Goal: Task Accomplishment & Management: Manage account settings

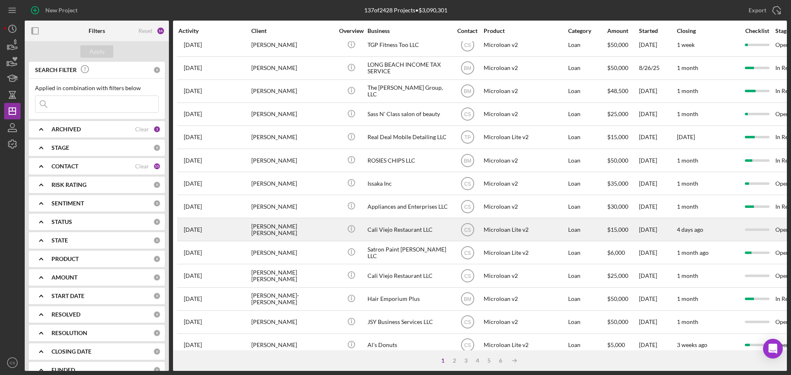
scroll to position [279, 0]
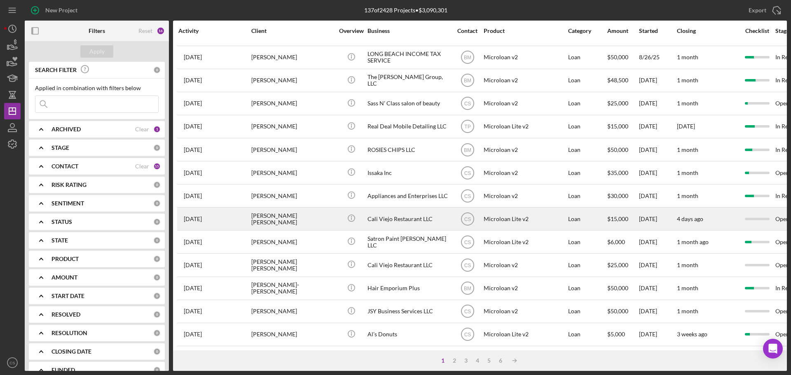
click at [311, 215] on div "[PERSON_NAME] [PERSON_NAME]" at bounding box center [292, 219] width 82 height 22
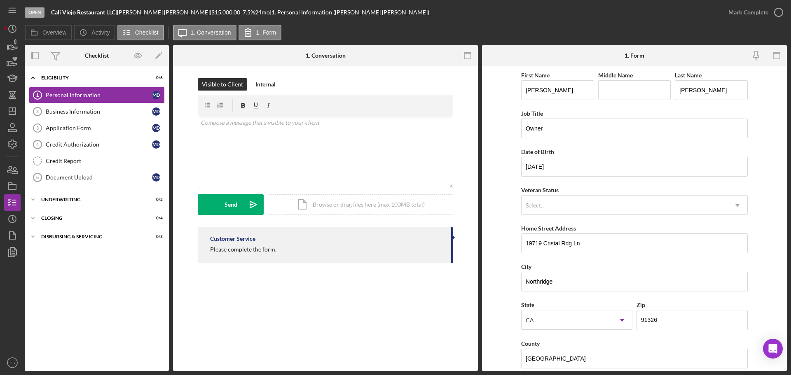
click at [295, 279] on div "Visible to Client Internal v Color teal Color pink Remove color Add row above A…" at bounding box center [325, 173] width 305 height 214
click at [12, 110] on line "button" at bounding box center [12, 109] width 0 height 3
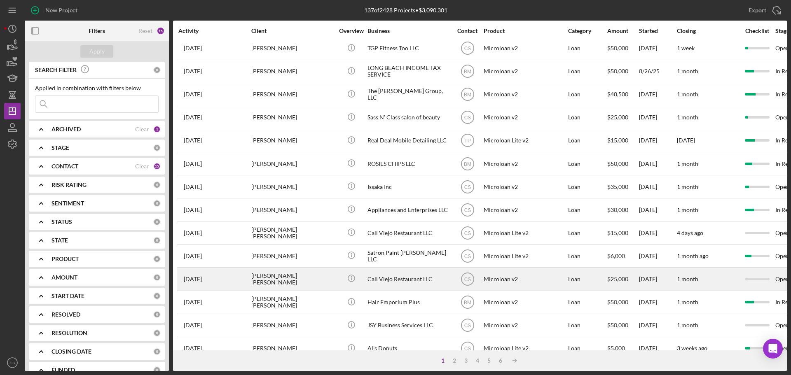
scroll to position [279, 0]
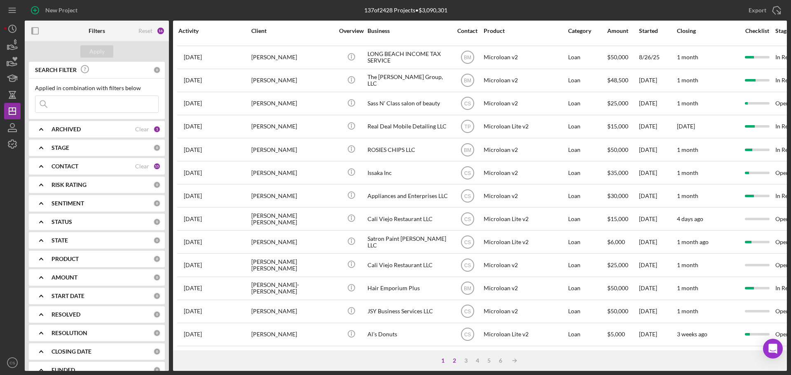
click at [452, 357] on div "2" at bounding box center [454, 360] width 12 height 7
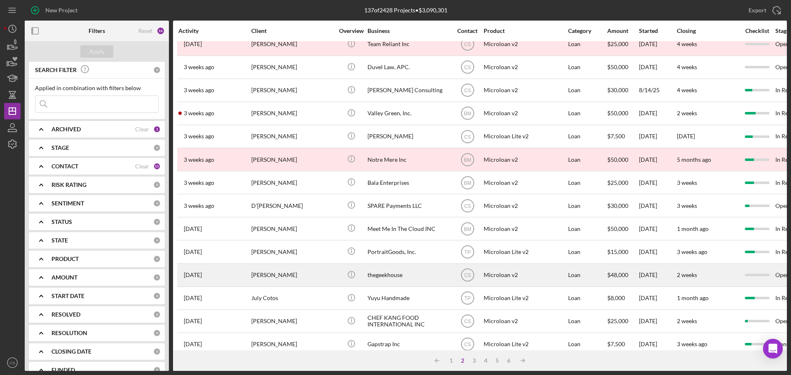
scroll to position [0, 0]
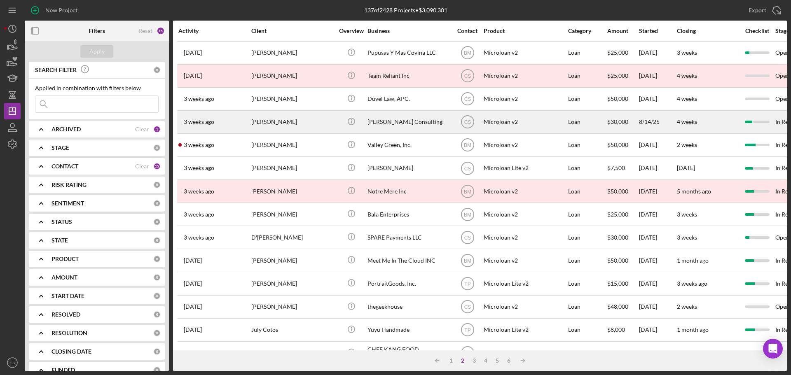
click at [338, 112] on div "Icon/Info" at bounding box center [351, 122] width 31 height 22
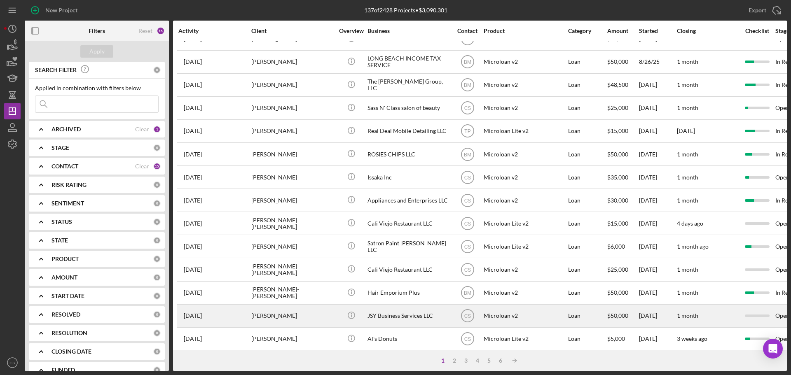
scroll to position [279, 0]
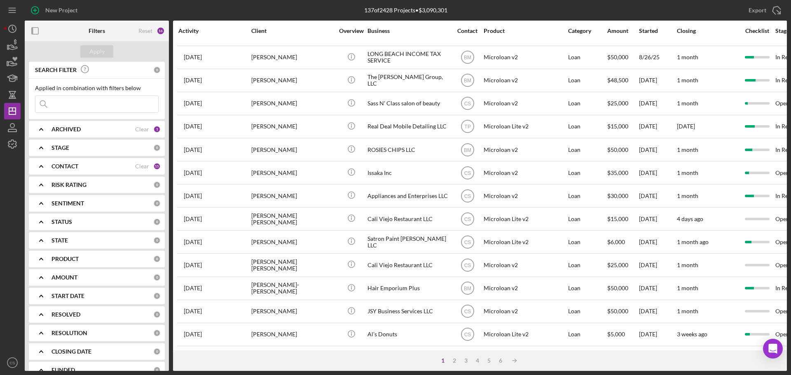
click at [469, 364] on div "1 2 3 4 5 6 Icon/Table Sort Arrow" at bounding box center [479, 360] width 613 height 21
click at [468, 360] on div "3" at bounding box center [466, 360] width 12 height 7
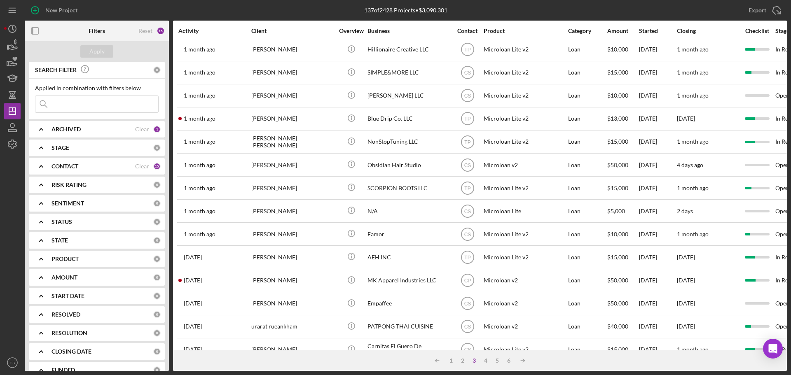
scroll to position [41, 0]
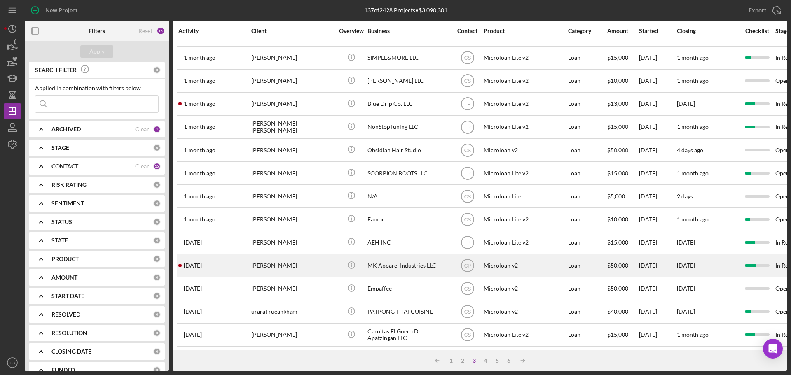
click at [334, 269] on td "[PERSON_NAME]" at bounding box center [293, 265] width 84 height 23
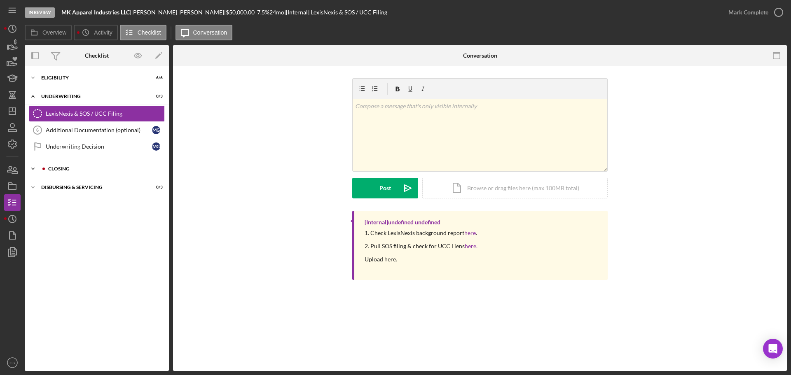
click at [133, 171] on div "Closing" at bounding box center [103, 168] width 110 height 5
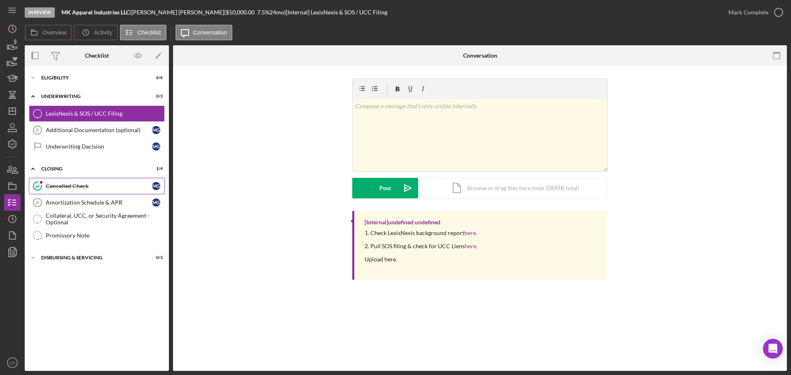
click at [118, 187] on div "Cancelled Check" at bounding box center [99, 186] width 106 height 7
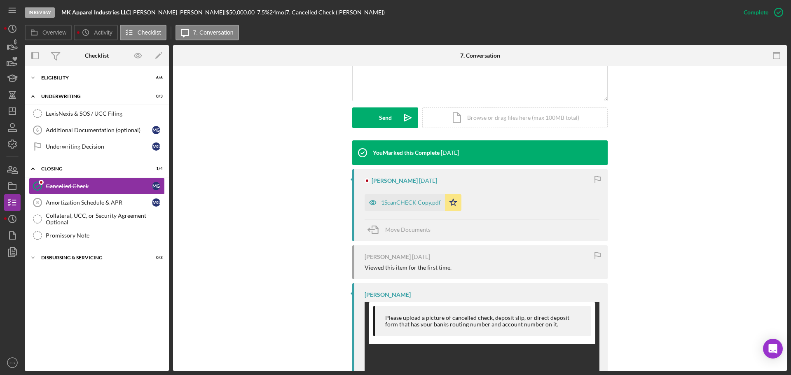
scroll to position [206, 0]
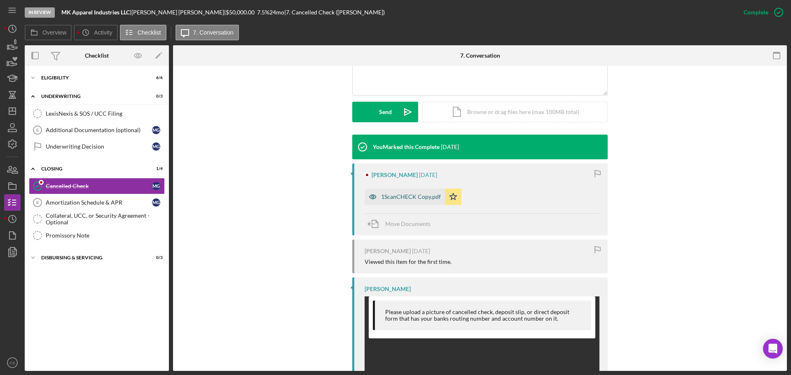
click at [393, 200] on div "1ScanCHECK Copy.pdf" at bounding box center [411, 197] width 60 height 7
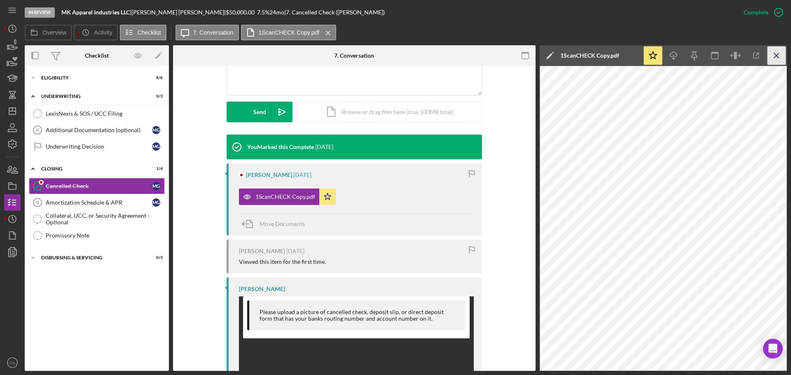
click at [774, 58] on icon "Icon/Menu Close" at bounding box center [776, 56] width 19 height 19
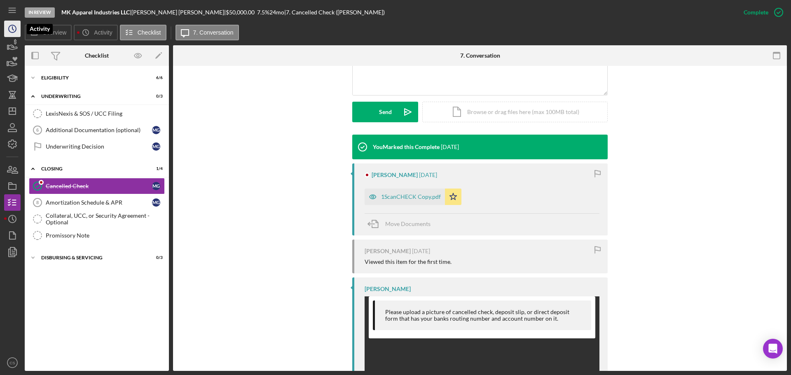
click at [14, 25] on icon "Icon/History" at bounding box center [12, 29] width 21 height 21
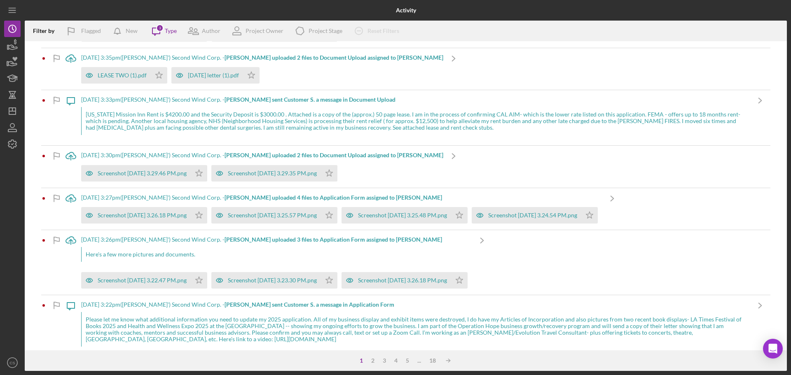
scroll to position [823, 0]
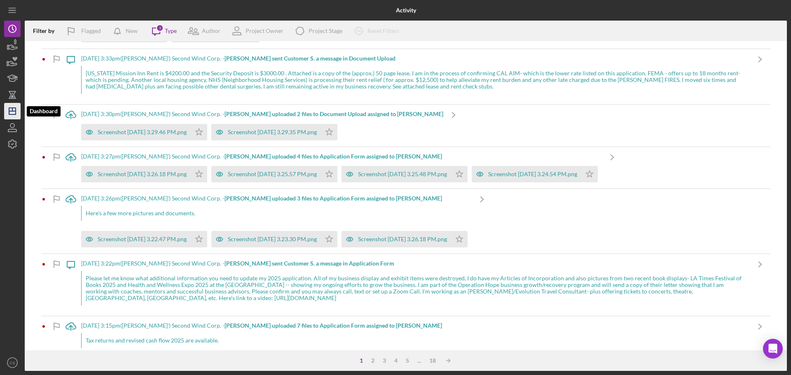
click at [19, 117] on icon "Icon/Dashboard" at bounding box center [12, 111] width 21 height 21
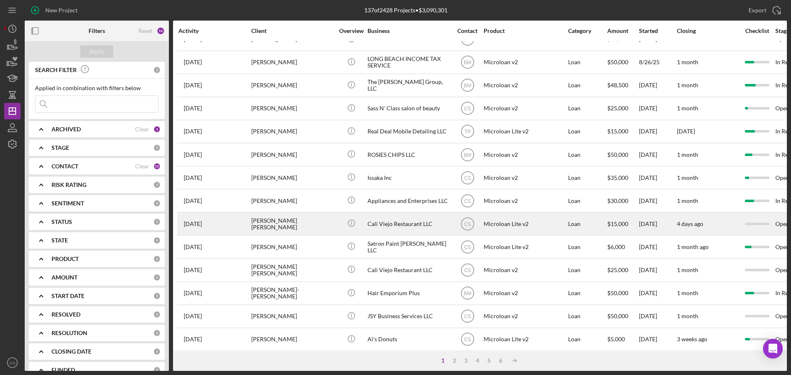
scroll to position [279, 0]
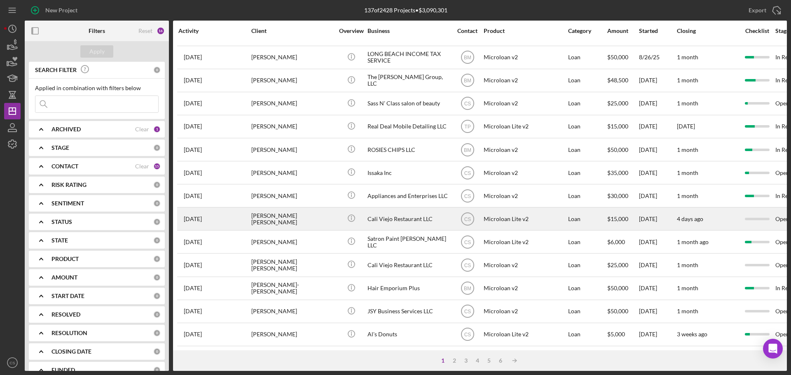
click at [322, 209] on div "[PERSON_NAME] [PERSON_NAME]" at bounding box center [292, 219] width 82 height 22
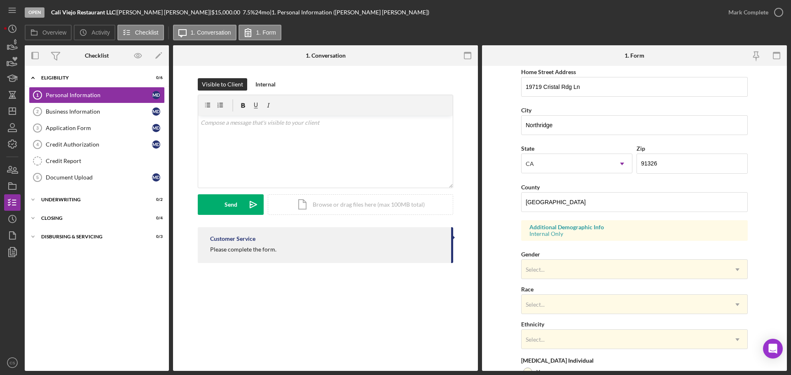
scroll to position [245, 0]
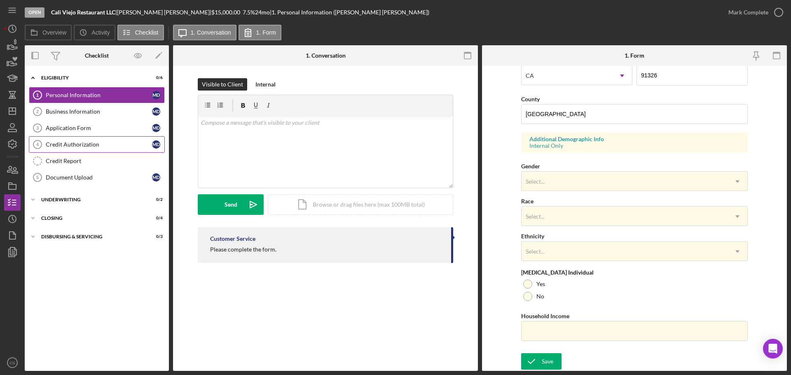
click at [112, 148] on div "Credit Authorization" at bounding box center [99, 144] width 106 height 7
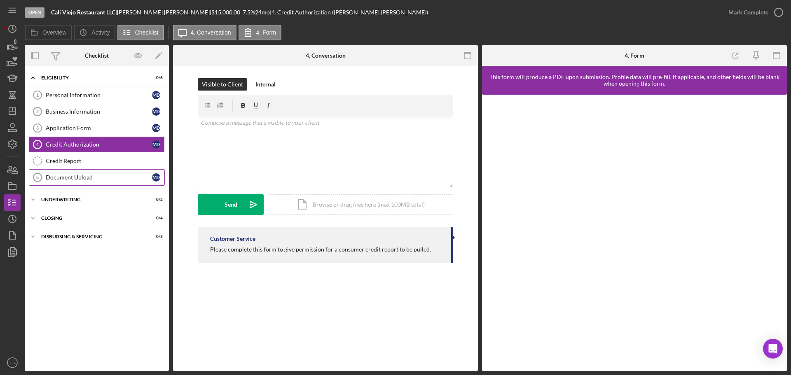
click at [117, 175] on div "Document Upload" at bounding box center [99, 177] width 106 height 7
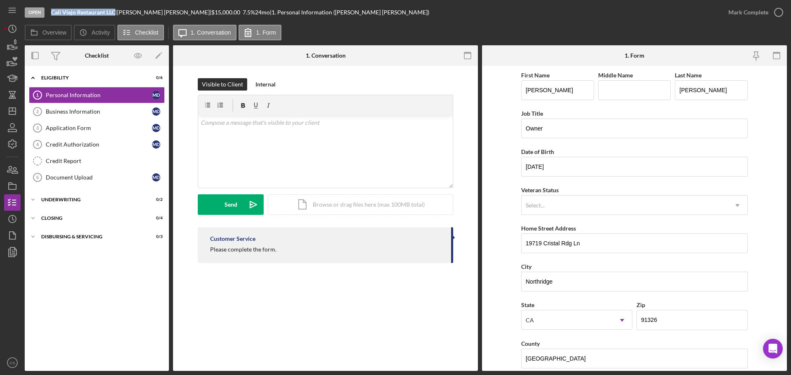
drag, startPoint x: 114, startPoint y: 14, endPoint x: 45, endPoint y: 16, distance: 68.8
click at [45, 16] on div "Open Cali Viejo Restaurant LLC | [PERSON_NAME] [PERSON_NAME] | $15,000.00 7.5 %…" at bounding box center [372, 12] width 695 height 25
copy div "Cali Viejo Restaurant LLC"
click at [15, 114] on icon "Icon/Dashboard" at bounding box center [12, 111] width 21 height 21
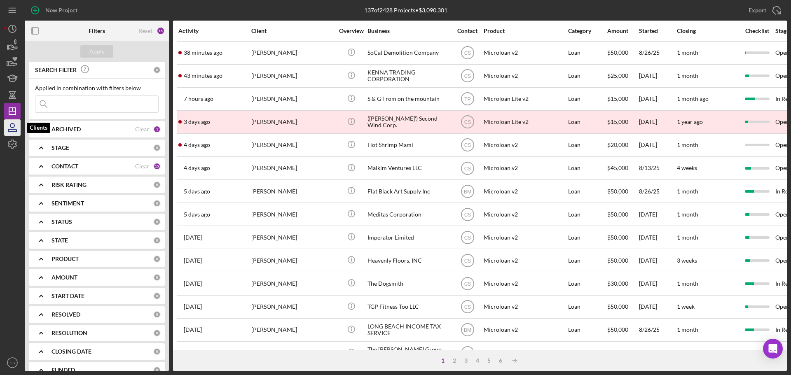
click at [17, 126] on icon "button" at bounding box center [12, 127] width 21 height 21
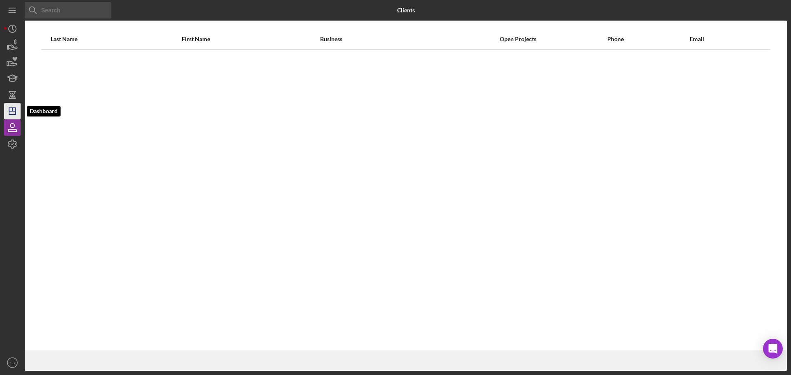
click at [14, 111] on line "button" at bounding box center [12, 111] width 7 height 0
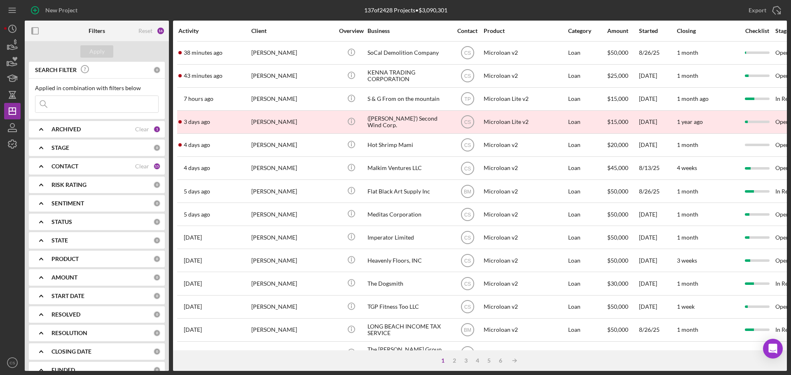
click at [92, 106] on input at bounding box center [96, 104] width 123 height 16
paste input "Cali Viejo Restaurant LLC"
type input "Cali Viejo Restaurant LLC"
click at [104, 52] on div "Apply" at bounding box center [96, 51] width 15 height 12
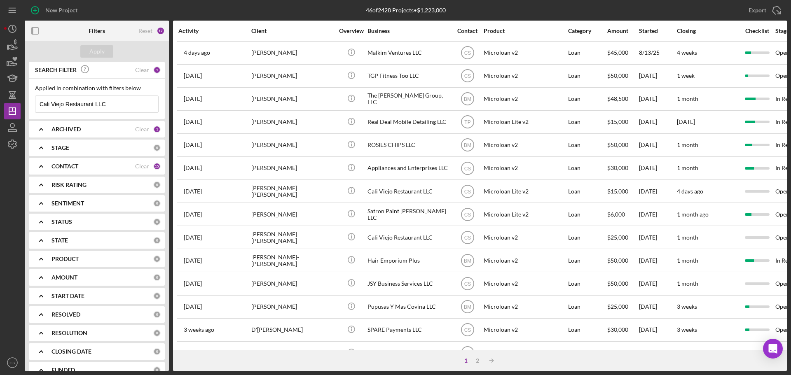
click at [121, 107] on input "Cali Viejo Restaurant LLC" at bounding box center [96, 104] width 123 height 16
click at [15, 121] on icon "button" at bounding box center [12, 127] width 21 height 21
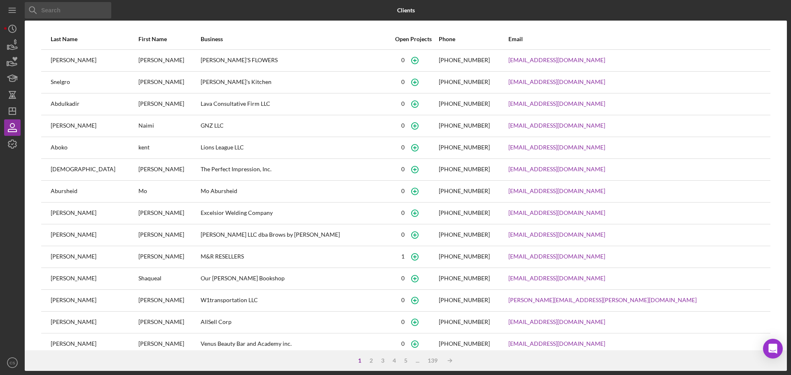
click at [90, 9] on input at bounding box center [68, 10] width 86 height 16
paste input "Cali Viejo Restaurant LLC"
type input "Cali Viejo Restaurant LLC"
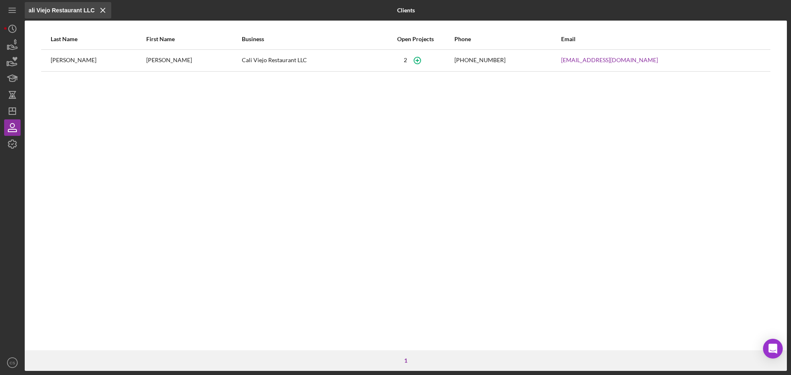
scroll to position [0, 0]
click at [223, 164] on div "Last Name First Name Business Open Projects Phone Email [PERSON_NAME] [PERSON_N…" at bounding box center [406, 190] width 762 height 322
click at [159, 59] on div "[PERSON_NAME]" at bounding box center [193, 60] width 95 height 21
click at [403, 61] on div "2" at bounding box center [404, 60] width 3 height 7
click at [146, 63] on div "[PERSON_NAME]" at bounding box center [193, 60] width 95 height 21
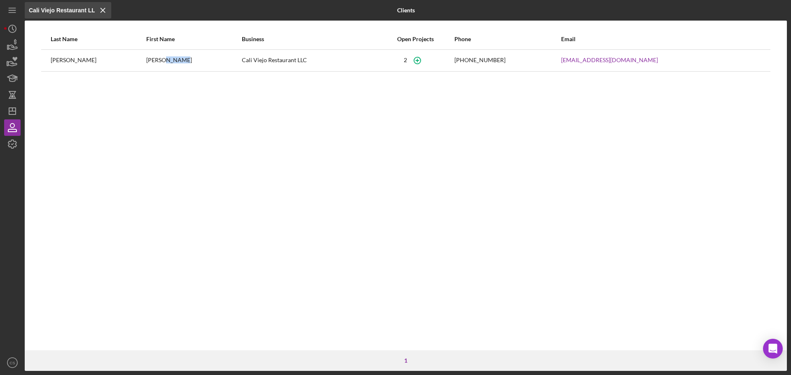
click at [146, 63] on div "[PERSON_NAME]" at bounding box center [193, 60] width 95 height 21
click at [332, 61] on div "Cali Viejo Restaurant LLC" at bounding box center [309, 60] width 135 height 21
click at [16, 113] on polygon "button" at bounding box center [12, 111] width 7 height 7
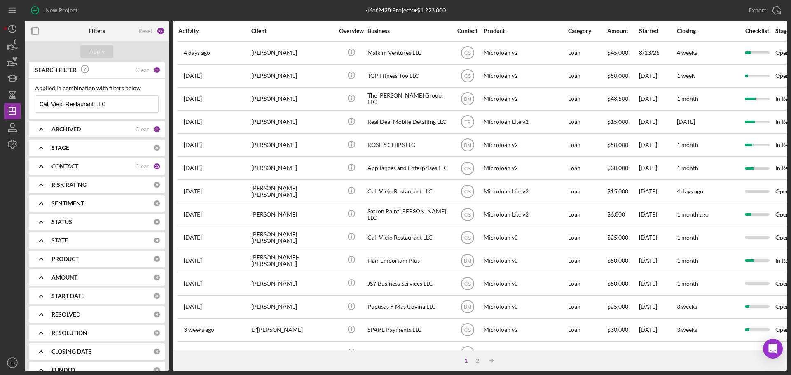
click at [124, 98] on input "Cali Viejo Restaurant LLC" at bounding box center [96, 104] width 123 height 16
click at [83, 131] on div "ARCHIVED" at bounding box center [93, 129] width 84 height 7
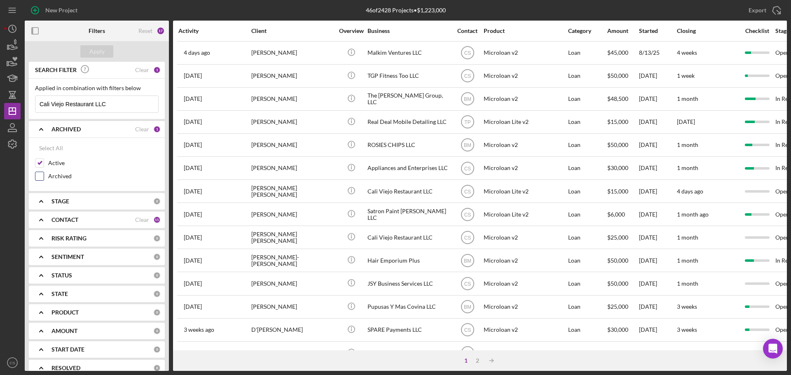
click at [40, 178] on input "Archived" at bounding box center [39, 176] width 8 height 8
checkbox input "true"
click at [89, 56] on button "Apply" at bounding box center [96, 51] width 33 height 12
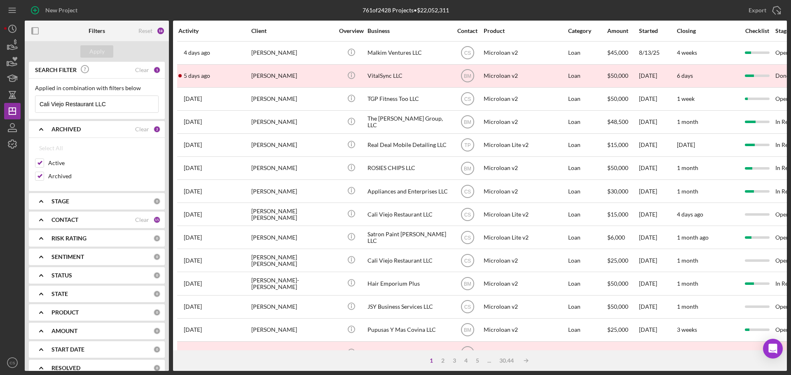
click at [102, 78] on div "SEARCH FILTER" at bounding box center [84, 70] width 102 height 19
click at [122, 102] on input "Cali Viejo Restaurant LLC" at bounding box center [96, 104] width 123 height 16
click at [89, 204] on div "STAGE" at bounding box center [102, 201] width 102 height 7
click at [86, 224] on div "CONTACT Clear 15" at bounding box center [105, 219] width 109 height 7
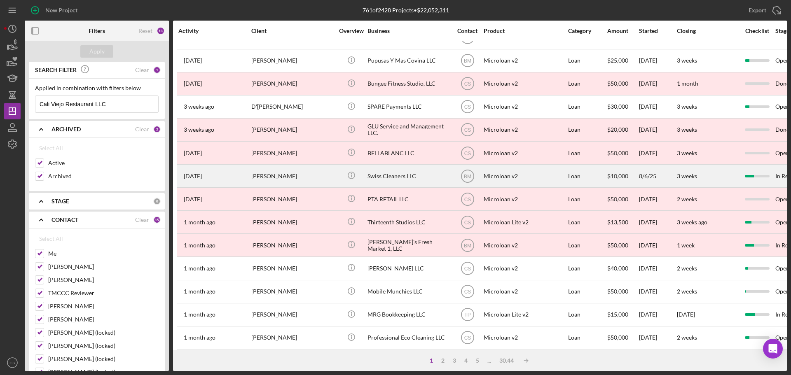
scroll to position [279, 0]
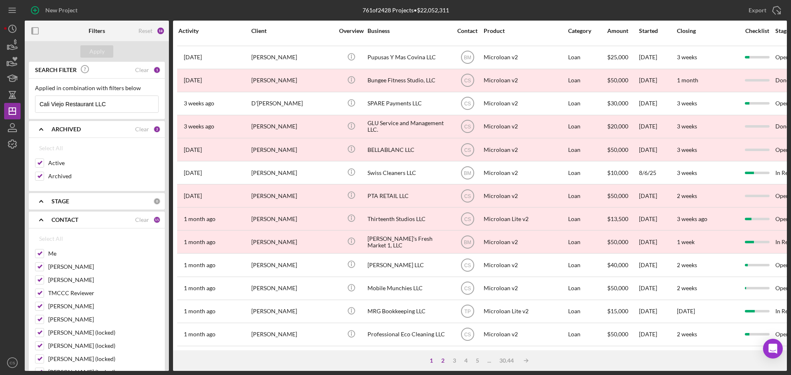
click at [445, 360] on div "2" at bounding box center [443, 360] width 12 height 7
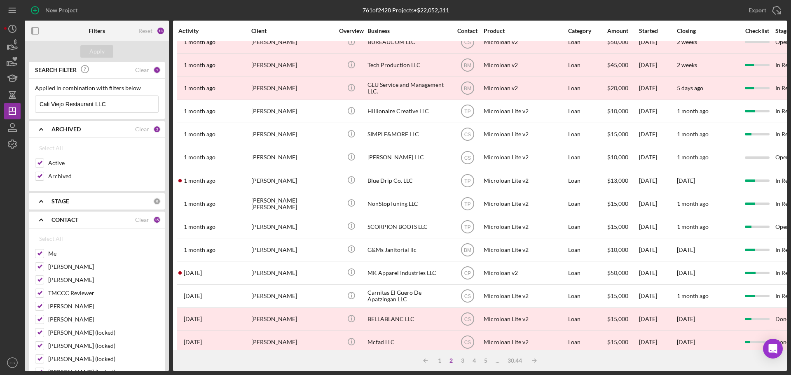
scroll to position [0, 0]
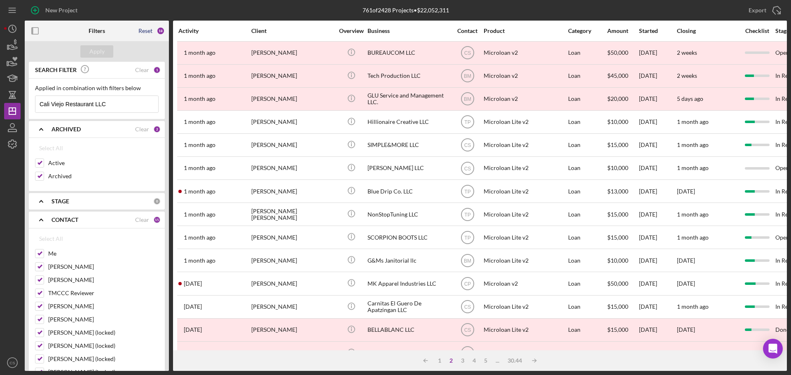
click at [152, 31] on div "Reset" at bounding box center [145, 31] width 14 height 7
checkbox input "false"
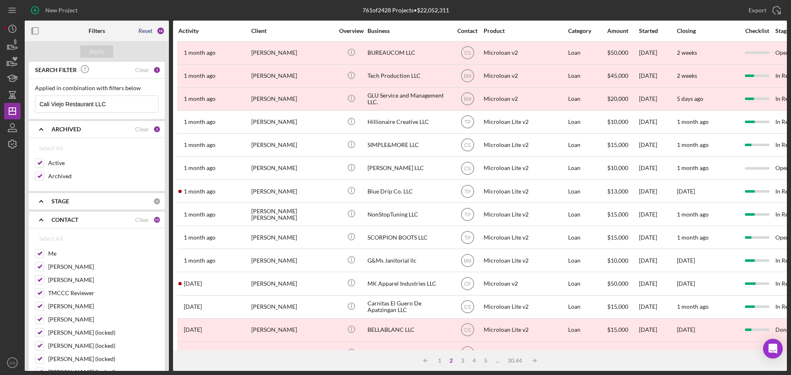
checkbox input "false"
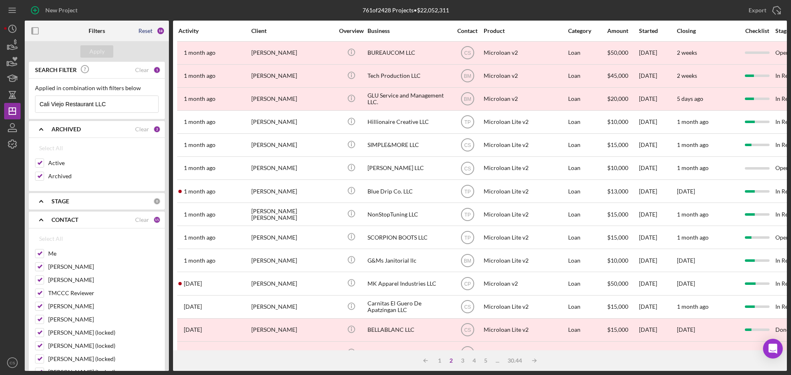
checkbox input "false"
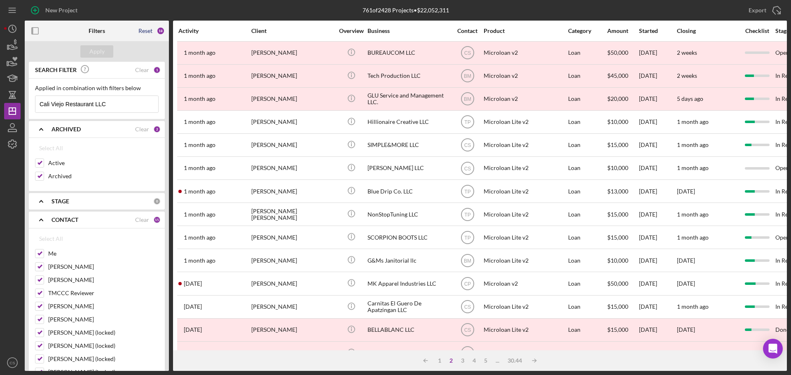
checkbox input "false"
click at [102, 52] on div "Apply" at bounding box center [96, 51] width 15 height 12
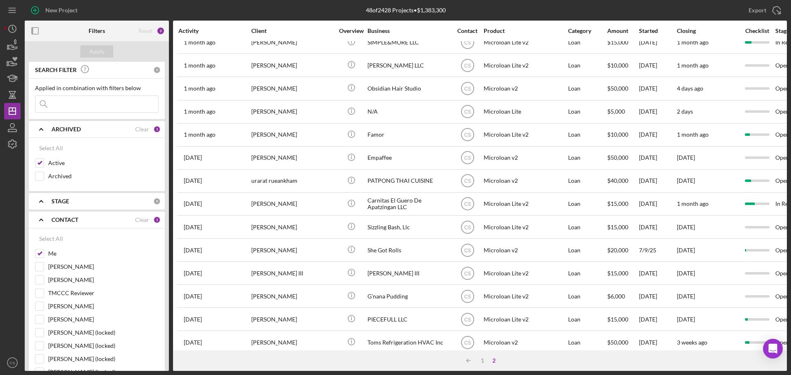
scroll to position [233, 0]
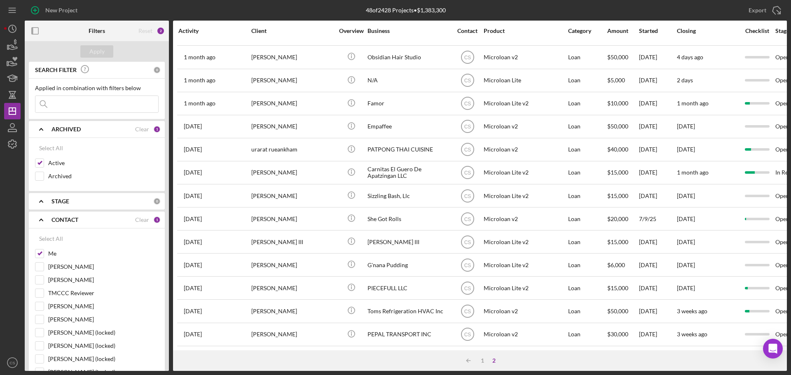
click at [71, 108] on input at bounding box center [96, 104] width 123 height 16
paste input "Cali Viejo Restaurant LLC"
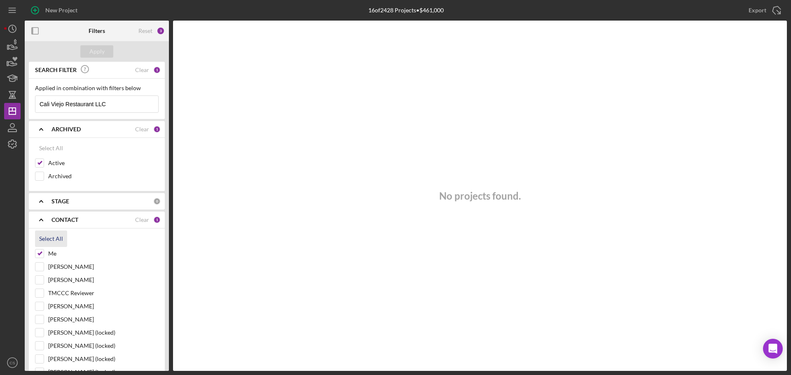
type input "Cali Viejo Restaurant LLC"
click at [47, 240] on div "Select All" at bounding box center [51, 239] width 24 height 16
checkbox input "true"
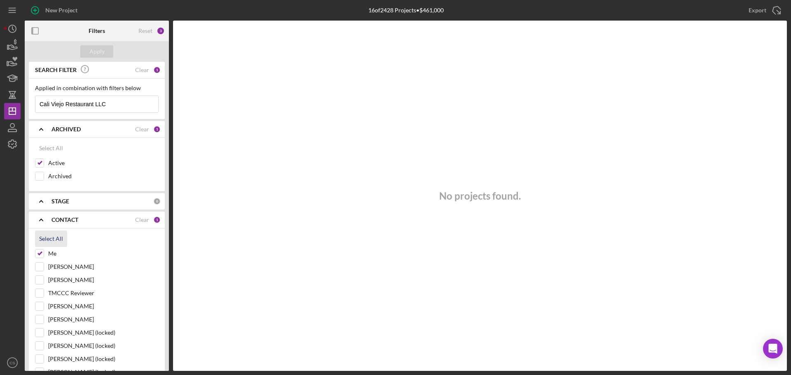
checkbox input "true"
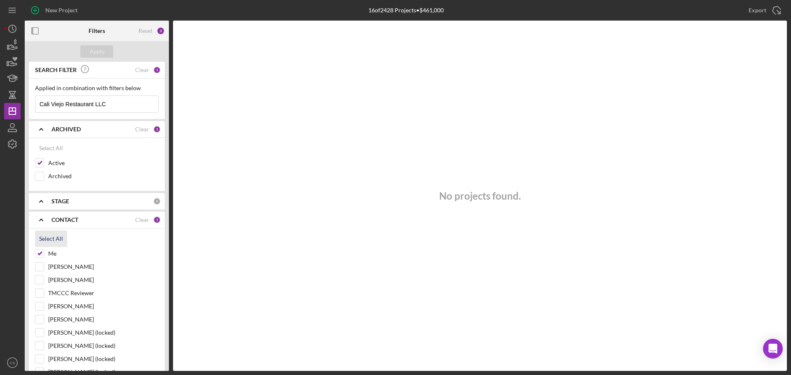
checkbox input "true"
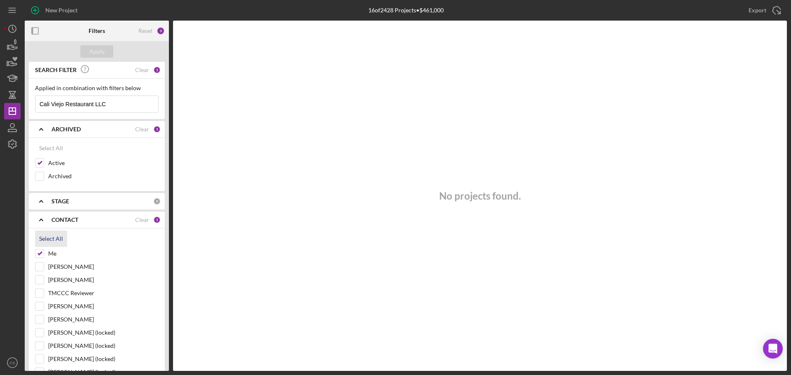
checkbox input "true"
click at [95, 54] on div "Apply" at bounding box center [96, 51] width 15 height 12
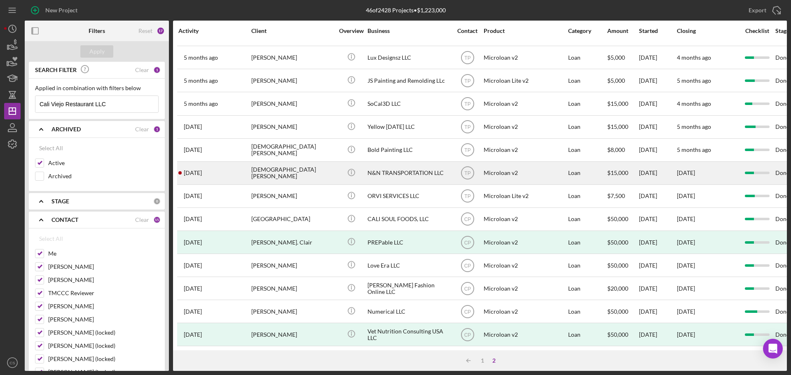
scroll to position [186, 0]
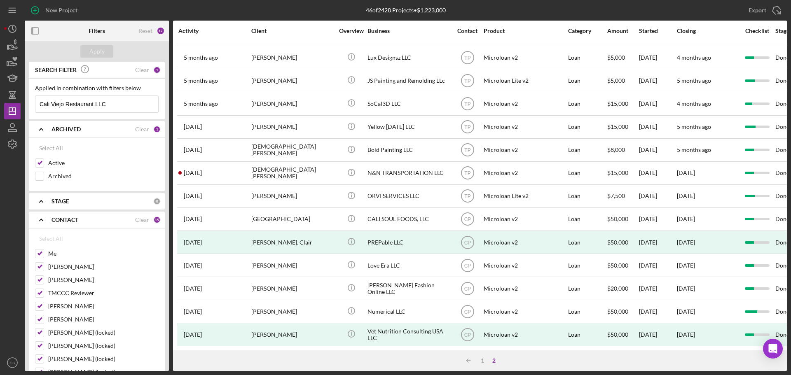
drag, startPoint x: 122, startPoint y: 107, endPoint x: 0, endPoint y: 120, distance: 122.6
click at [0, 120] on div "New Project 46 of 2428 Projects • $1,223,000 Cali Viejo Restaurant LLC Export I…" at bounding box center [395, 187] width 791 height 375
click at [101, 49] on div "Apply" at bounding box center [96, 51] width 15 height 12
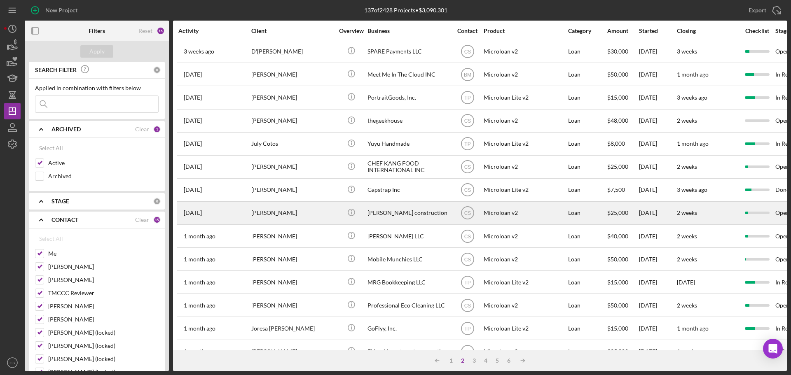
scroll to position [0, 0]
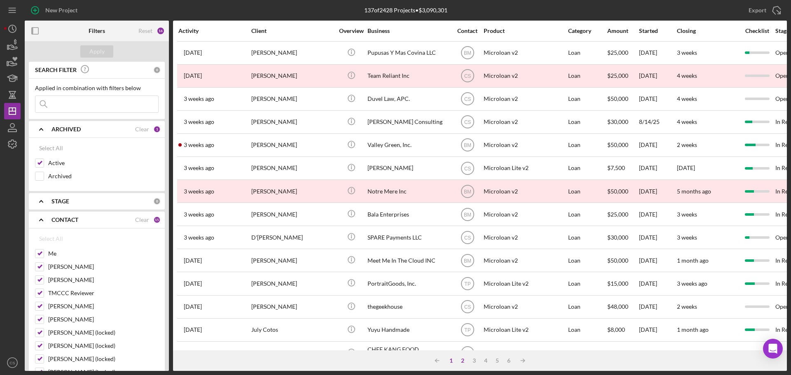
click at [451, 359] on div "1" at bounding box center [451, 360] width 12 height 7
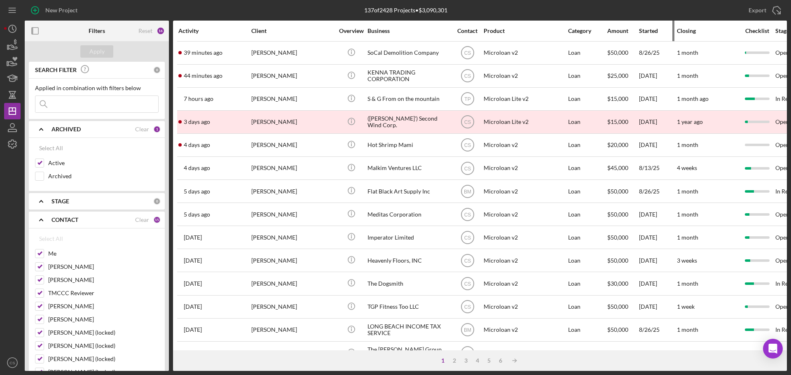
click at [646, 31] on div "Started" at bounding box center [657, 31] width 37 height 7
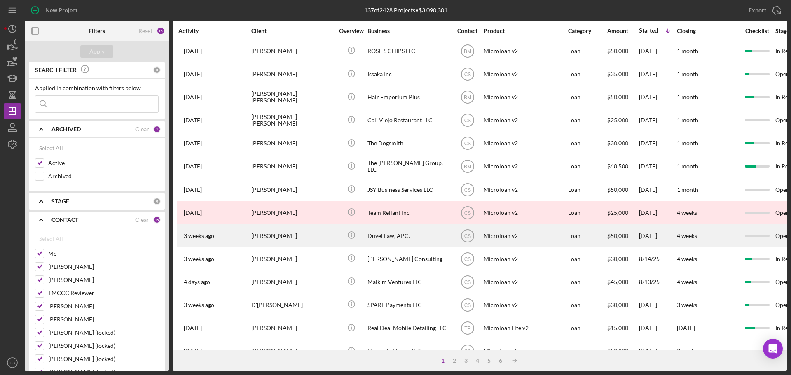
scroll to position [279, 0]
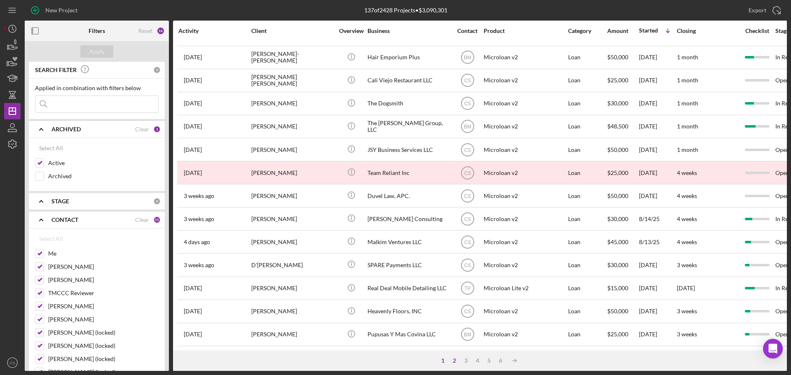
click at [451, 360] on div "2" at bounding box center [454, 360] width 12 height 7
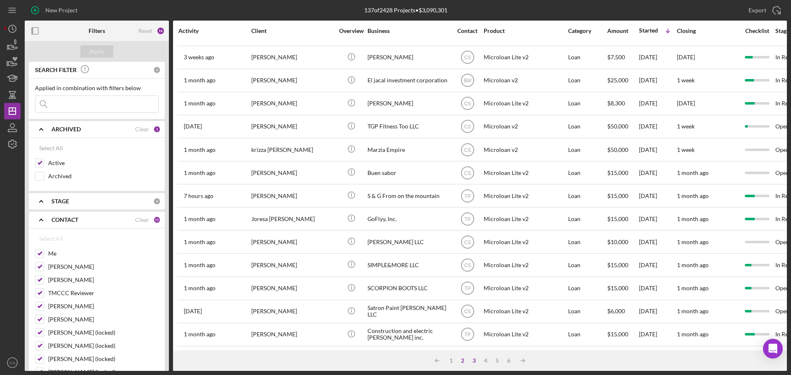
click at [470, 360] on div "3" at bounding box center [474, 360] width 12 height 7
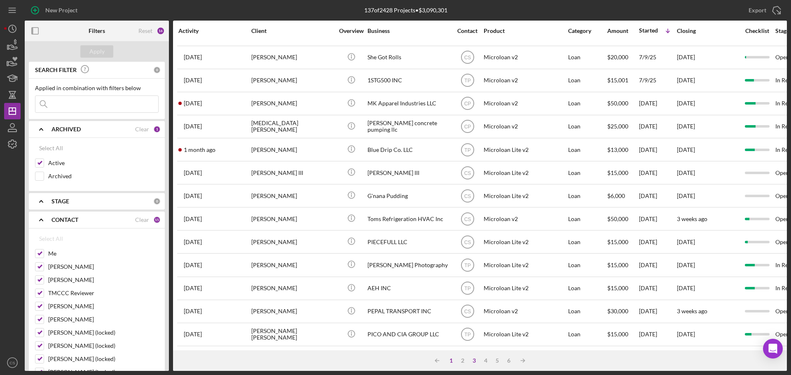
click at [447, 359] on div "1" at bounding box center [451, 360] width 12 height 7
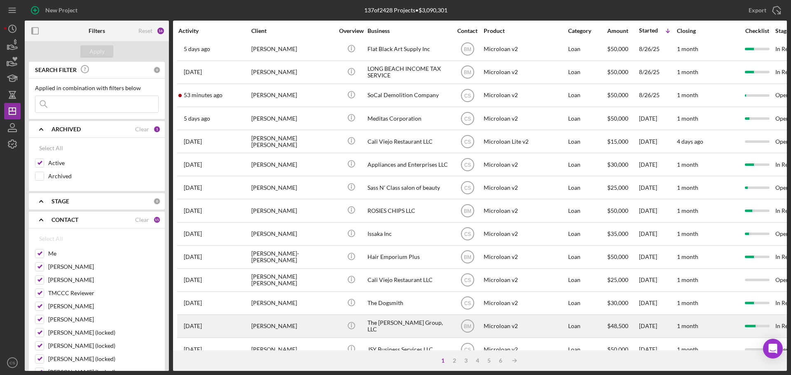
scroll to position [0, 0]
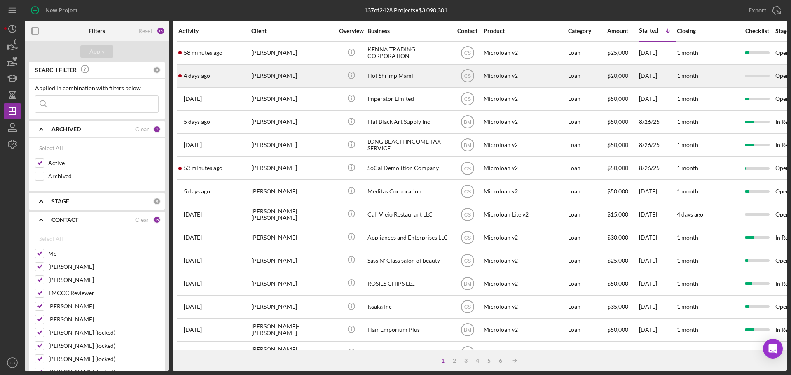
click at [313, 80] on div "[PERSON_NAME]" at bounding box center [292, 76] width 82 height 22
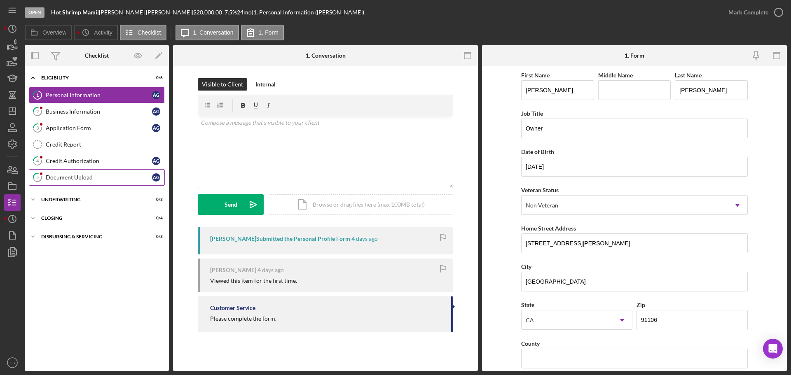
click at [105, 179] on div "Document Upload" at bounding box center [99, 177] width 106 height 7
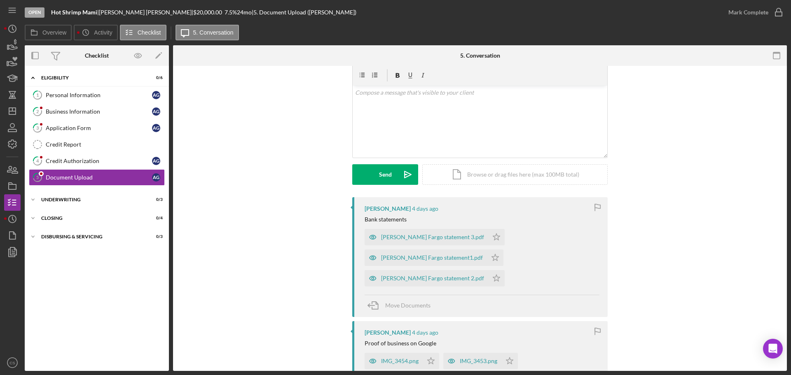
scroll to position [82, 0]
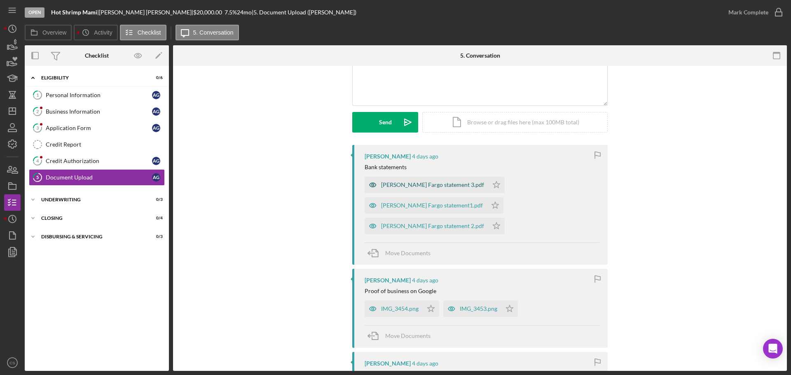
click at [393, 187] on div "[PERSON_NAME] Fargo statement 3.pdf" at bounding box center [432, 185] width 103 height 7
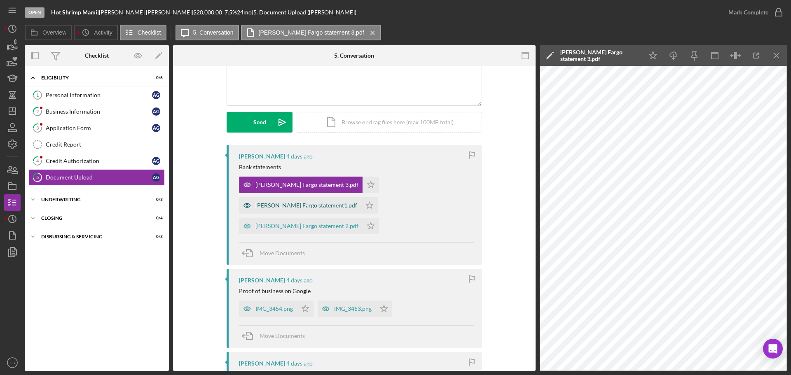
click at [357, 202] on div "[PERSON_NAME] Fargo statement1.pdf" at bounding box center [306, 205] width 102 height 7
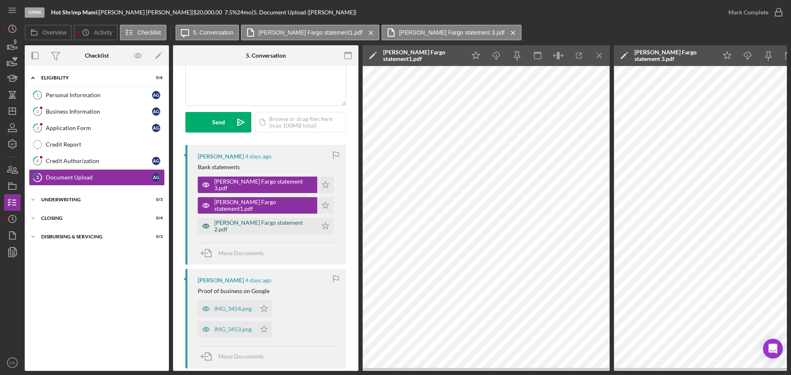
click at [240, 226] on div "[PERSON_NAME] Fargo statement 2.pdf" at bounding box center [263, 225] width 99 height 13
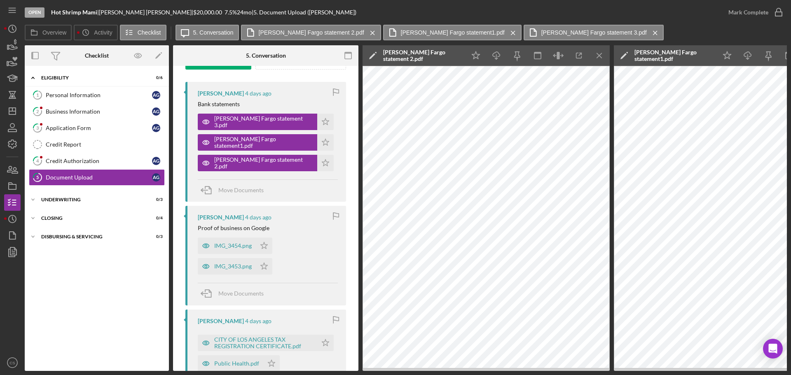
scroll to position [165, 0]
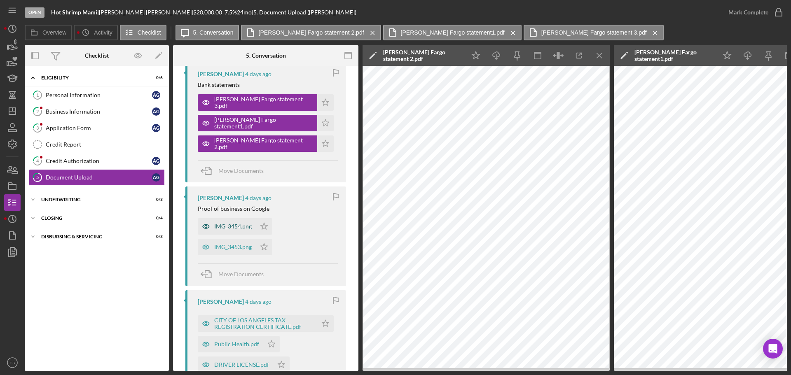
click at [224, 233] on div "IMG_3454.png" at bounding box center [227, 226] width 58 height 16
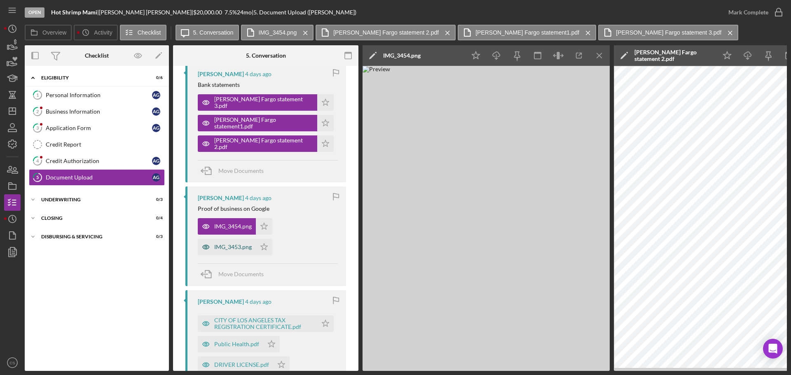
click at [230, 246] on div "IMG_3453.png" at bounding box center [232, 247] width 37 height 7
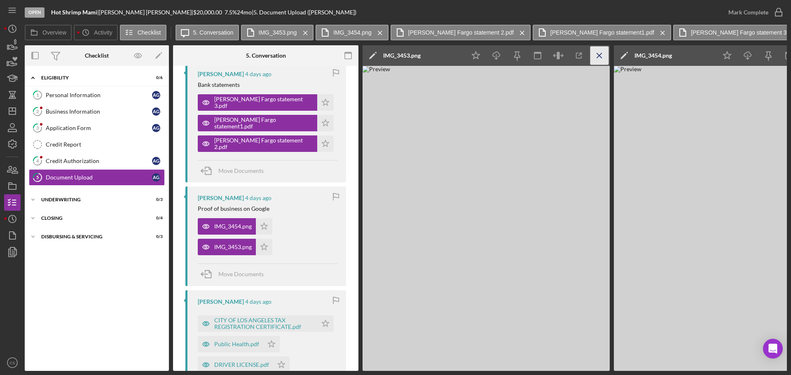
click at [605, 59] on icon "Icon/Menu Close" at bounding box center [599, 56] width 19 height 19
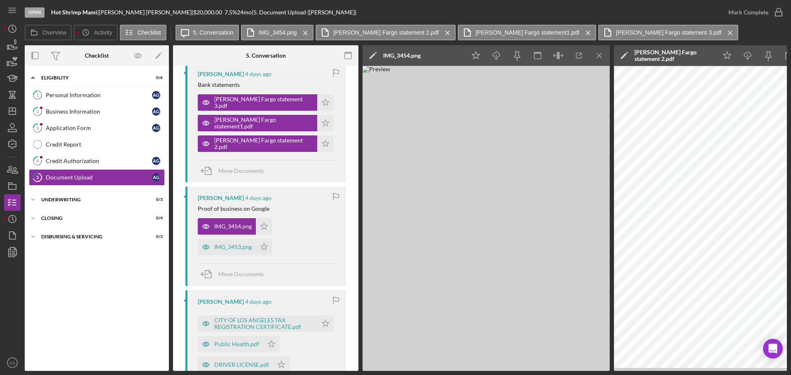
click at [605, 59] on icon "Icon/Menu Close" at bounding box center [599, 56] width 19 height 19
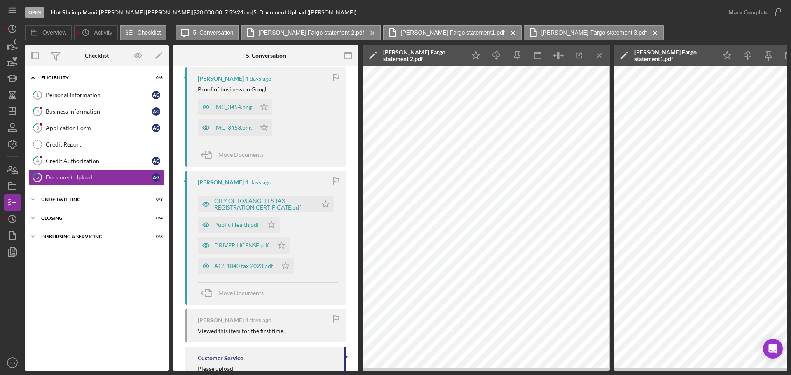
scroll to position [288, 0]
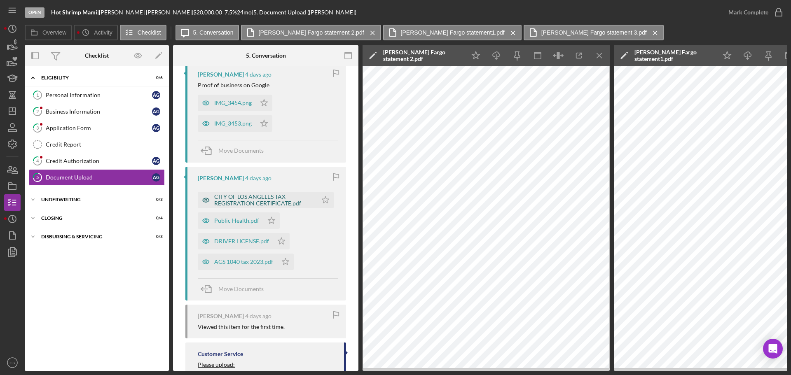
click at [264, 200] on div "CITY OF LOS ANGELES TAX REGISTRATION CERTIFICATE.pdf" at bounding box center [263, 200] width 99 height 13
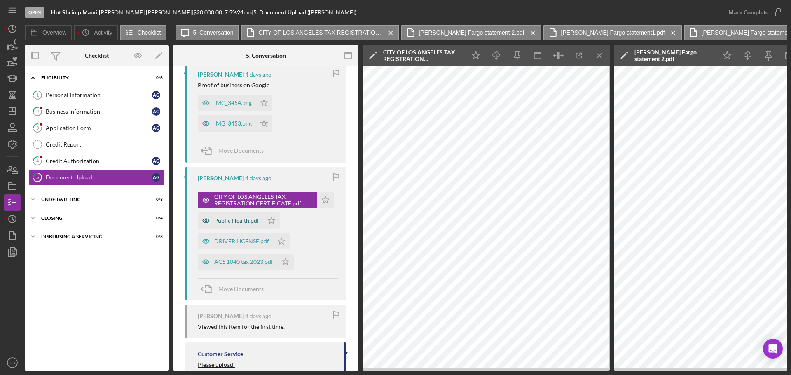
click at [227, 224] on div "Public Health.pdf" at bounding box center [230, 220] width 65 height 16
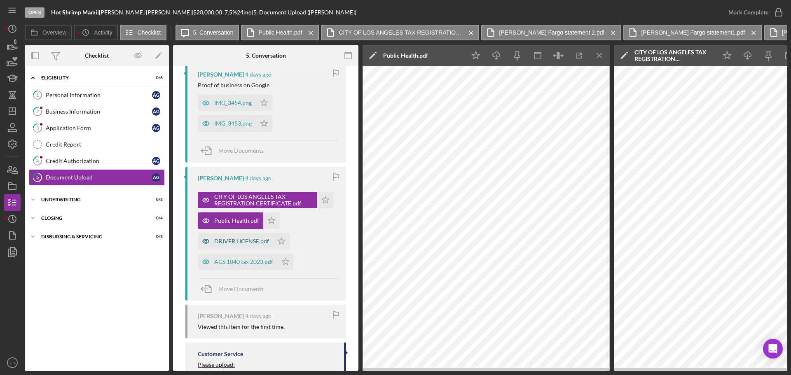
click at [224, 240] on div "DRIVER LICENSE.pdf" at bounding box center [241, 241] width 55 height 7
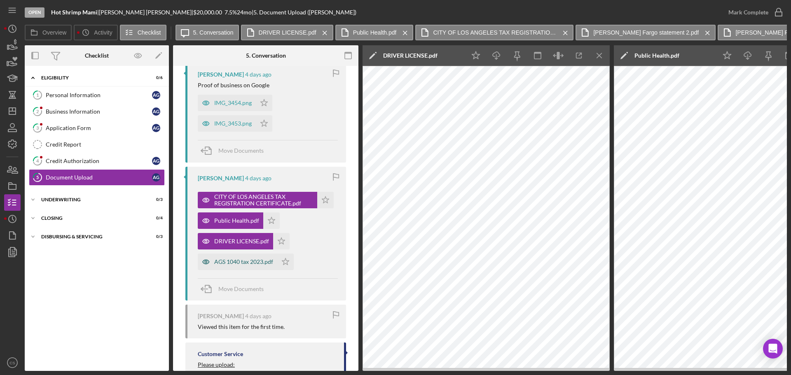
click at [224, 259] on div "AGS 1040 tax 2023.pdf" at bounding box center [243, 262] width 59 height 7
click at [313, 250] on div "CITY OF [GEOGRAPHIC_DATA] TAX REGISTRATION CERTIFICATE.pdf Icon/Star Public Hea…" at bounding box center [268, 229] width 140 height 82
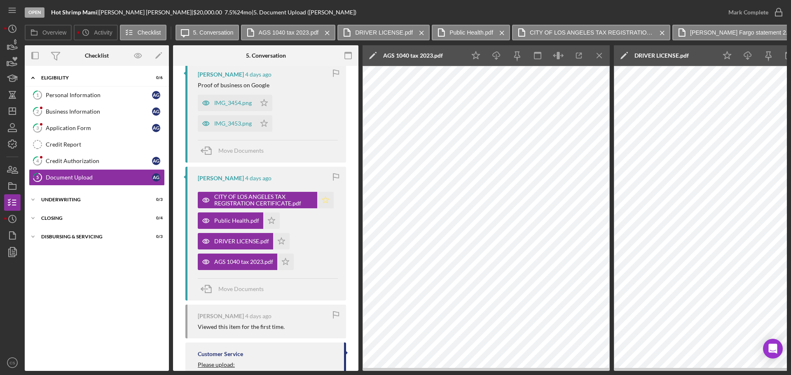
click at [317, 204] on icon "Icon/Star" at bounding box center [325, 200] width 16 height 16
click at [270, 219] on icon "Icon/Star" at bounding box center [271, 220] width 16 height 16
click at [283, 240] on icon "Icon/Star" at bounding box center [281, 241] width 16 height 16
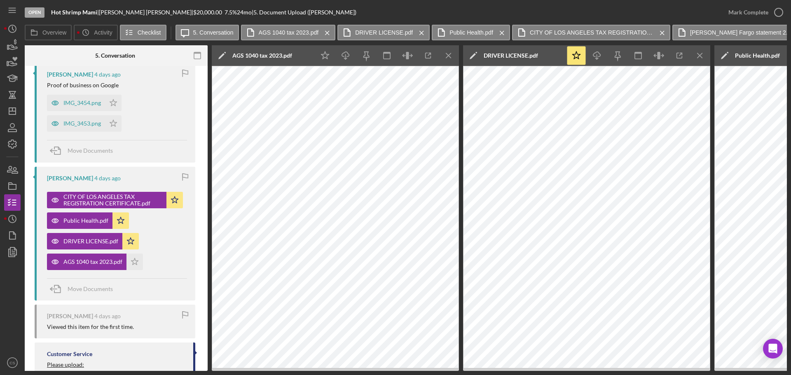
scroll to position [0, 0]
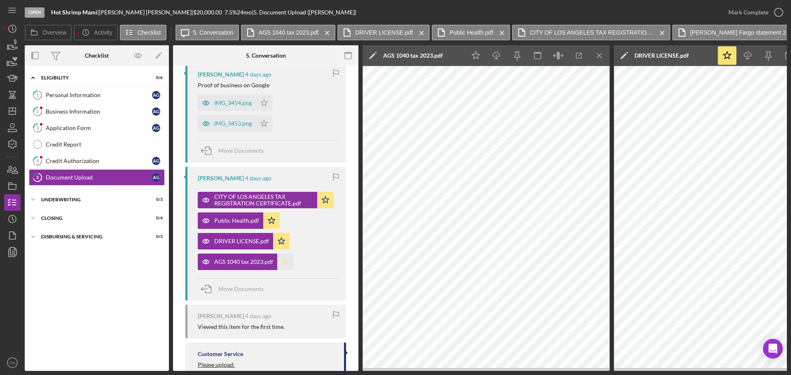
click at [290, 265] on icon "Icon/Star" at bounding box center [285, 262] width 16 height 16
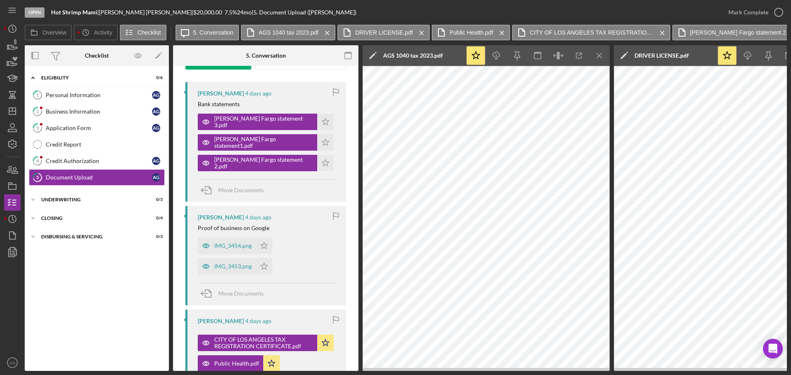
scroll to position [124, 0]
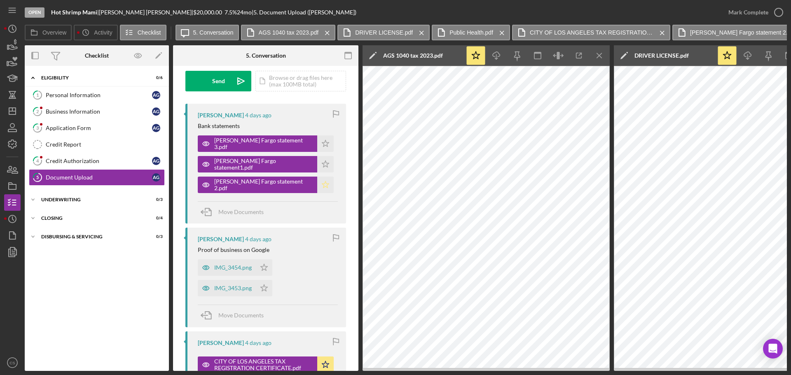
click at [317, 190] on icon "Icon/Star" at bounding box center [325, 185] width 16 height 16
click at [317, 166] on icon "Icon/Star" at bounding box center [325, 164] width 16 height 16
click at [317, 147] on icon "Icon/Star" at bounding box center [325, 143] width 16 height 16
click at [301, 268] on div "IMG_3454.png Icon/Star IMG_3453.png Icon/Star" at bounding box center [268, 275] width 140 height 41
click at [110, 98] on div "Personal Information" at bounding box center [99, 95] width 106 height 7
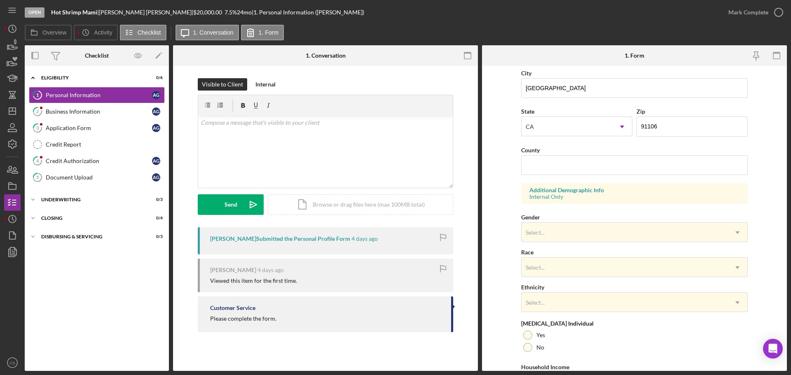
scroll to position [121, 0]
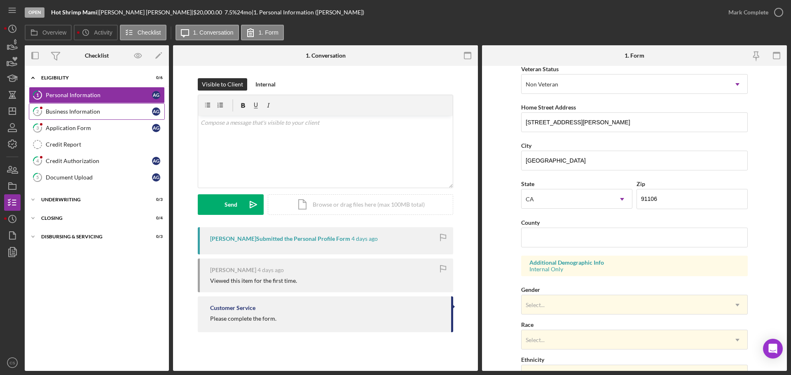
click at [124, 116] on link "2 Business Information A G" at bounding box center [97, 111] width 136 height 16
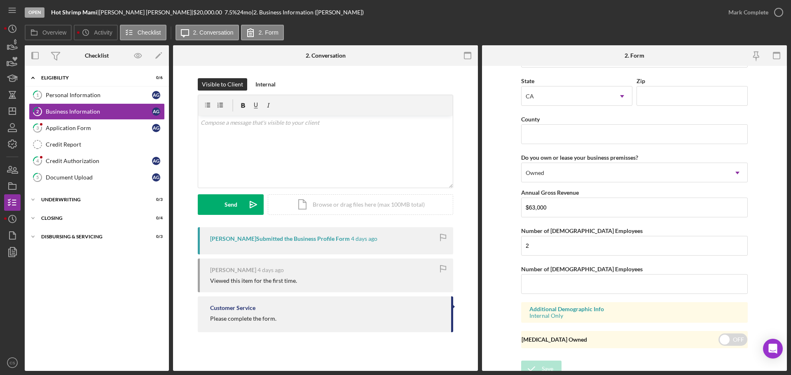
scroll to position [762, 0]
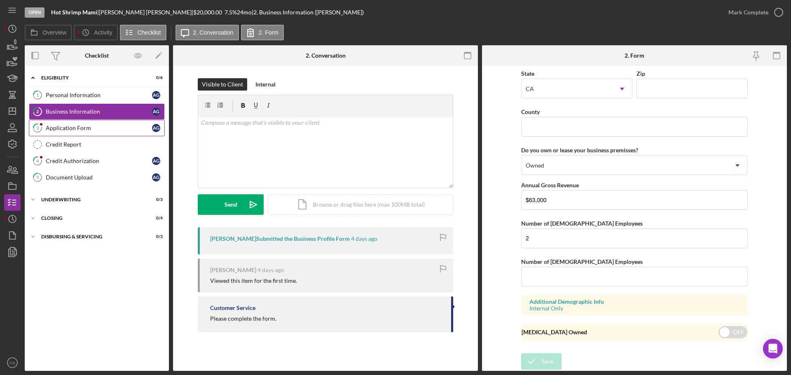
click at [99, 133] on link "3 Application Form A G" at bounding box center [97, 128] width 136 height 16
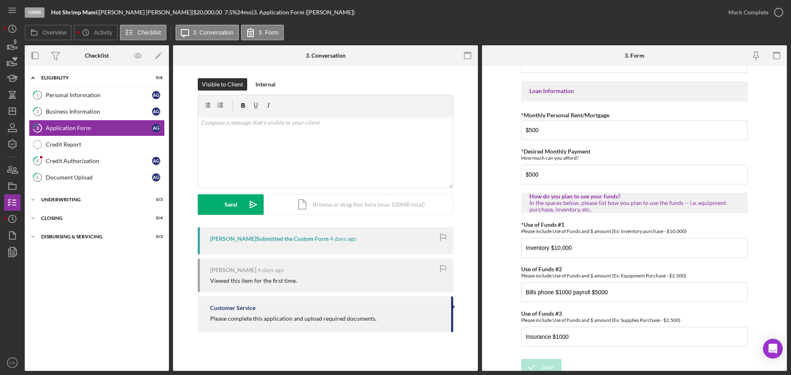
scroll to position [404, 0]
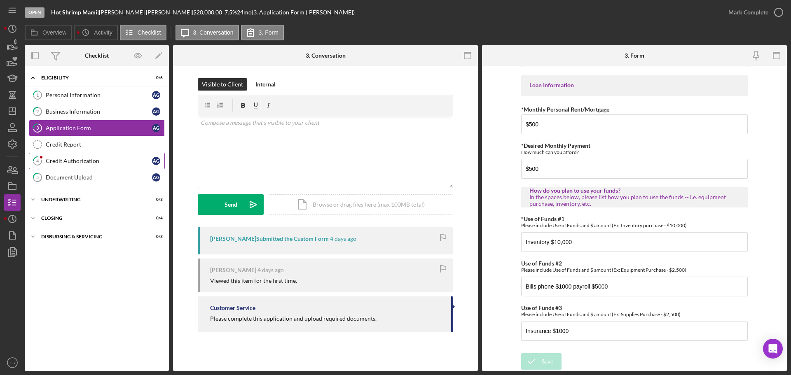
click at [81, 162] on div "Credit Authorization" at bounding box center [99, 161] width 106 height 7
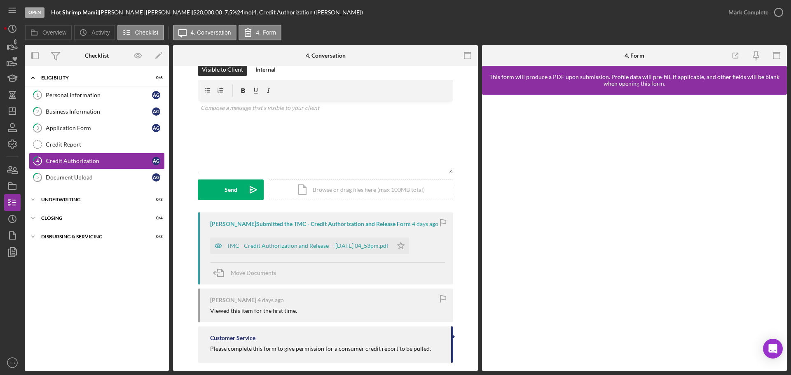
scroll to position [23, 0]
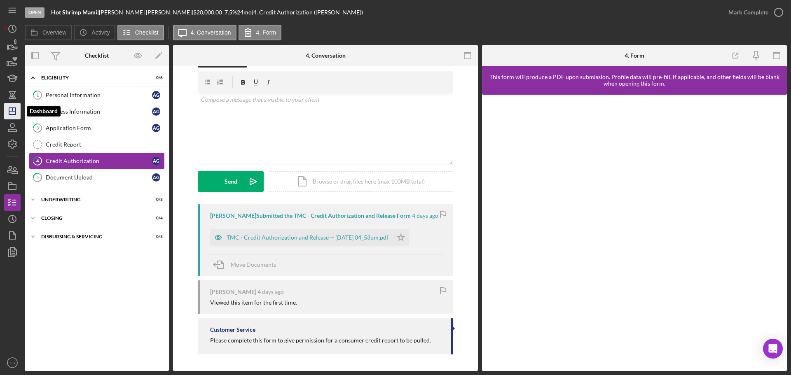
click at [10, 113] on icon "Icon/Dashboard" at bounding box center [12, 111] width 21 height 21
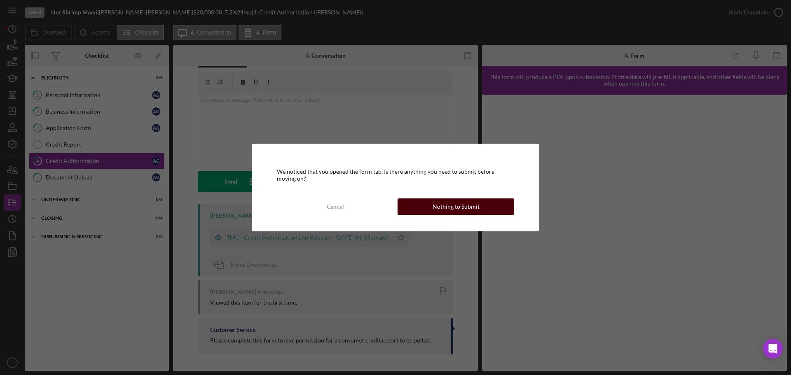
click at [493, 201] on button "Nothing to Submit" at bounding box center [455, 206] width 117 height 16
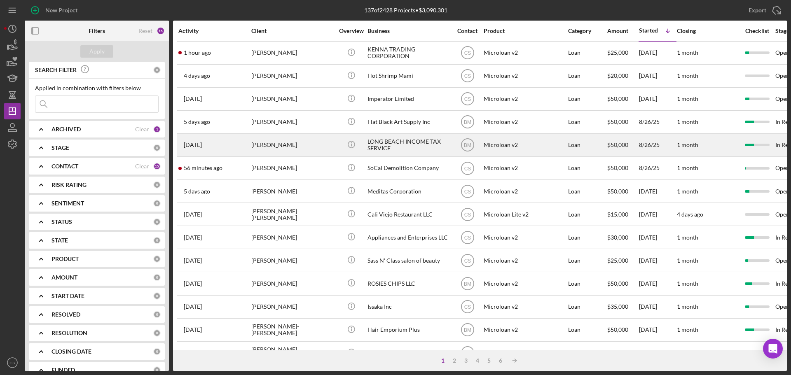
click at [320, 145] on div "[PERSON_NAME]" at bounding box center [292, 145] width 82 height 22
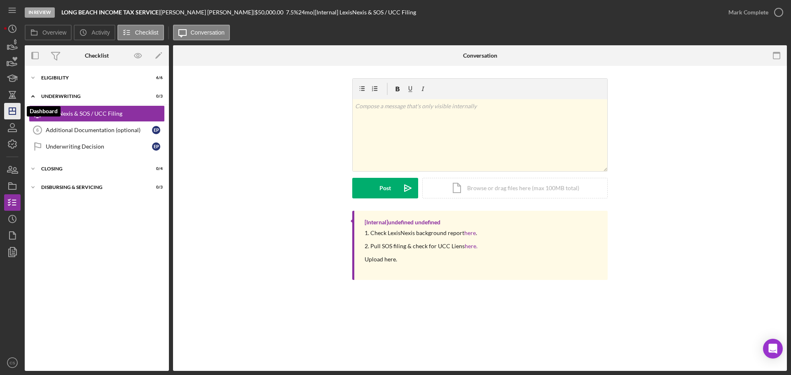
click at [10, 112] on icon "Icon/Dashboard" at bounding box center [12, 111] width 21 height 21
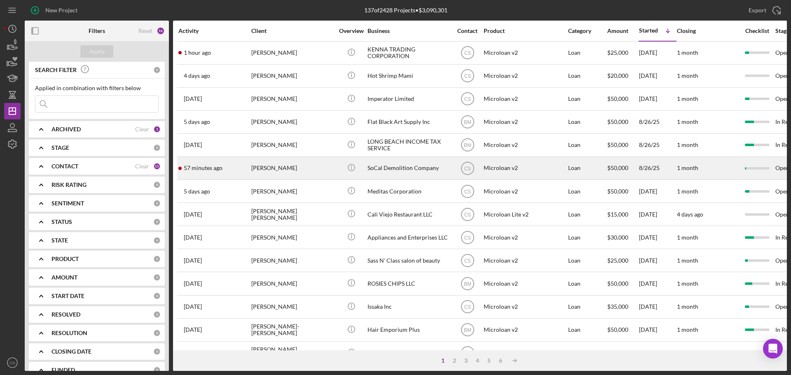
click at [311, 167] on div "[PERSON_NAME]" at bounding box center [292, 168] width 82 height 22
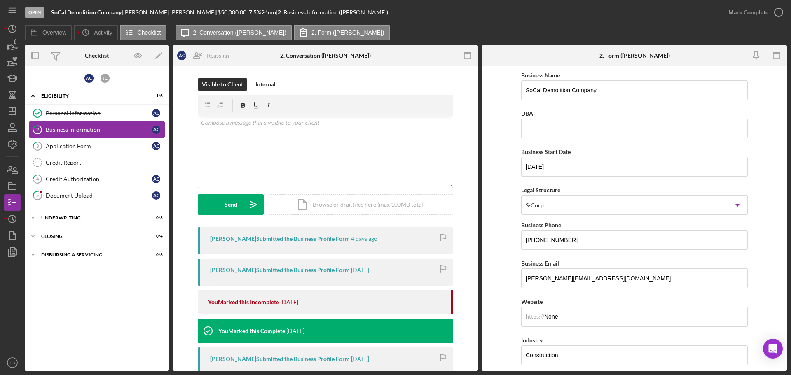
click at [119, 129] on div "Business Information" at bounding box center [99, 129] width 106 height 7
click at [117, 174] on link "4 Credit Authorization A C" at bounding box center [97, 179] width 136 height 16
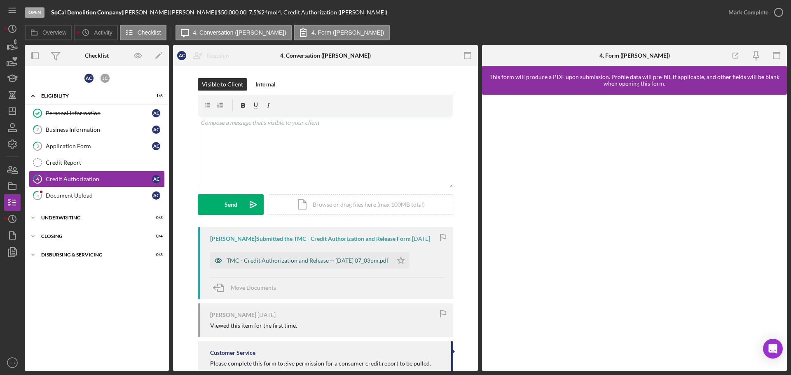
click at [287, 259] on div "TMC - Credit Authorization and Release -- [DATE] 07_03pm.pdf" at bounding box center [307, 260] width 162 height 7
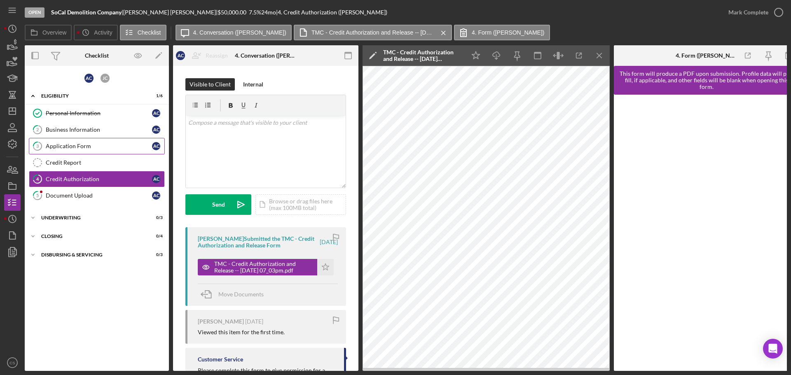
click at [88, 145] on div "Application Form" at bounding box center [99, 146] width 106 height 7
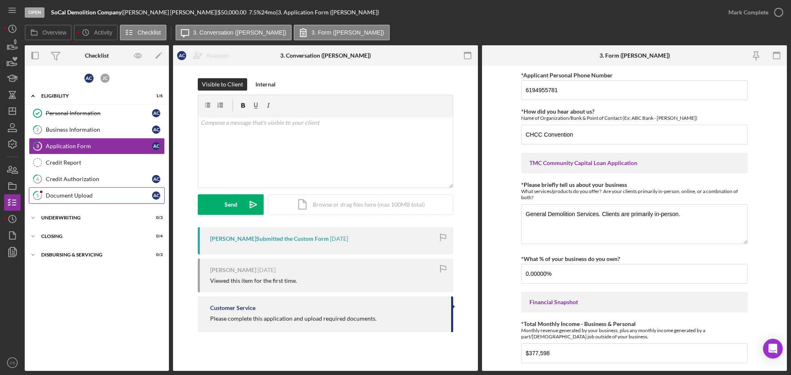
click at [93, 190] on link "5 Document Upload A C" at bounding box center [97, 195] width 136 height 16
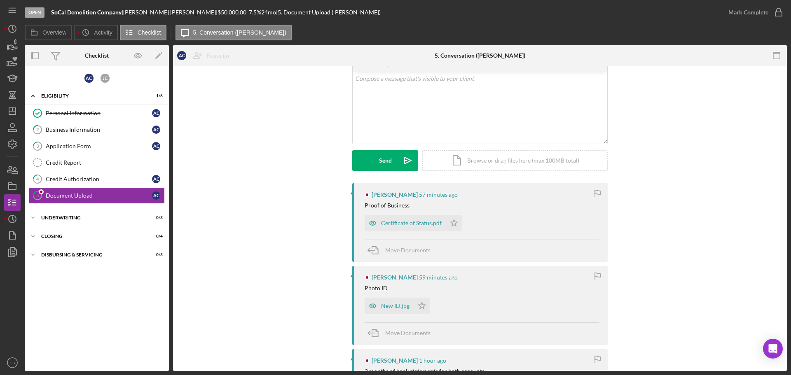
scroll to position [82, 0]
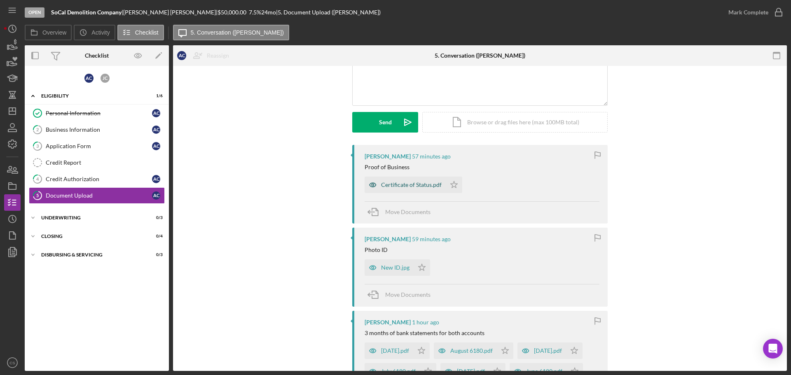
click at [402, 182] on div "Certificate of Status.pdf" at bounding box center [411, 185] width 61 height 7
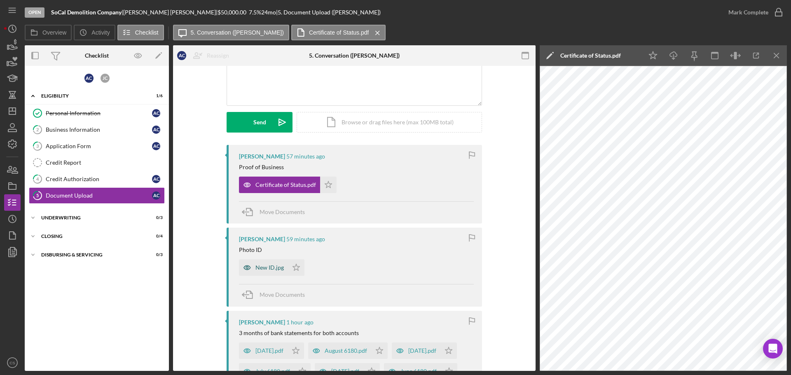
click at [265, 271] on div "New ID.jpg" at bounding box center [263, 267] width 49 height 16
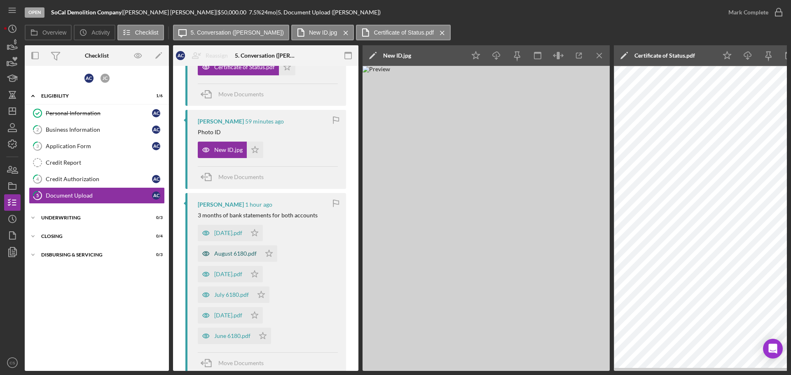
scroll to position [206, 0]
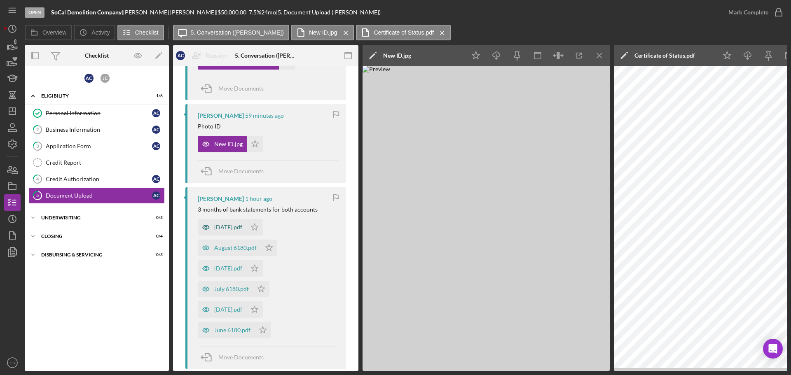
click at [231, 231] on div "[DATE].pdf" at bounding box center [222, 227] width 49 height 16
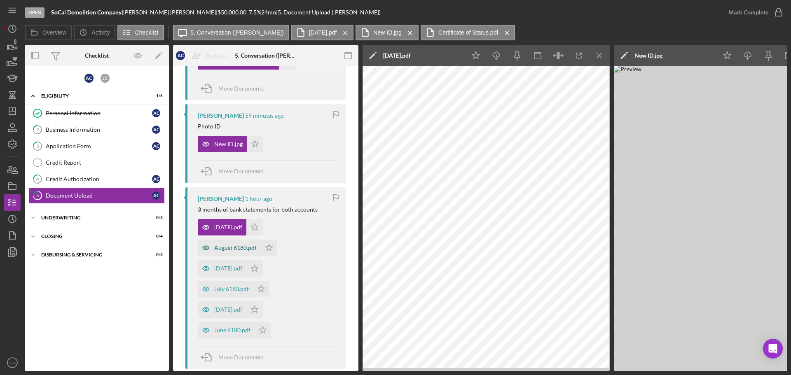
click at [226, 250] on div "August 6180.pdf" at bounding box center [235, 248] width 42 height 7
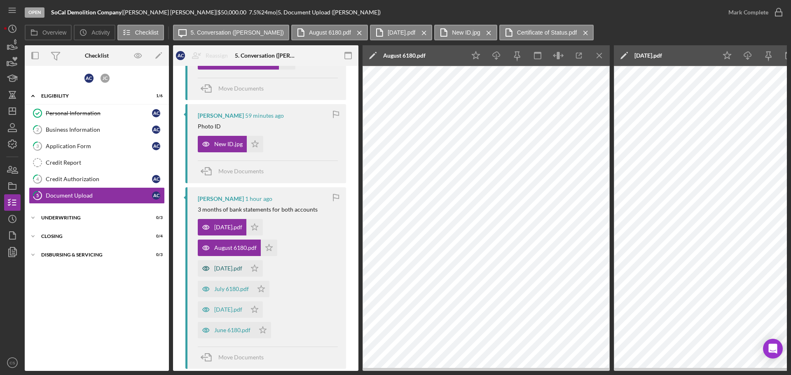
click at [224, 269] on div "[DATE].pdf" at bounding box center [228, 268] width 28 height 7
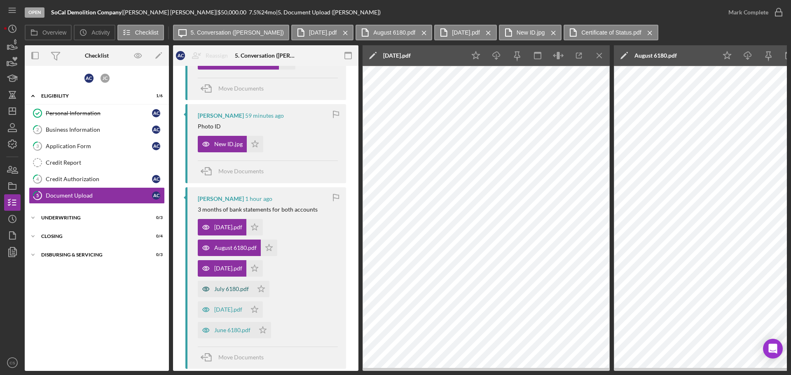
scroll to position [247, 0]
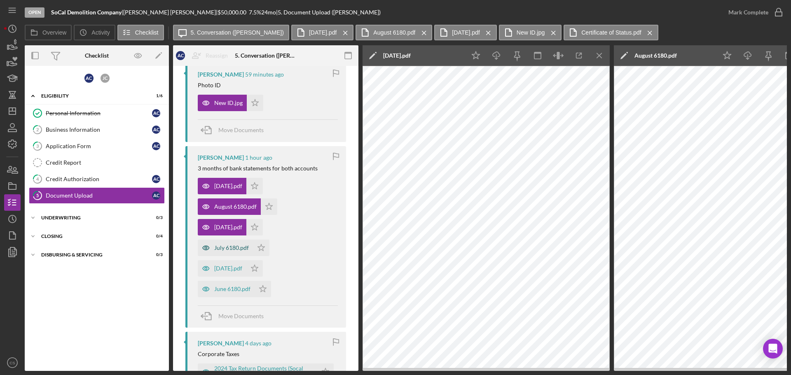
click at [228, 251] on div "July 6180.pdf" at bounding box center [231, 248] width 35 height 7
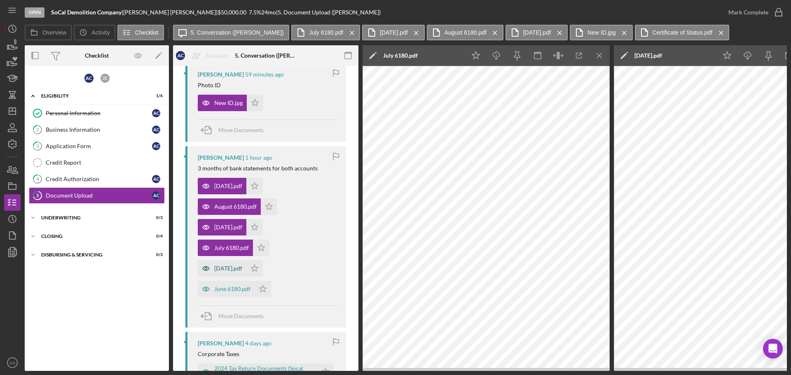
click at [240, 274] on div "[DATE].pdf" at bounding box center [222, 268] width 49 height 16
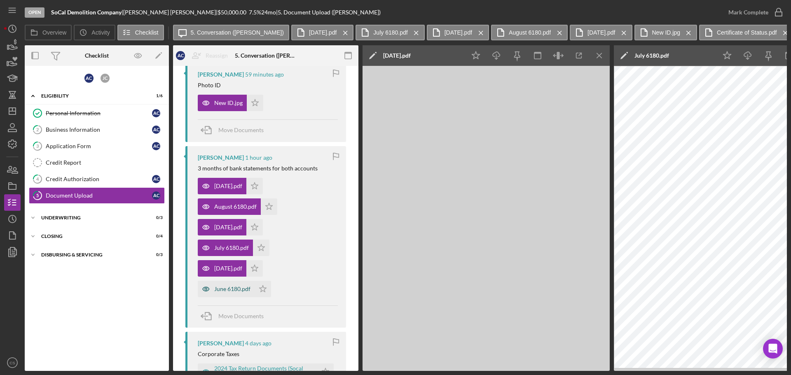
click at [234, 284] on div "June 6180.pdf" at bounding box center [226, 289] width 57 height 16
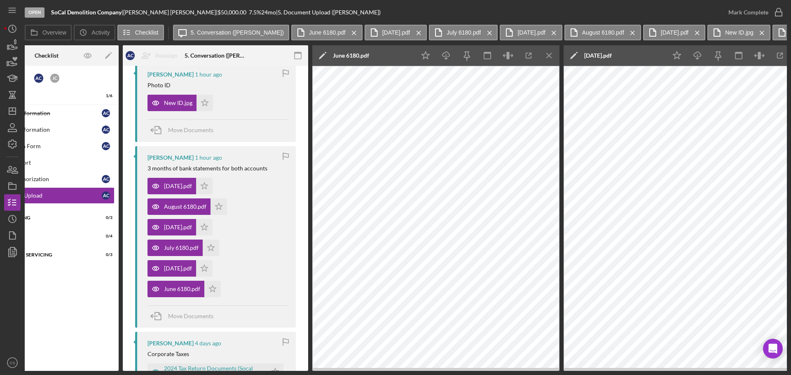
scroll to position [0, 41]
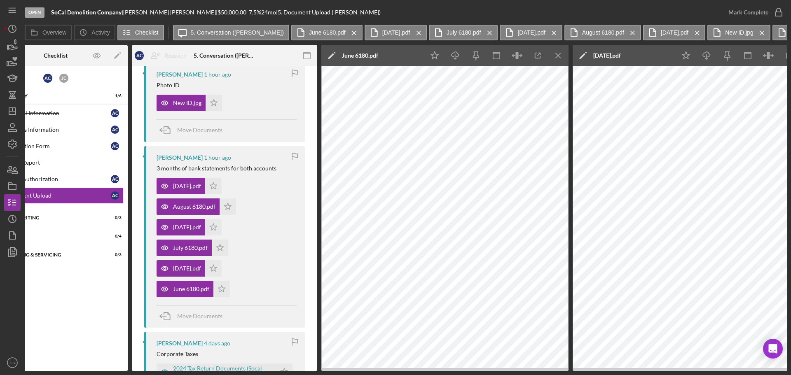
click at [86, 328] on div "A C J C Icon/Expander Eligibility 1 / 6 Personal Information Personal Informati…" at bounding box center [56, 218] width 144 height 297
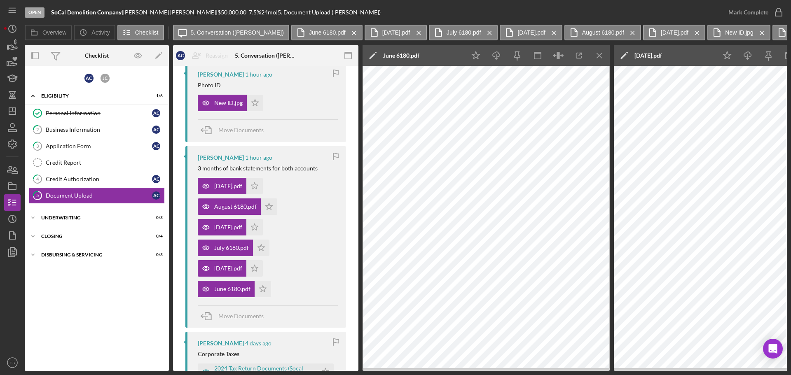
drag, startPoint x: 64, startPoint y: 303, endPoint x: 53, endPoint y: 331, distance: 30.4
click at [53, 331] on div "A C J C Icon/Expander Eligibility 1 / 6 Personal Information Personal Informati…" at bounding box center [97, 218] width 144 height 297
click at [13, 109] on icon "Icon/Dashboard" at bounding box center [12, 111] width 21 height 21
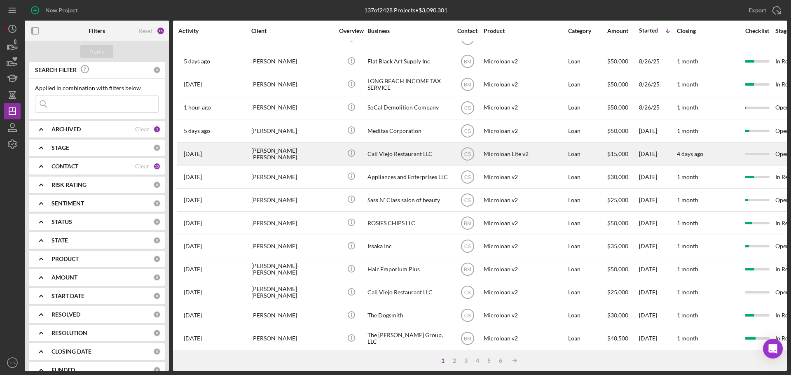
scroll to position [82, 0]
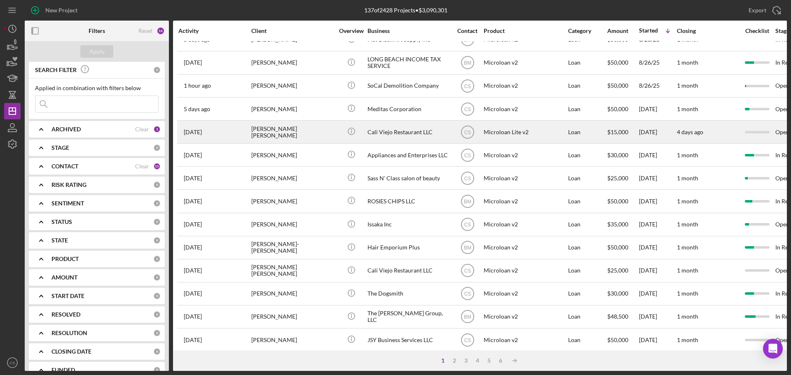
click at [330, 134] on div "[PERSON_NAME] [PERSON_NAME]" at bounding box center [292, 132] width 82 height 22
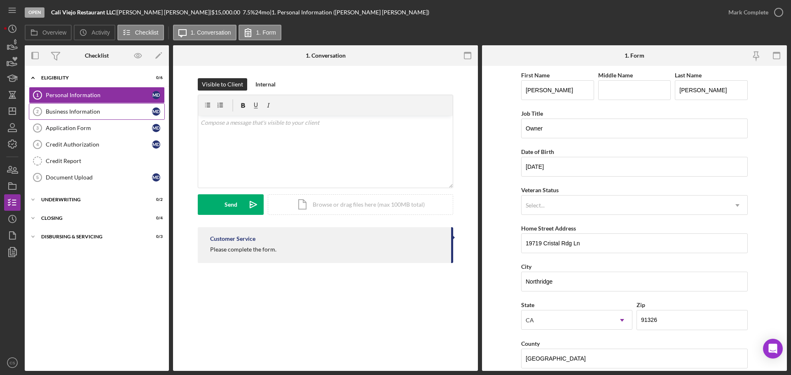
click at [94, 114] on div "Business Information" at bounding box center [99, 111] width 106 height 7
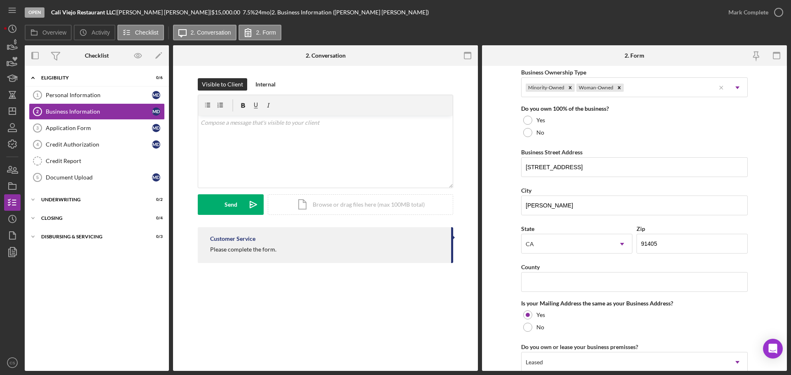
scroll to position [609, 0]
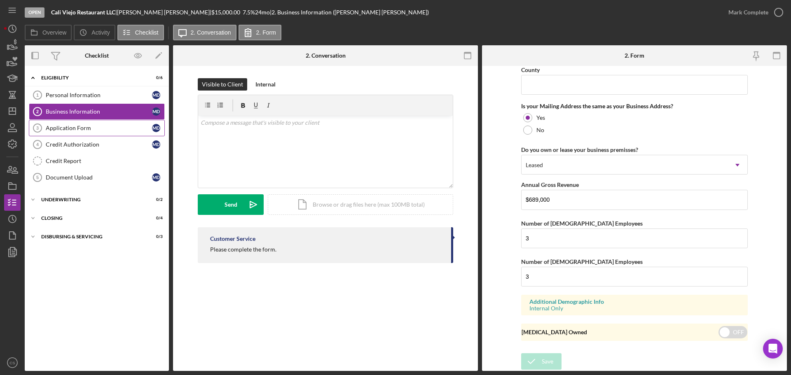
click at [103, 122] on link "Application Form 3 Application Form M D" at bounding box center [97, 128] width 136 height 16
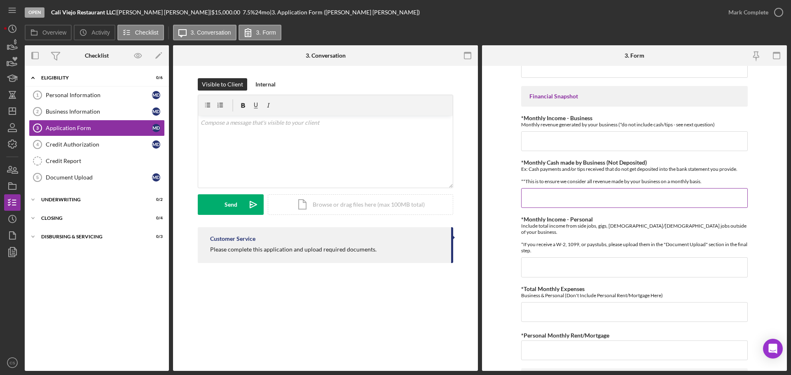
scroll to position [247, 0]
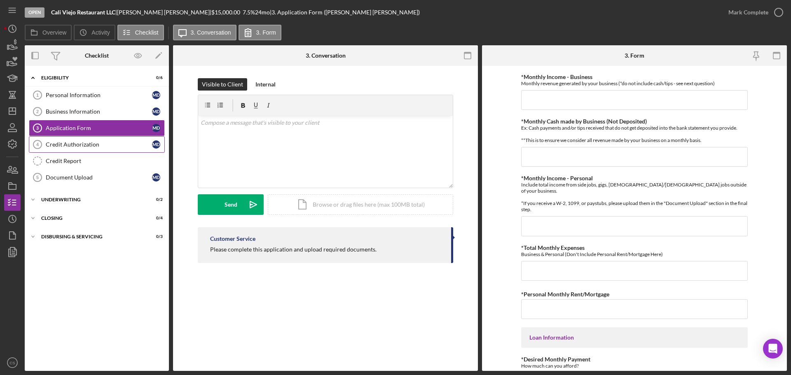
click at [98, 142] on div "Credit Authorization" at bounding box center [99, 144] width 106 height 7
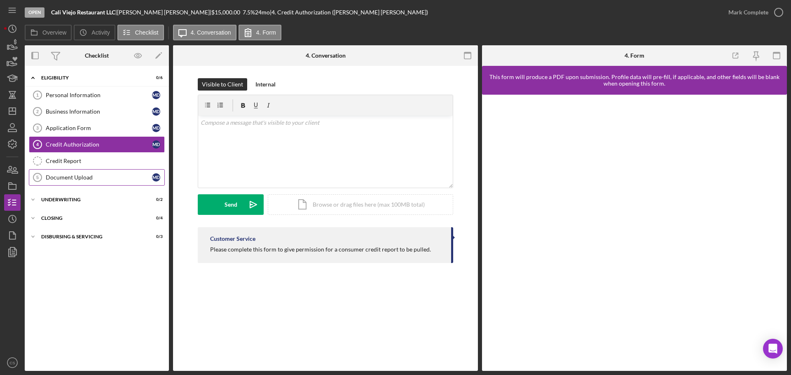
click at [97, 180] on div "Document Upload" at bounding box center [99, 177] width 106 height 7
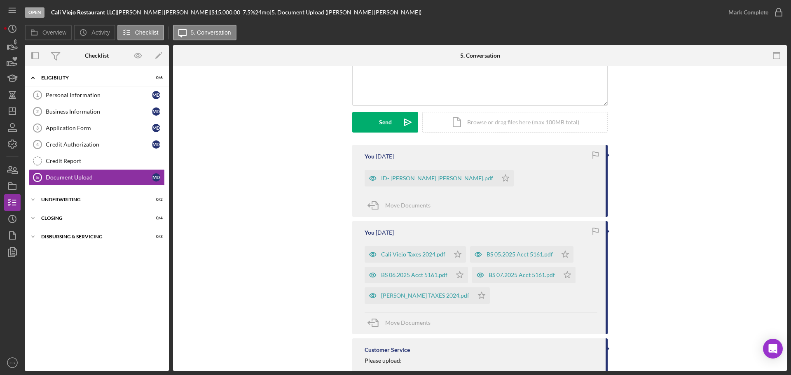
scroll to position [165, 0]
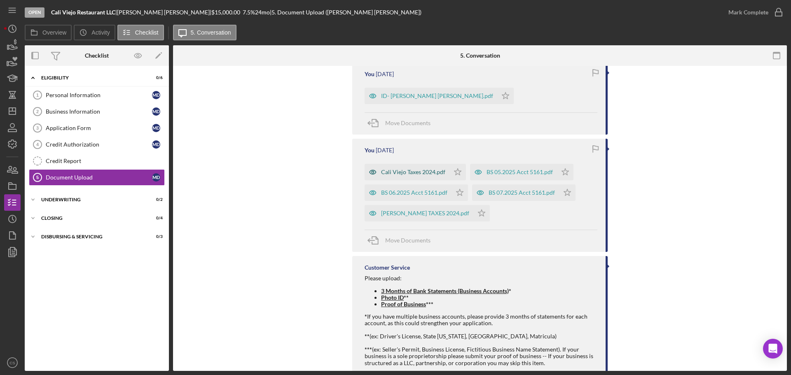
click at [416, 171] on div "Cali Viejo Taxes 2024.pdf" at bounding box center [413, 172] width 64 height 7
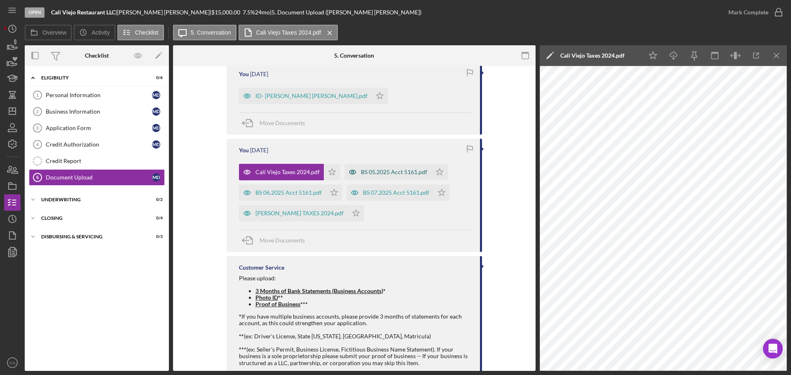
click at [385, 172] on div "BS 05.2025 Acct 5161.pdf" at bounding box center [394, 172] width 66 height 7
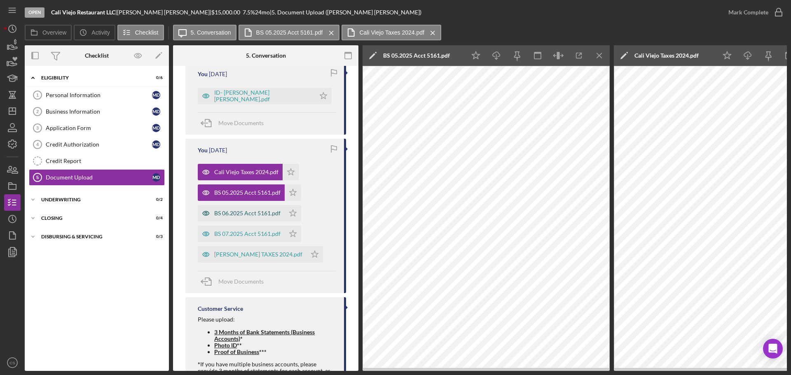
click at [230, 215] on div "BS 06.2025 Acct 5161.pdf" at bounding box center [247, 213] width 66 height 7
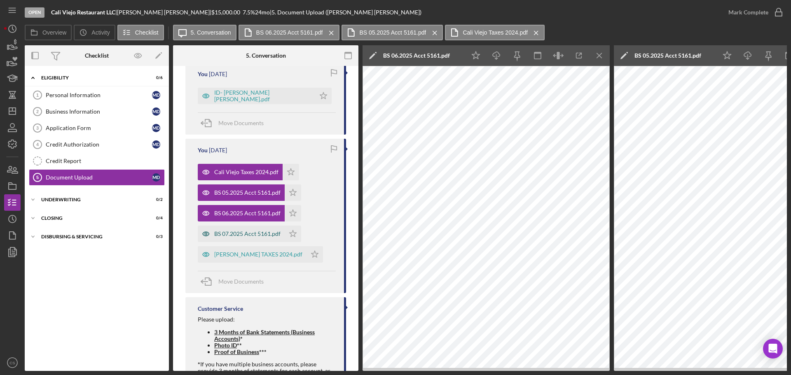
click at [230, 234] on div "BS 07.2025 Acct 5161.pdf" at bounding box center [247, 234] width 66 height 7
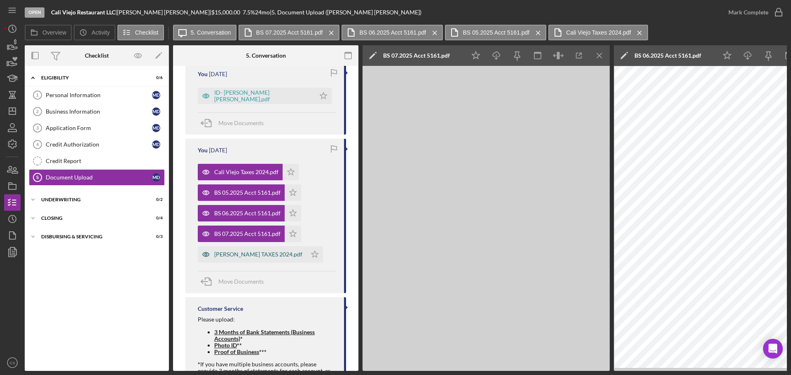
click at [232, 250] on div "[PERSON_NAME] TAXES 2024.pdf" at bounding box center [252, 254] width 109 height 16
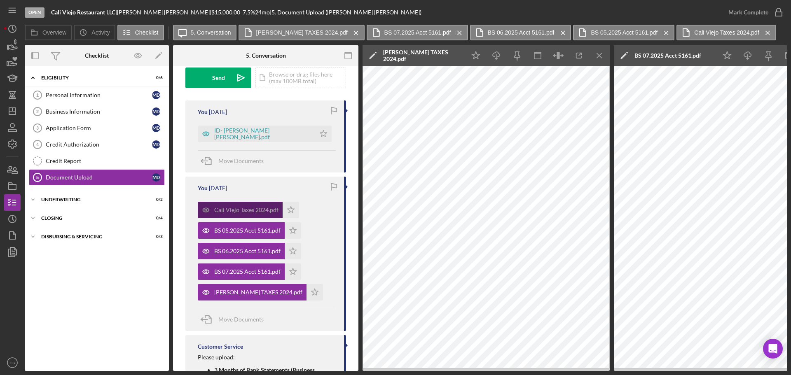
scroll to position [82, 0]
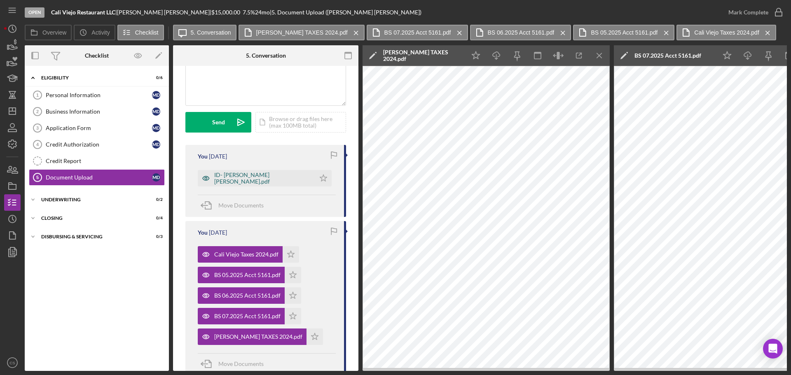
click at [233, 175] on div "ID- [PERSON_NAME] [PERSON_NAME].pdf" at bounding box center [256, 178] width 117 height 16
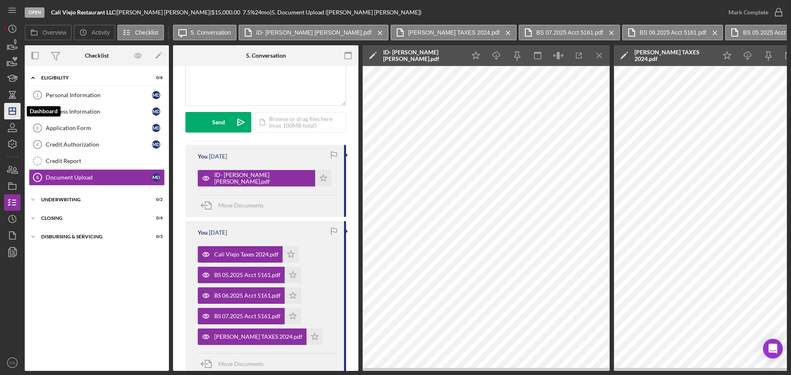
click at [13, 114] on polygon "button" at bounding box center [12, 111] width 7 height 7
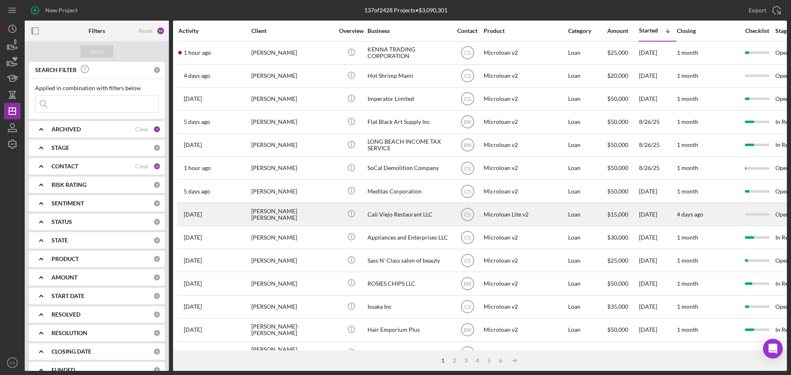
click at [419, 219] on div "Cali Viejo Restaurant LLC" at bounding box center [408, 214] width 82 height 22
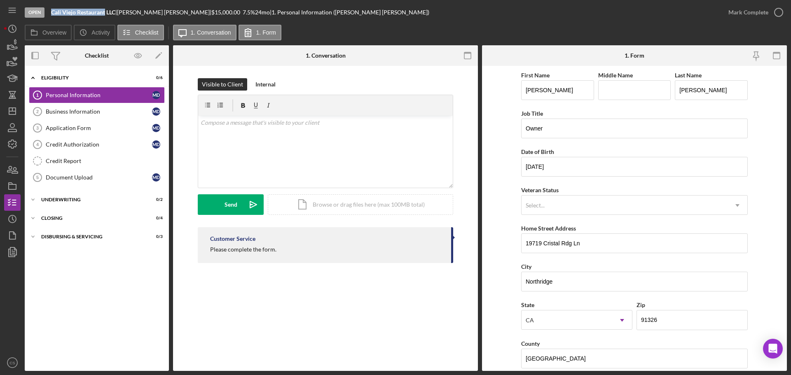
drag, startPoint x: 105, startPoint y: 13, endPoint x: 51, endPoint y: 15, distance: 54.0
click at [51, 15] on b "Cali Viejo Restaurant LLC" at bounding box center [83, 12] width 64 height 7
copy b "Cali Viejo Restaurant"
click at [16, 110] on icon "Icon/Dashboard" at bounding box center [12, 111] width 21 height 21
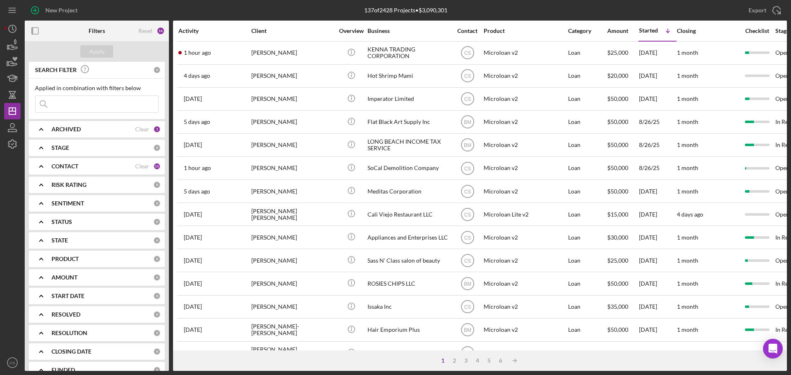
click at [103, 102] on input at bounding box center [96, 104] width 123 height 16
paste input "Cali Viejo Restaurant"
type input "Cali Viejo Restaurant"
click at [100, 51] on div "Apply" at bounding box center [96, 51] width 15 height 12
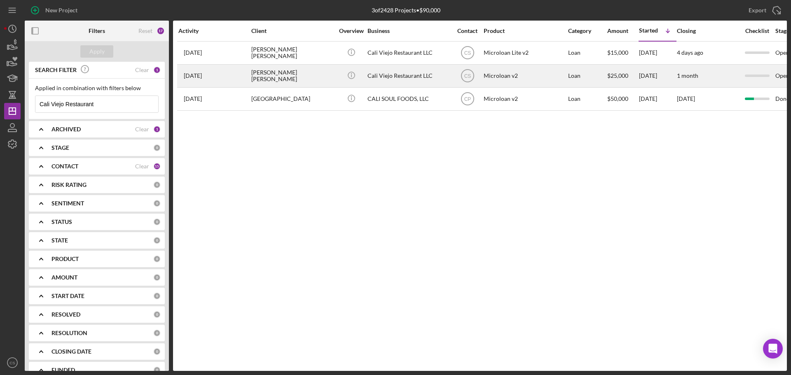
click at [290, 73] on div "[PERSON_NAME] [PERSON_NAME]" at bounding box center [292, 76] width 82 height 22
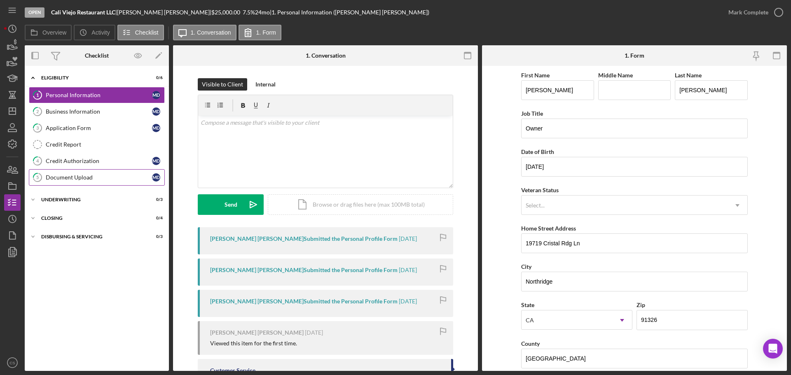
click at [123, 181] on div "Document Upload" at bounding box center [99, 177] width 106 height 7
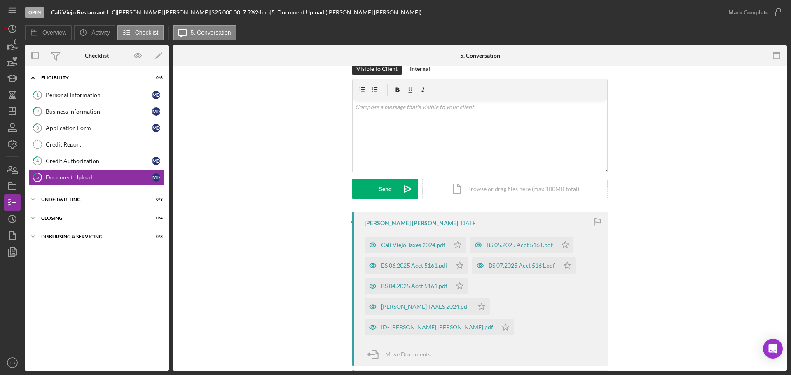
scroll to position [11, 0]
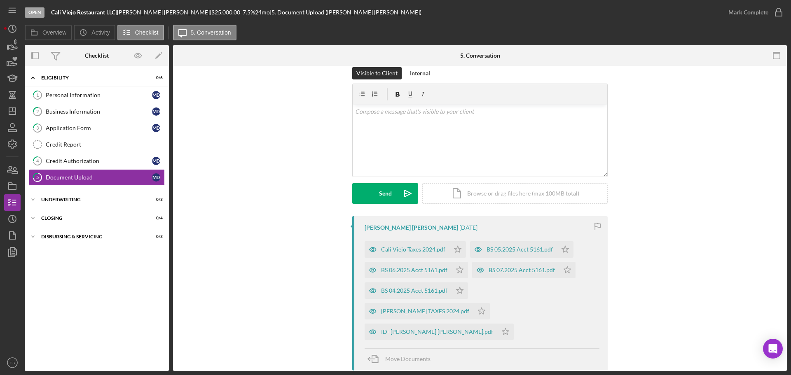
click at [103, 276] on div "Icon/Expander Eligibility 0 / 6 1 Personal Information M D 2 Business Informati…" at bounding box center [97, 218] width 144 height 297
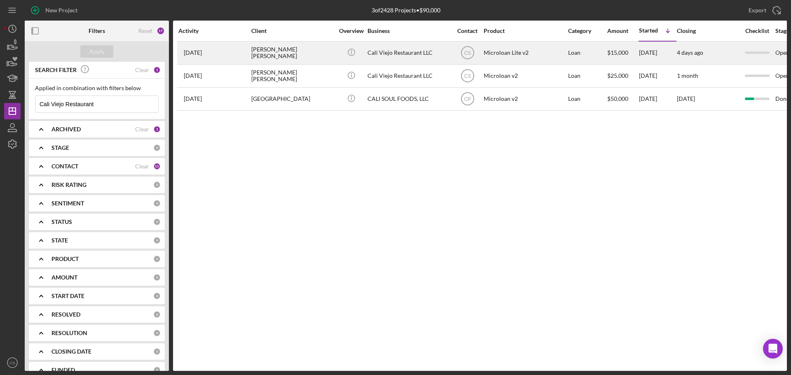
click at [326, 60] on div "[PERSON_NAME] [PERSON_NAME]" at bounding box center [292, 53] width 82 height 22
click at [331, 52] on div "[PERSON_NAME] [PERSON_NAME]" at bounding box center [292, 53] width 82 height 22
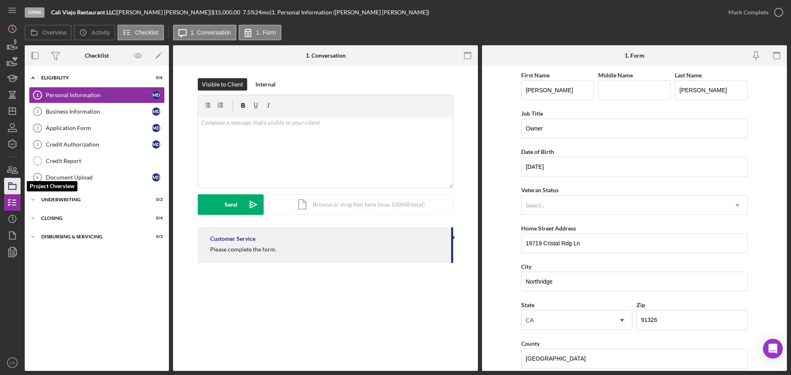
click at [16, 189] on rect "button" at bounding box center [12, 186] width 7 height 5
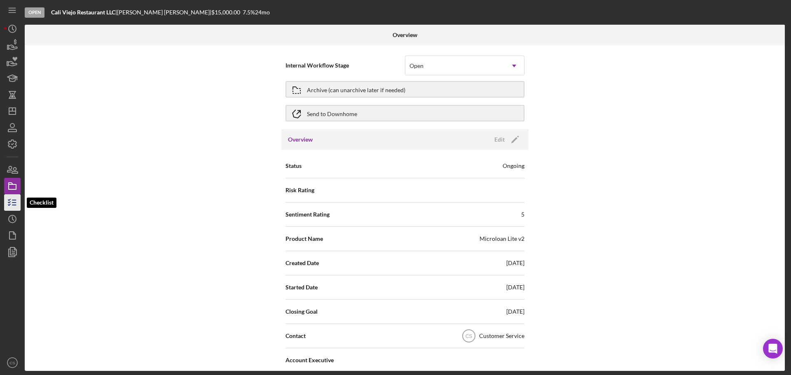
click at [9, 209] on icon "button" at bounding box center [12, 202] width 21 height 21
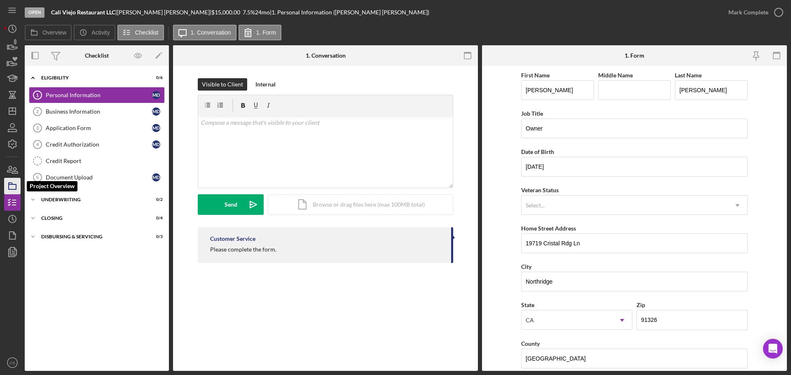
click at [9, 178] on icon "button" at bounding box center [12, 186] width 21 height 21
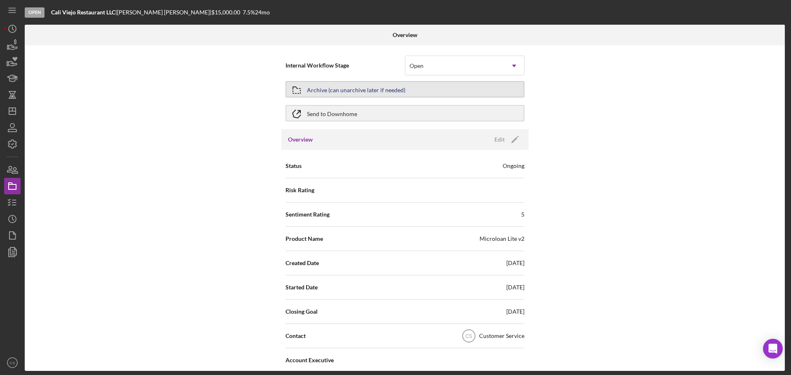
click at [418, 91] on button "Archive (can unarchive later if needed)" at bounding box center [404, 89] width 239 height 16
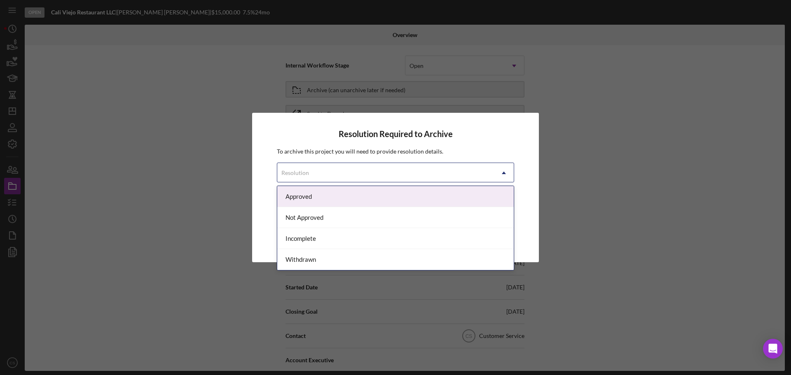
click at [370, 173] on div "Resolution" at bounding box center [385, 172] width 217 height 19
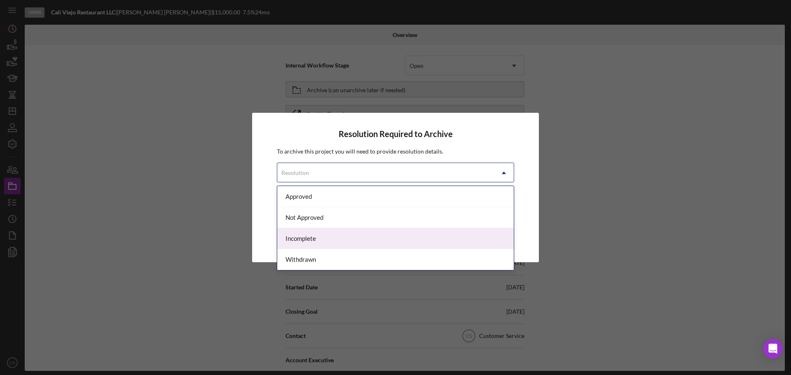
click at [350, 243] on div "Incomplete" at bounding box center [395, 238] width 236 height 21
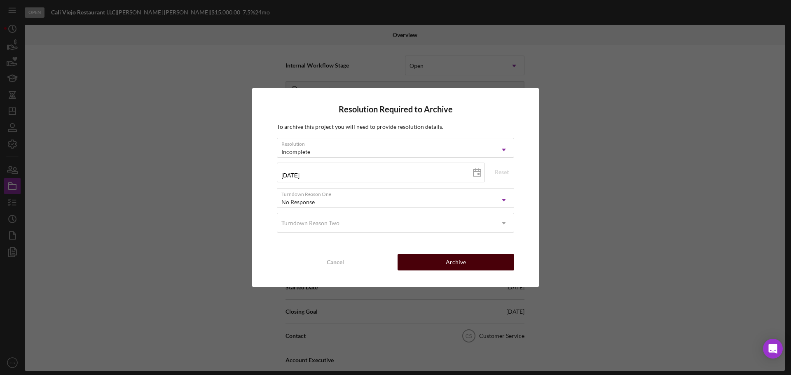
click at [420, 261] on button "Archive" at bounding box center [455, 262] width 117 height 16
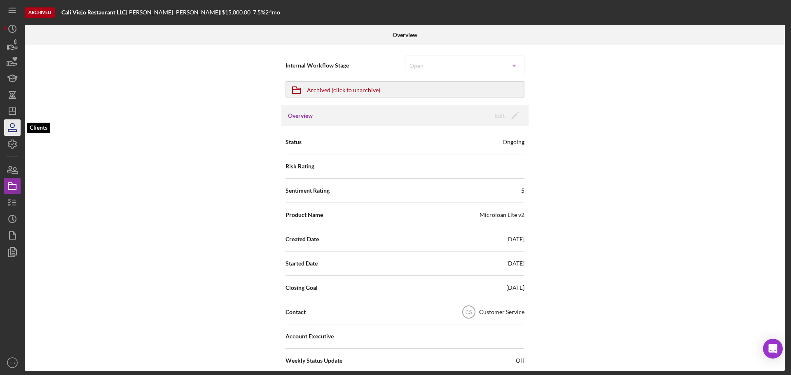
click at [14, 127] on icon "button" at bounding box center [12, 126] width 4 height 4
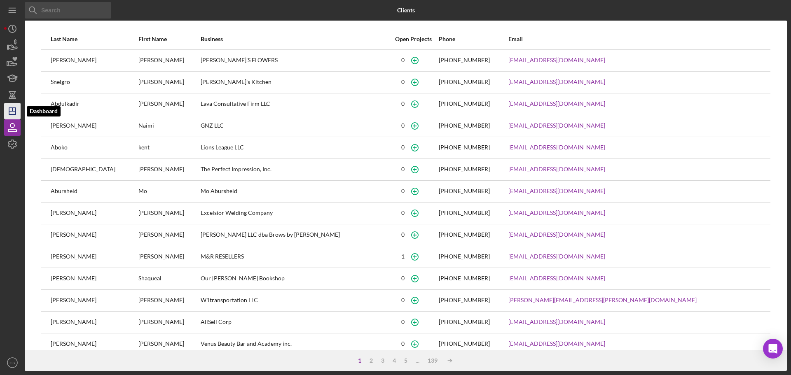
click at [12, 112] on icon "Icon/Dashboard" at bounding box center [12, 111] width 21 height 21
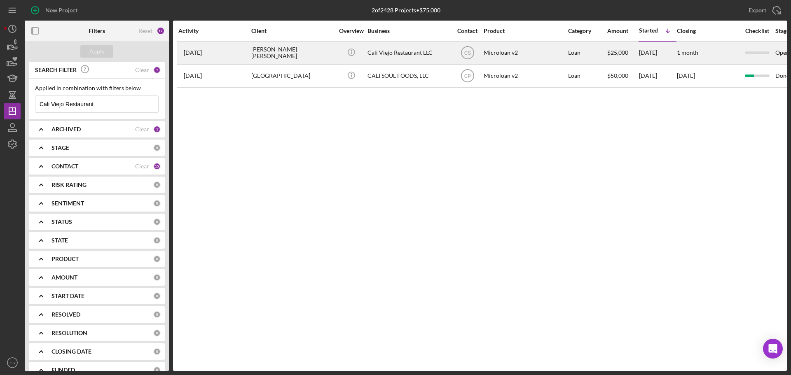
click at [318, 51] on div "[PERSON_NAME] [PERSON_NAME]" at bounding box center [292, 53] width 82 height 22
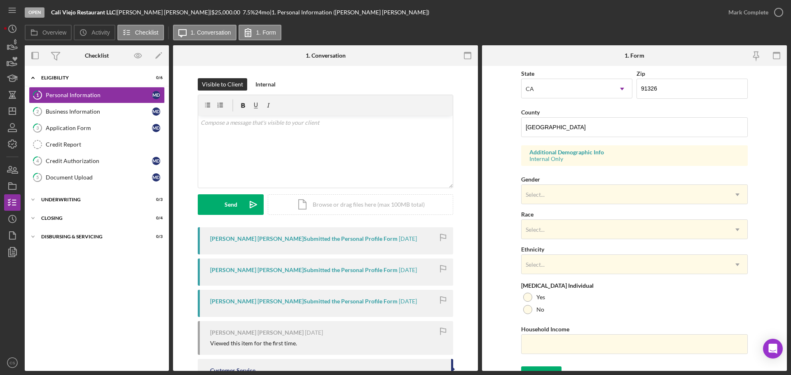
scroll to position [245, 0]
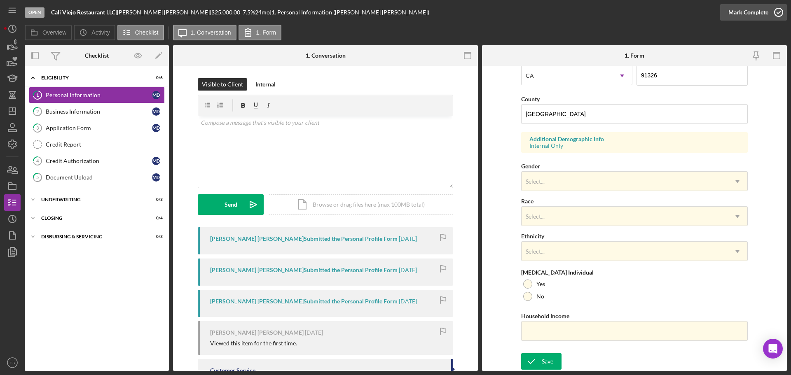
click at [784, 12] on icon "button" at bounding box center [778, 12] width 21 height 21
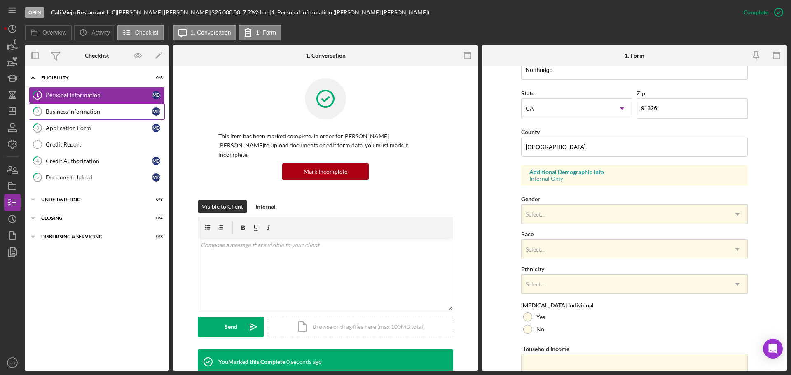
scroll to position [278, 0]
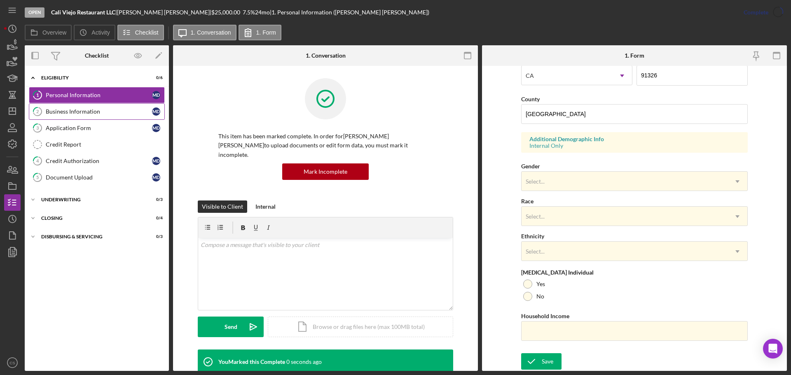
click at [105, 117] on link "2 Business Information M D" at bounding box center [97, 111] width 136 height 16
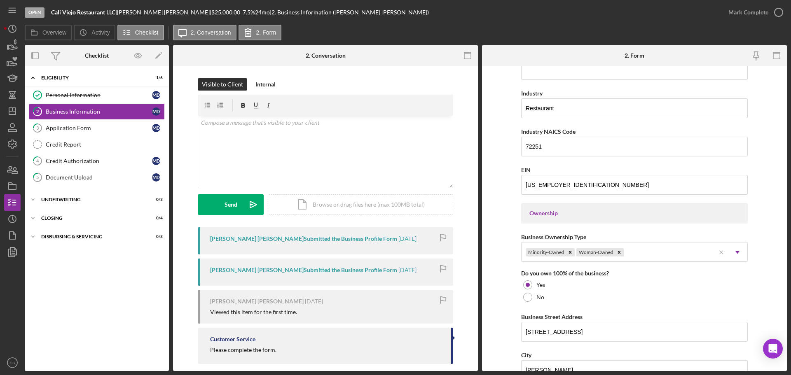
scroll to position [329, 0]
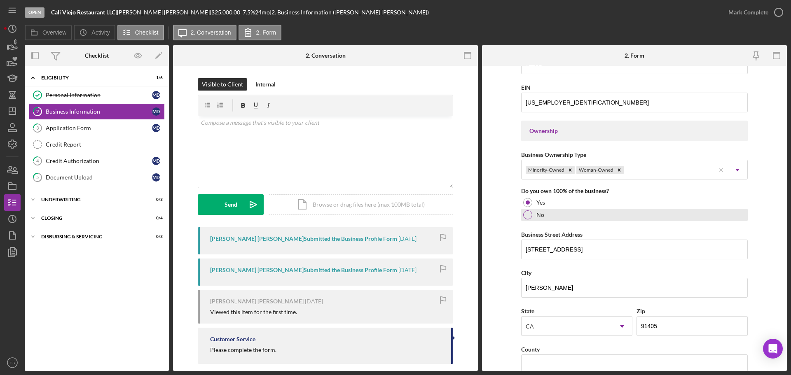
click at [525, 214] on div at bounding box center [527, 214] width 9 height 9
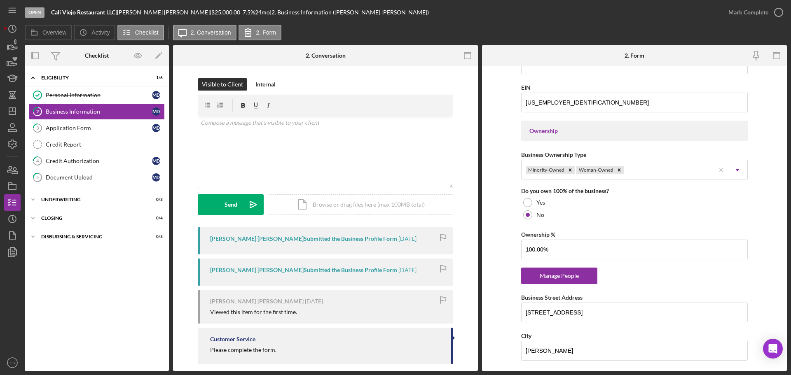
scroll to position [371, 0]
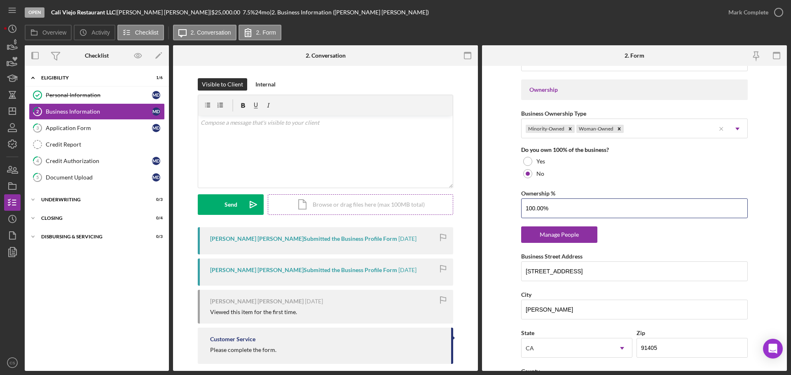
drag, startPoint x: 563, startPoint y: 208, endPoint x: 441, endPoint y: 212, distance: 122.8
click at [441, 212] on div "Overview Internal Workflow Stage Open Icon/Dropdown Arrow Archive (can unarchiv…" at bounding box center [406, 208] width 762 height 326
click at [502, 231] on form "Business Name Cali Viejo Restaurant LLC DBA Business Start Date [DATE] Legal St…" at bounding box center [634, 218] width 305 height 305
drag, startPoint x: 557, startPoint y: 209, endPoint x: 487, endPoint y: 216, distance: 70.7
click at [487, 216] on form "Business Name Cali Viejo Restaurant LLC DBA Business Start Date [DATE] Legal St…" at bounding box center [634, 218] width 305 height 305
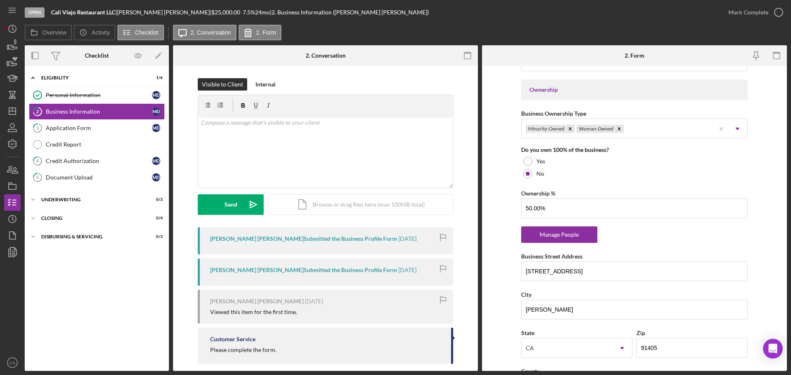
click at [493, 209] on form "Business Name Cali Viejo Restaurant LLC DBA Business Start Date [DATE] Legal St…" at bounding box center [634, 218] width 305 height 305
drag, startPoint x: 477, startPoint y: 206, endPoint x: 471, endPoint y: 202, distance: 7.3
click at [468, 206] on div "Overview Internal Workflow Stage Open Icon/Dropdown Arrow Archive (can unarchiv…" at bounding box center [406, 208] width 762 height 326
type input "75.00%"
click at [628, 229] on div "Business Name Cali Viejo Restaurant LLC DBA Business Start Date [DATE] Legal St…" at bounding box center [634, 174] width 226 height 951
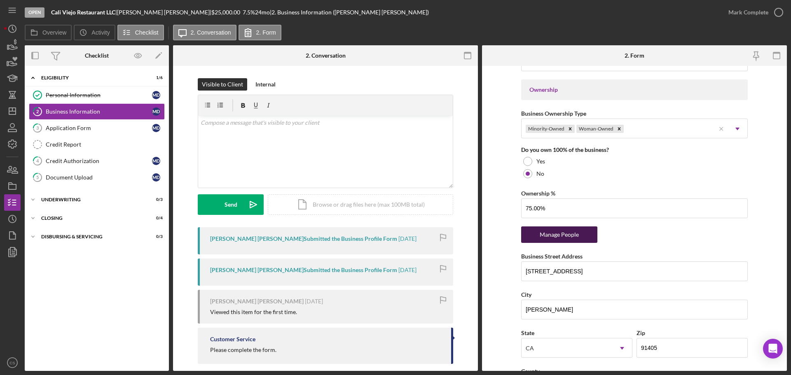
click at [568, 236] on div "Manage People" at bounding box center [559, 234] width 68 height 16
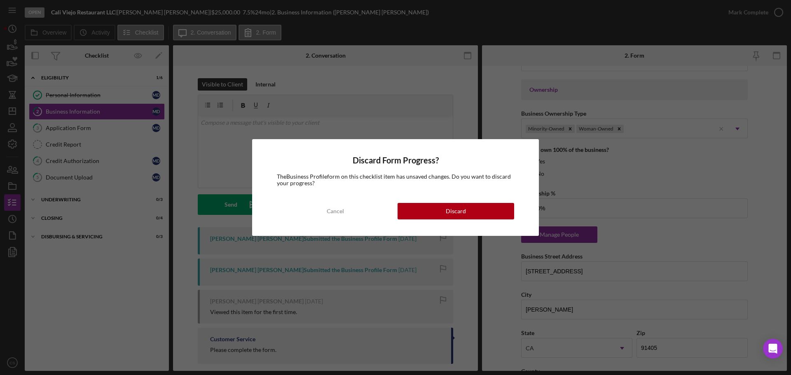
click at [624, 178] on div "Discard Form Progress? The Business Profile form on this checklist item has uns…" at bounding box center [395, 187] width 791 height 375
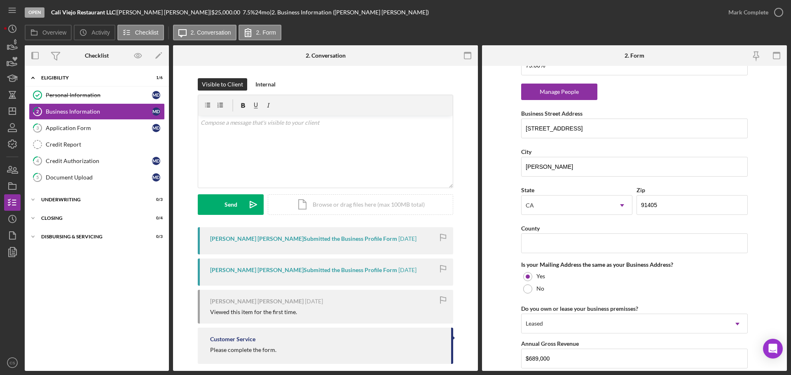
scroll to position [672, 0]
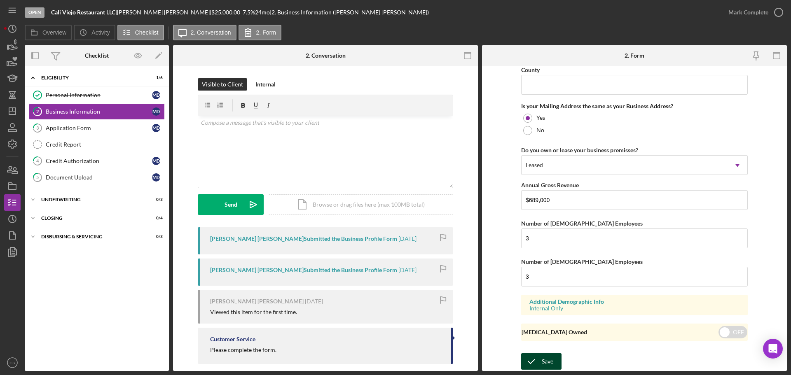
click at [538, 364] on icon "submit" at bounding box center [531, 361] width 21 height 21
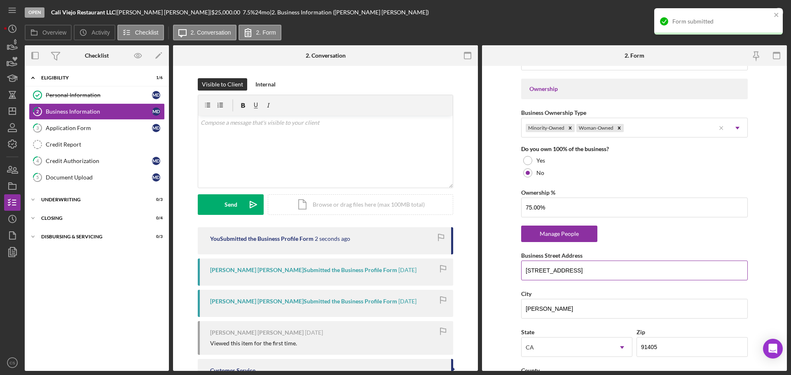
scroll to position [384, 0]
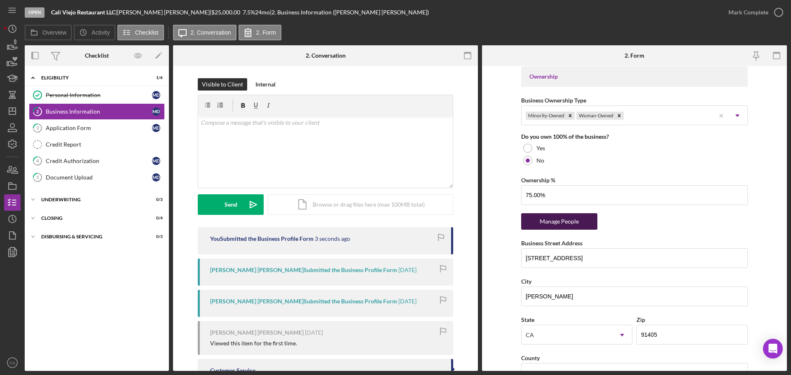
click at [543, 224] on div "Manage People" at bounding box center [559, 221] width 68 height 16
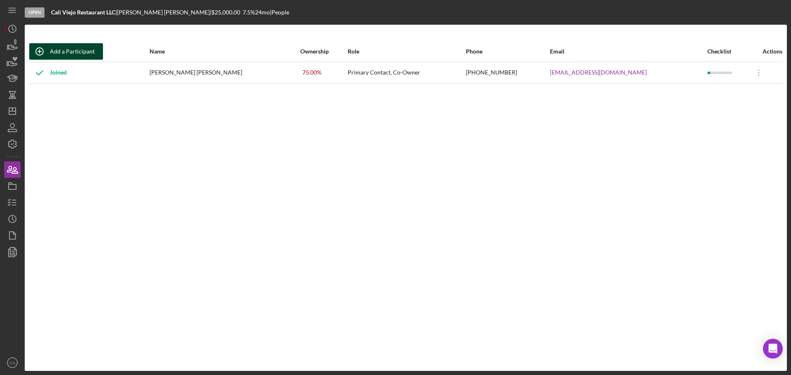
click at [75, 52] on div "Add a Participant" at bounding box center [72, 51] width 45 height 16
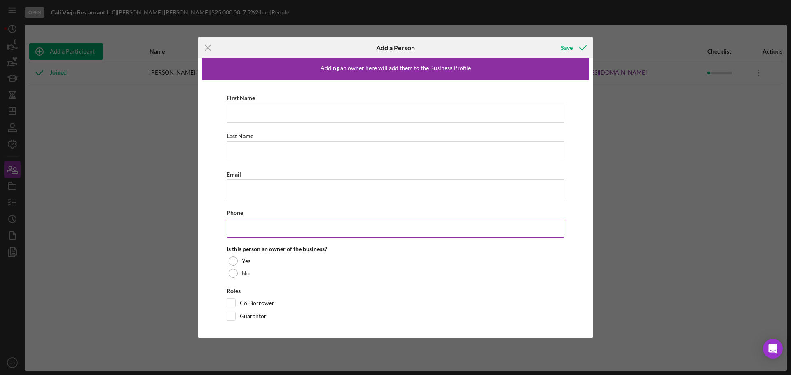
scroll to position [10, 0]
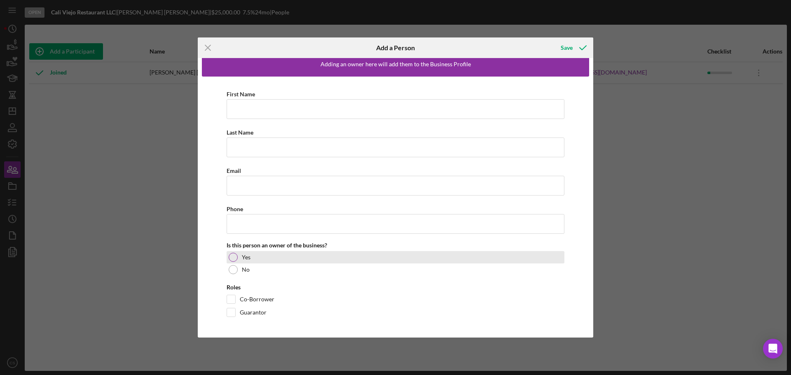
click at [243, 254] on label "Yes" at bounding box center [246, 257] width 9 height 7
click at [265, 110] on input "First Name" at bounding box center [395, 109] width 338 height 20
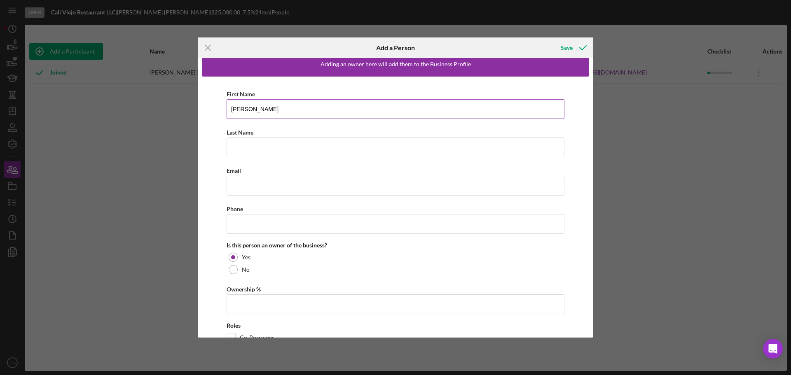
type input "[PERSON_NAME]"
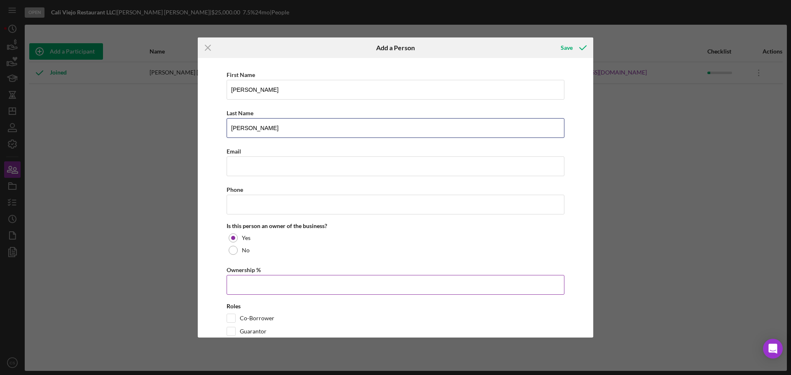
scroll to position [49, 0]
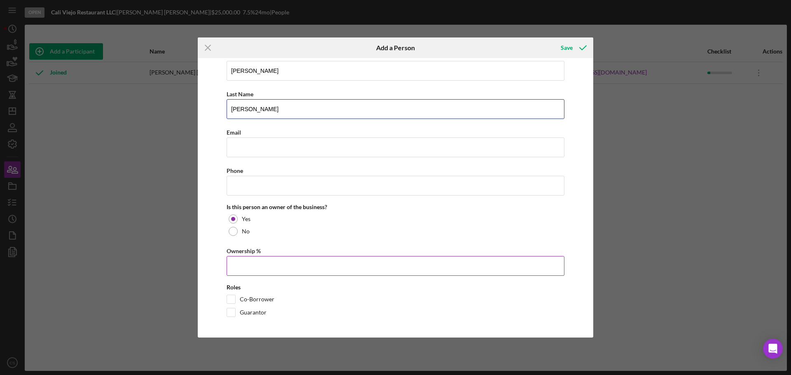
type input "[PERSON_NAME]"
click at [243, 267] on input "Ownership %" at bounding box center [395, 266] width 338 height 20
type input "25.00%"
click at [230, 300] on input "Co-Borrower" at bounding box center [231, 299] width 8 height 8
checkbox input "true"
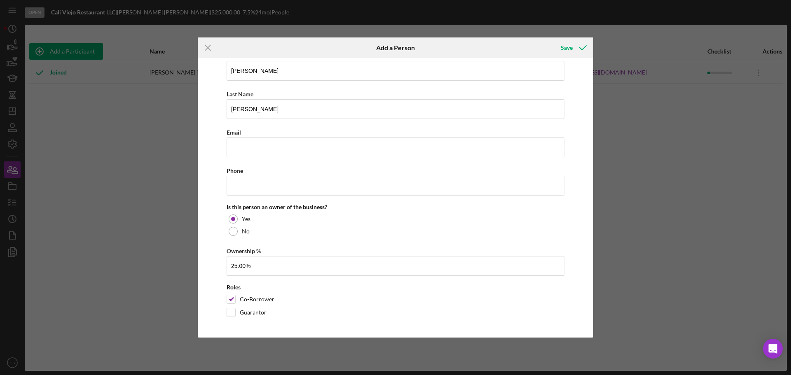
click at [210, 211] on div "First Name [PERSON_NAME] Last Name [PERSON_NAME] Email Phone Is this person an …" at bounding box center [395, 185] width 387 height 295
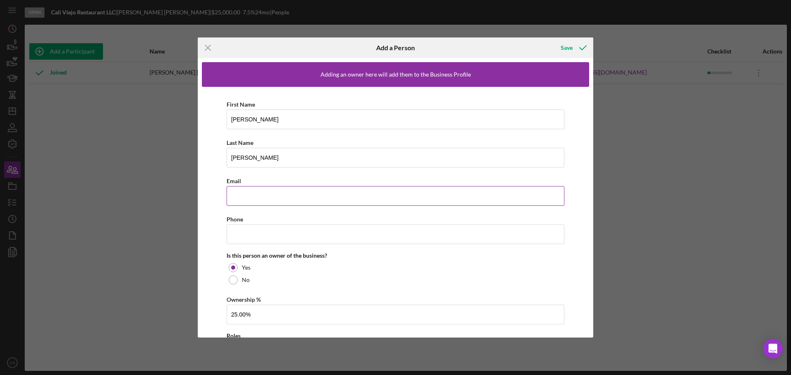
click at [266, 194] on input "Email" at bounding box center [395, 196] width 338 height 20
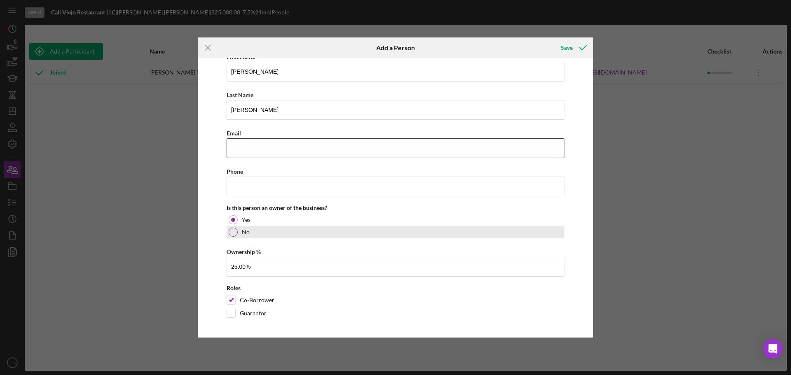
scroll to position [49, 0]
click at [574, 49] on icon "button" at bounding box center [582, 47] width 21 height 21
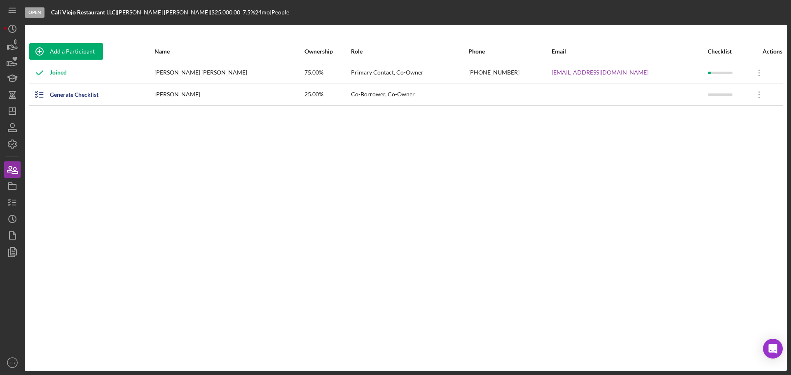
click at [662, 155] on div "Add a Participant Name Ownership Role Phone Email Checklist Actions Joined [PER…" at bounding box center [406, 197] width 762 height 313
click at [215, 177] on div "Add a Participant Name Ownership Role Phone Email Checklist Actions Joined [PER…" at bounding box center [406, 197] width 762 height 313
click at [163, 186] on div "Add a Participant Name Ownership Role Phone Email Checklist Actions Joined [PER…" at bounding box center [406, 197] width 762 height 313
click at [118, 205] on div "Add a Participant Name Ownership Role Phone Email Checklist Actions Joined [PER…" at bounding box center [406, 197] width 762 height 313
click at [115, 184] on div "Add a Participant Name Ownership Role Phone Email Checklist Actions Joined [PER…" at bounding box center [406, 197] width 762 height 313
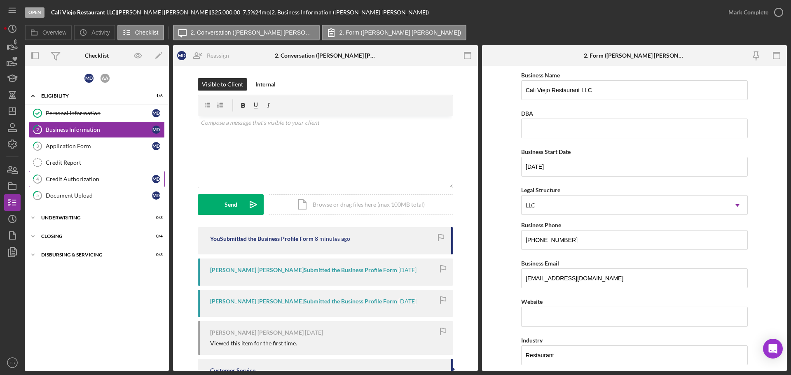
click at [107, 177] on div "Credit Authorization" at bounding box center [99, 179] width 106 height 7
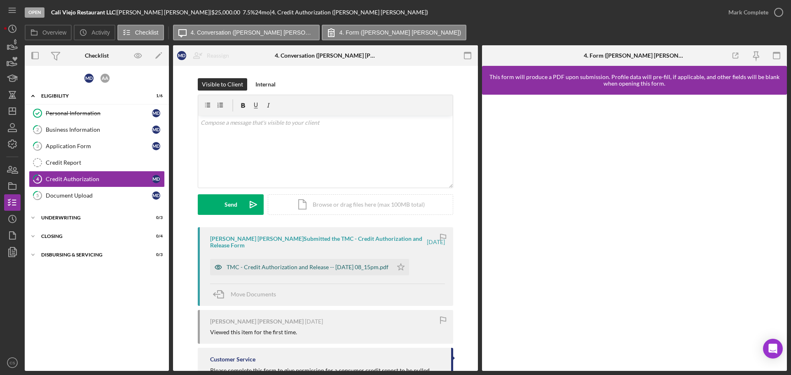
click at [320, 259] on div "TMC - Credit Authorization and Release -- [DATE] 08_15pm.pdf" at bounding box center [301, 267] width 182 height 16
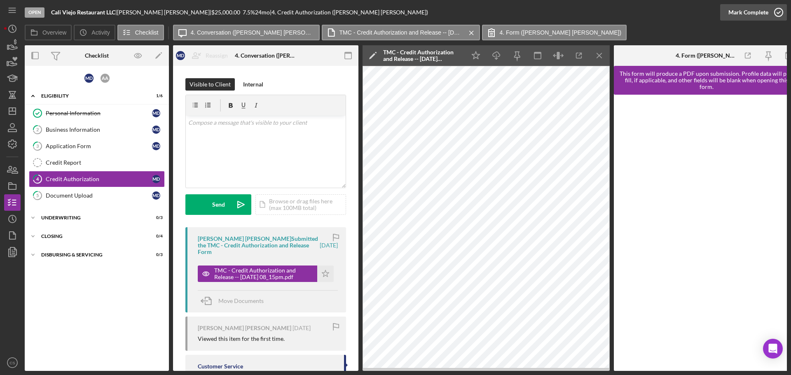
click at [773, 14] on icon "button" at bounding box center [778, 12] width 21 height 21
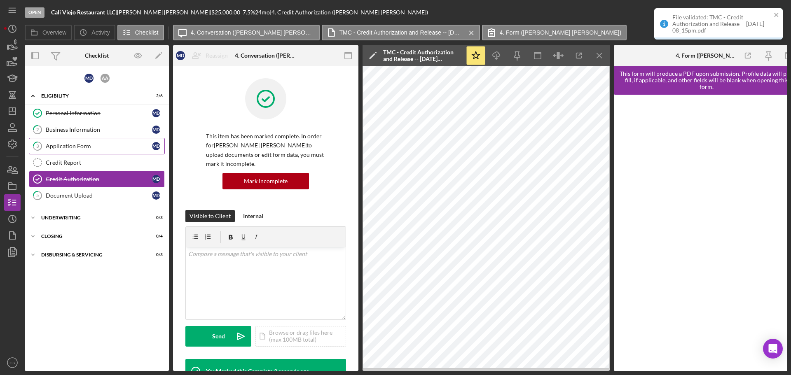
click at [82, 146] on div "Application Form" at bounding box center [99, 146] width 106 height 7
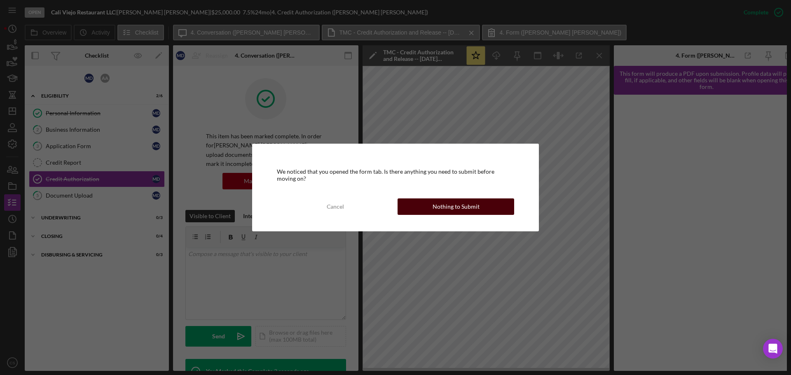
click at [444, 203] on div "Nothing to Submit" at bounding box center [455, 206] width 47 height 16
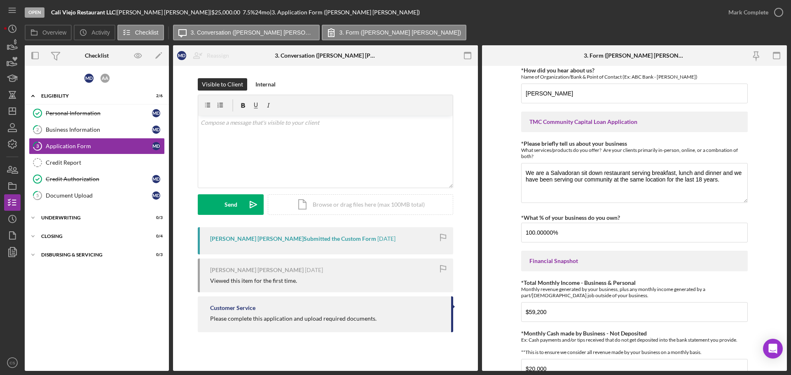
scroll to position [82, 0]
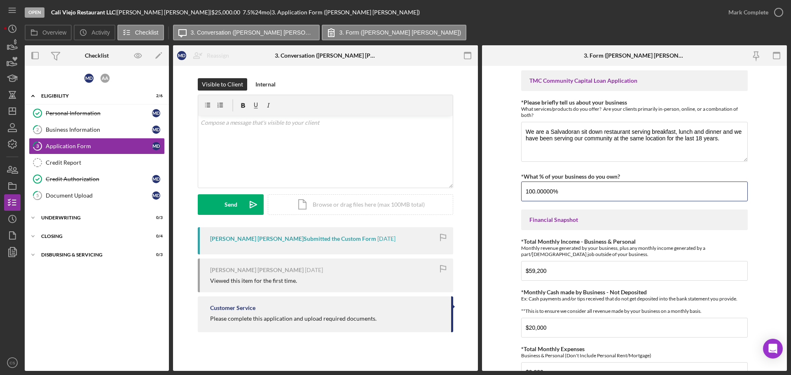
drag, startPoint x: 624, startPoint y: 189, endPoint x: 466, endPoint y: 188, distance: 158.1
click at [466, 188] on div "Overview Internal Workflow Stage Open Icon/Dropdown Arrow Archive (can unarchiv…" at bounding box center [406, 208] width 762 height 326
type input "75.00000%"
click at [505, 184] on form "*Applicant Personal Phone Number [PHONE_NUMBER] *How did you hear about us? Nam…" at bounding box center [634, 218] width 305 height 305
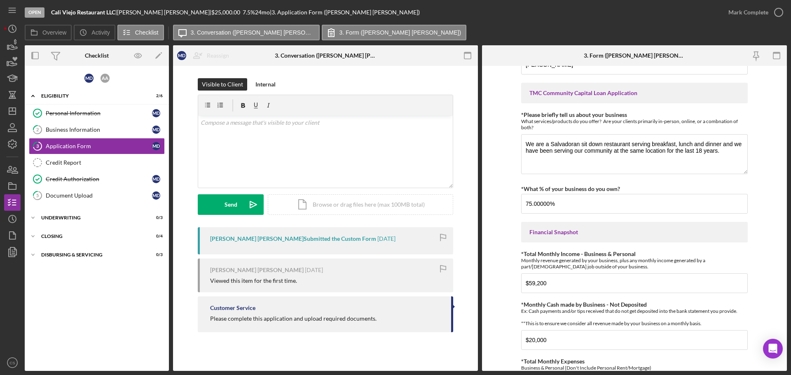
scroll to position [0, 0]
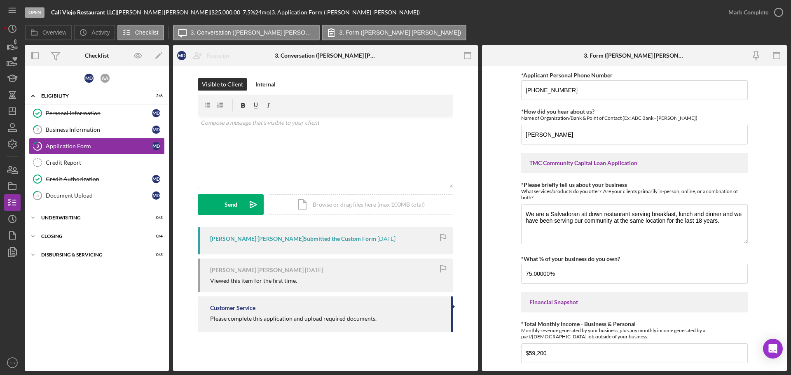
click at [512, 206] on form "*Applicant Personal Phone Number [PHONE_NUMBER] *How did you hear about us? Nam…" at bounding box center [634, 218] width 305 height 305
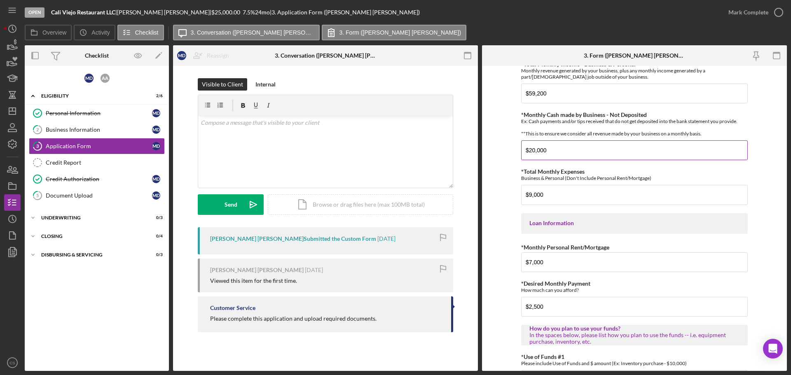
scroll to position [404, 0]
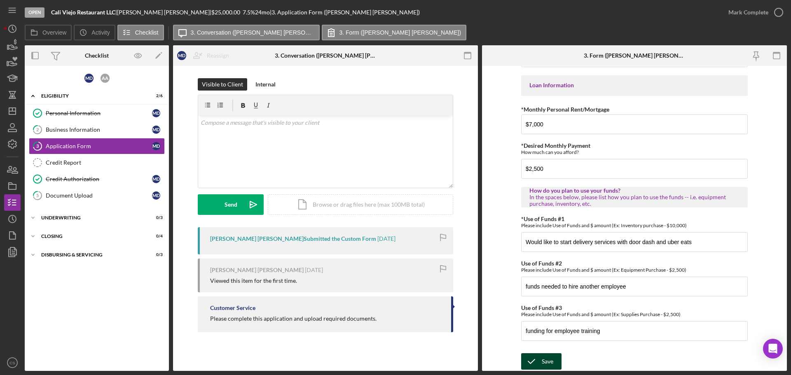
click at [543, 357] on div "Save" at bounding box center [547, 361] width 12 height 16
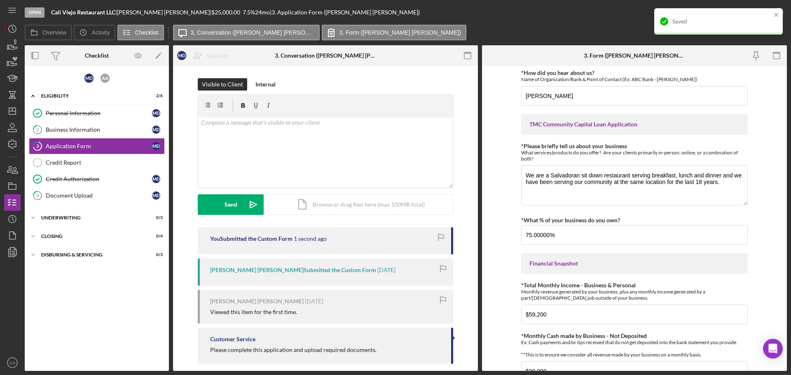
scroll to position [33, 0]
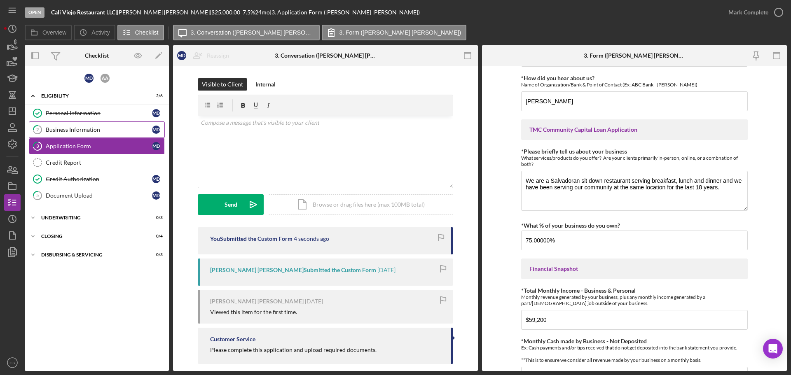
click at [106, 131] on div "Business Information" at bounding box center [99, 129] width 106 height 7
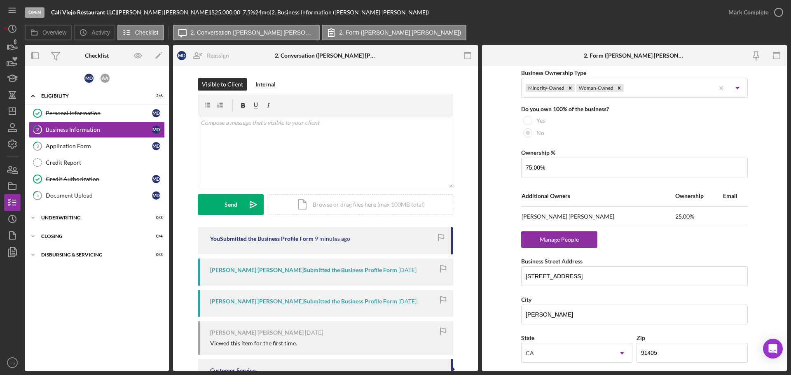
scroll to position [412, 0]
click at [99, 301] on div "M D A A Icon/Expander Eligibility 2 / 6 Personal Information Personal Informati…" at bounding box center [97, 218] width 144 height 297
click at [92, 149] on div "Application Form" at bounding box center [99, 146] width 106 height 7
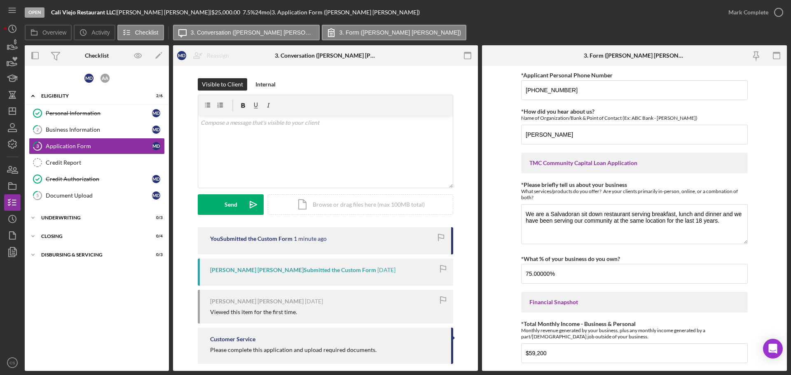
click at [83, 311] on div "M D A A Icon/Expander Eligibility 2 / 6 Personal Information Personal Informati…" at bounding box center [97, 218] width 144 height 297
click at [10, 187] on icon "button" at bounding box center [12, 186] width 21 height 21
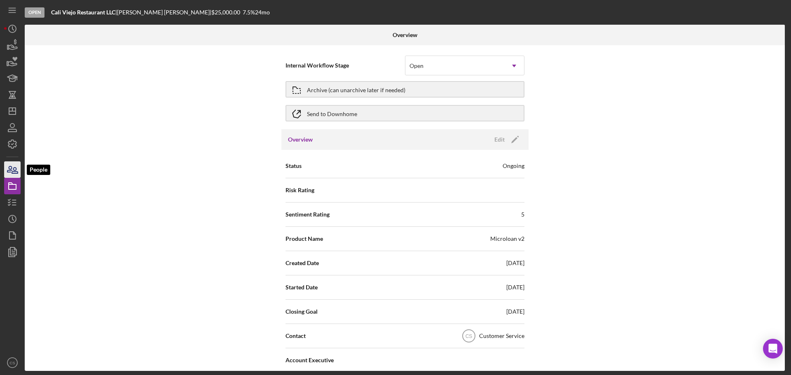
click at [13, 173] on icon "button" at bounding box center [15, 171] width 6 height 6
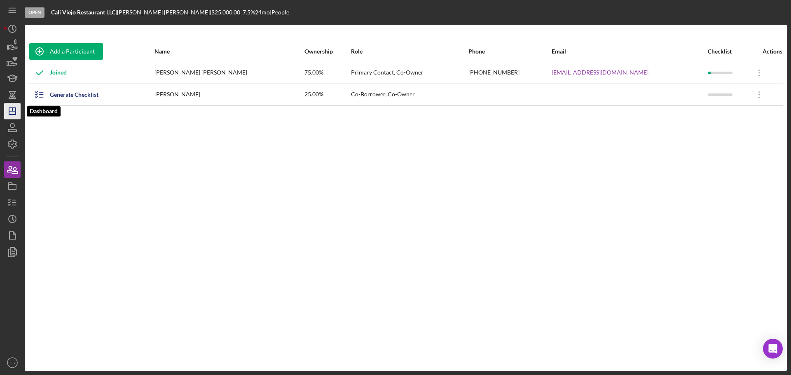
click at [10, 113] on icon "Icon/Dashboard" at bounding box center [12, 111] width 21 height 21
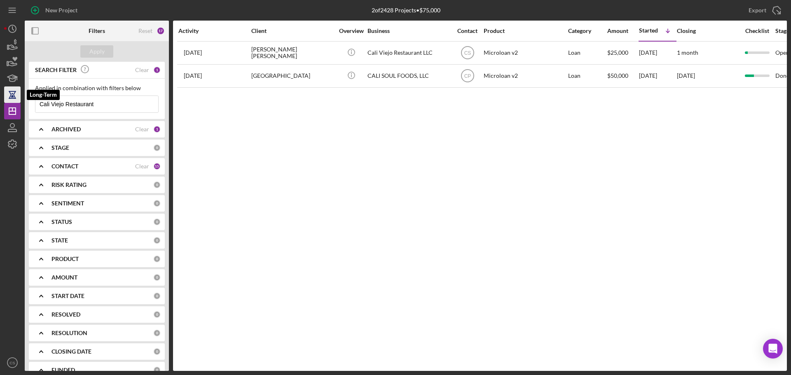
click at [12, 98] on icon "button" at bounding box center [12, 95] width 3 height 5
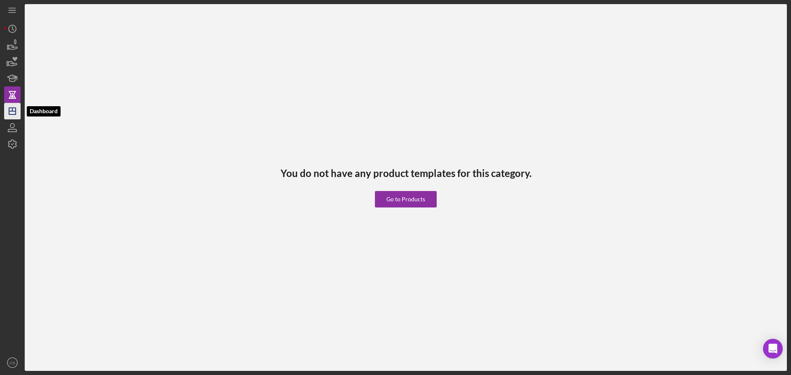
click at [9, 110] on polygon "button" at bounding box center [12, 111] width 7 height 7
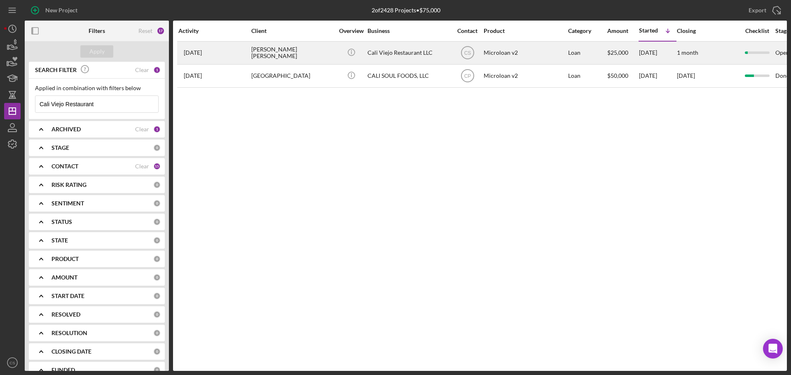
click at [309, 55] on div "[PERSON_NAME] [PERSON_NAME]" at bounding box center [292, 53] width 82 height 22
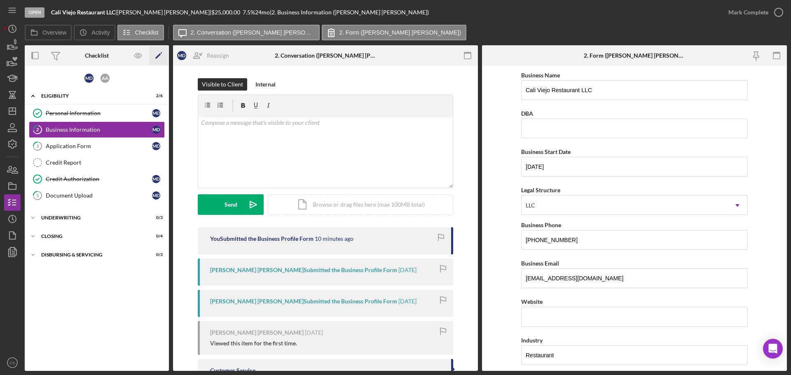
click at [159, 54] on polygon "button" at bounding box center [158, 57] width 6 height 6
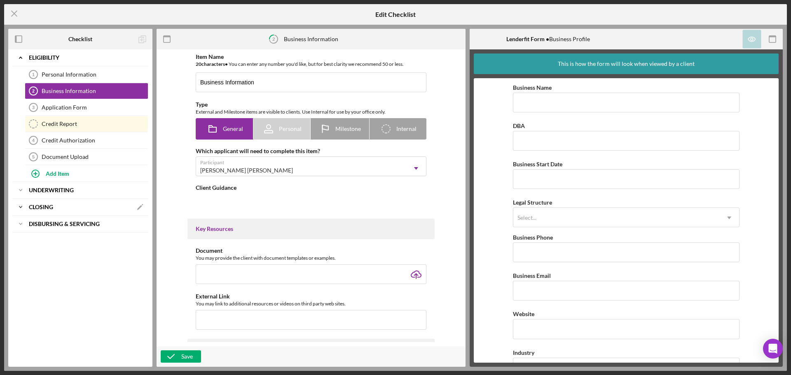
type textarea "<div>Please complete the form.</div>"
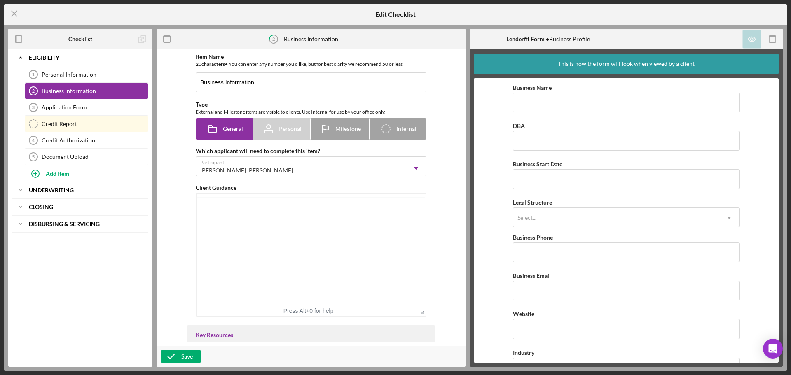
click at [64, 258] on div "Icon/Expander Eligibility Icon/Edit Personal Information 1 Personal Information…" at bounding box center [80, 207] width 144 height 317
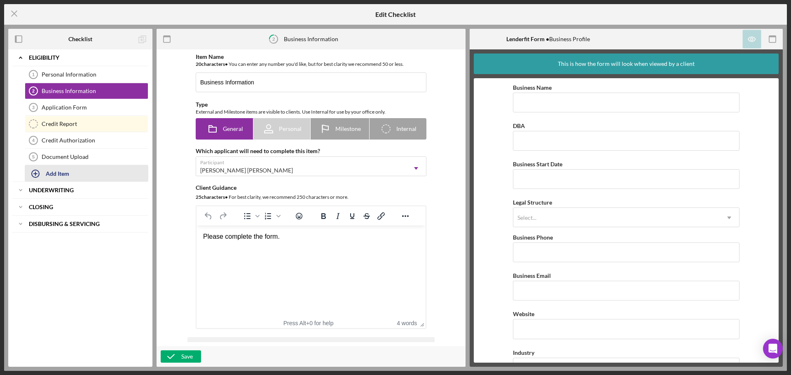
click at [64, 170] on div "Add Item" at bounding box center [57, 174] width 23 height 16
click at [82, 315] on div "Icon/Expander Eligibility Icon/Edit Personal Information 1 Personal Information…" at bounding box center [80, 207] width 144 height 317
click at [173, 169] on div "Item Name 20 character s • You can enter any number you'd like, but for best cl…" at bounding box center [311, 198] width 301 height 289
click at [110, 175] on button "Add Item" at bounding box center [87, 173] width 124 height 16
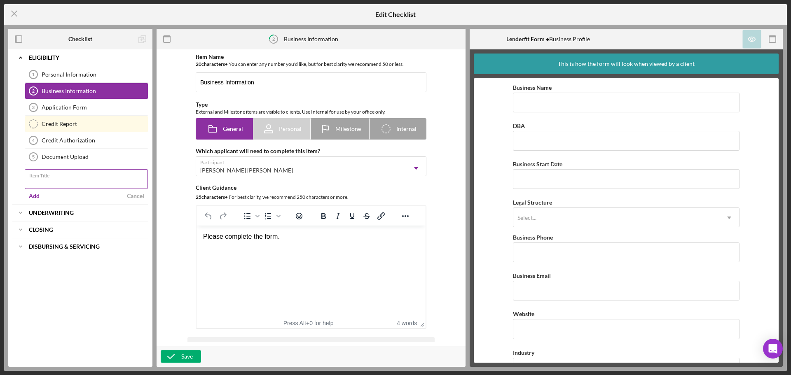
click at [45, 184] on input "Item Title" at bounding box center [86, 179] width 123 height 20
click at [89, 181] on div "Item Title Required" at bounding box center [87, 181] width 124 height 25
click at [114, 176] on div "Item Title Required" at bounding box center [87, 181] width 124 height 25
click at [72, 180] on input "Co Borrower Aplication form" at bounding box center [86, 179] width 123 height 20
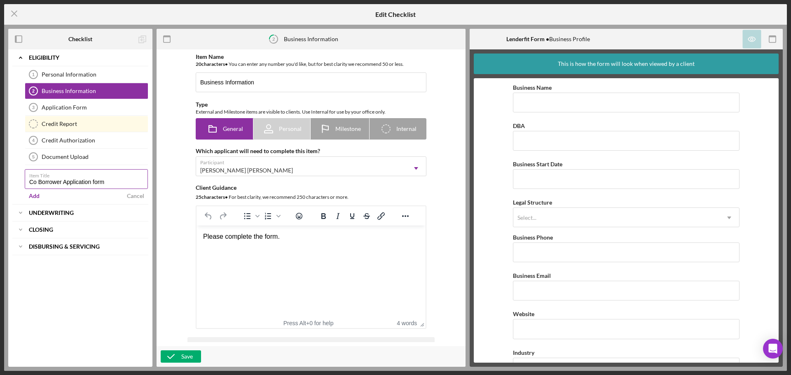
click at [94, 185] on input "Co Borrower Application form" at bounding box center [86, 179] width 123 height 20
type input "Co Borrower Application Form"
click at [179, 161] on div "Item Name 20 character s • You can enter any number you'd like, but for best cl…" at bounding box center [311, 198] width 301 height 289
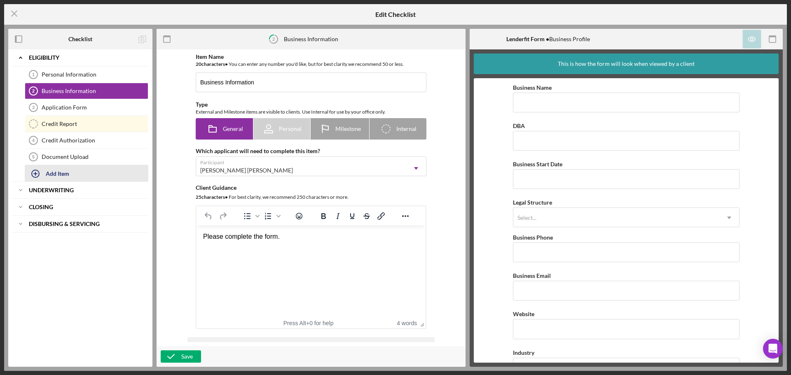
click at [107, 173] on button "Add Item" at bounding box center [87, 173] width 124 height 16
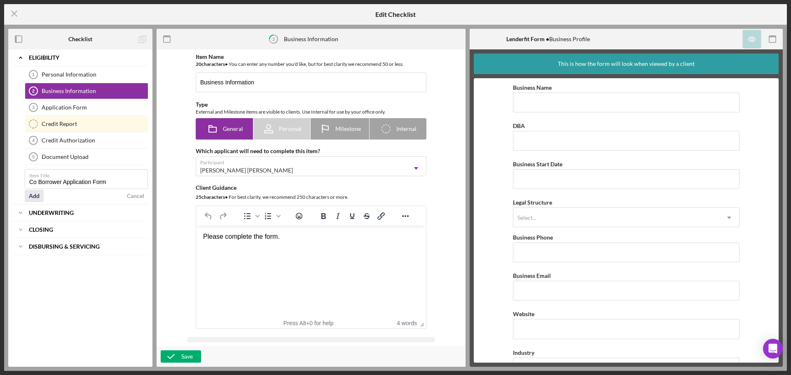
type input "Co Borrower Application Form"
click at [35, 197] on div "Add" at bounding box center [34, 196] width 11 height 12
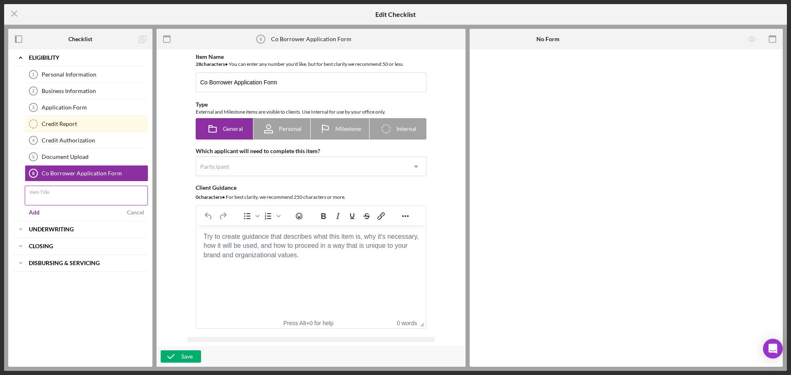
click at [60, 194] on div "Item Title" at bounding box center [87, 196] width 124 height 21
click at [59, 198] on input "Item Title" at bounding box center [86, 196] width 123 height 20
type input "Co Borrower Credit Authorization"
click at [39, 210] on div "Add" at bounding box center [34, 212] width 11 height 12
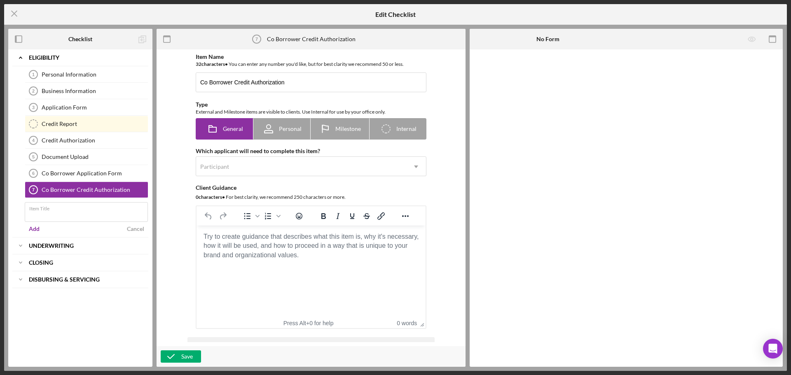
click at [168, 183] on div "Item Name 32 character s • You can enter any number you'd like, but for best cl…" at bounding box center [311, 198] width 301 height 289
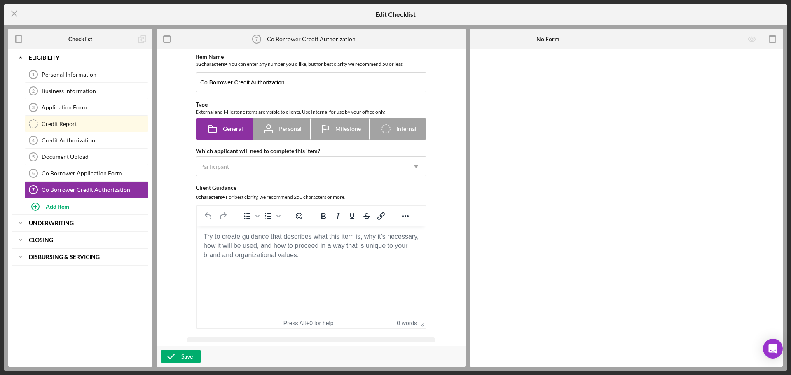
click at [98, 190] on div "Co Borrower Credit Authorization" at bounding box center [95, 190] width 106 height 7
click at [266, 129] on icon at bounding box center [268, 127] width 4 height 4
radio input "false"
radio input "true"
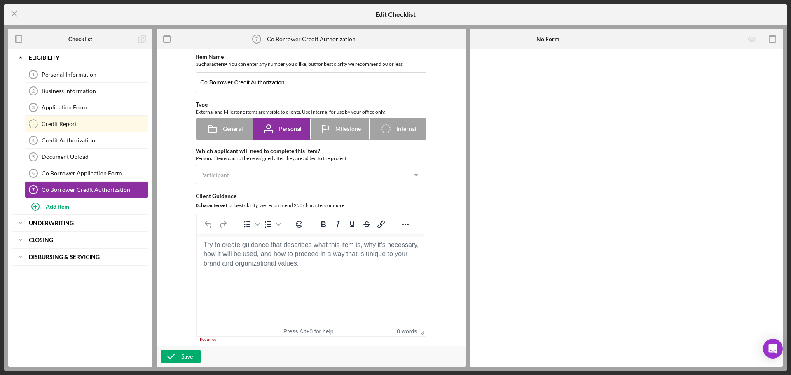
click at [273, 175] on div "Participant" at bounding box center [301, 175] width 210 height 19
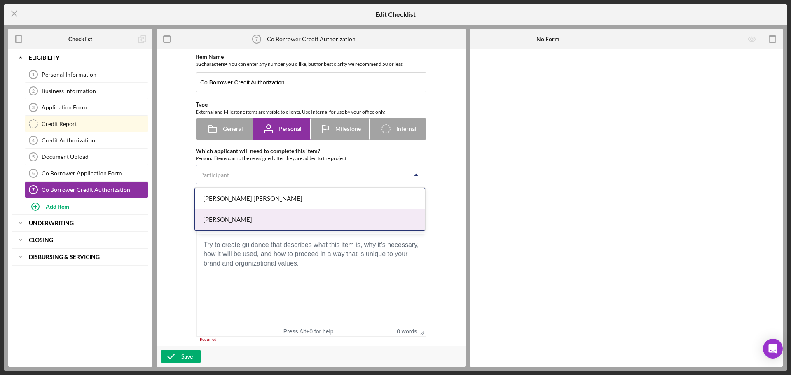
click at [270, 219] on div "[PERSON_NAME]" at bounding box center [310, 219] width 230 height 21
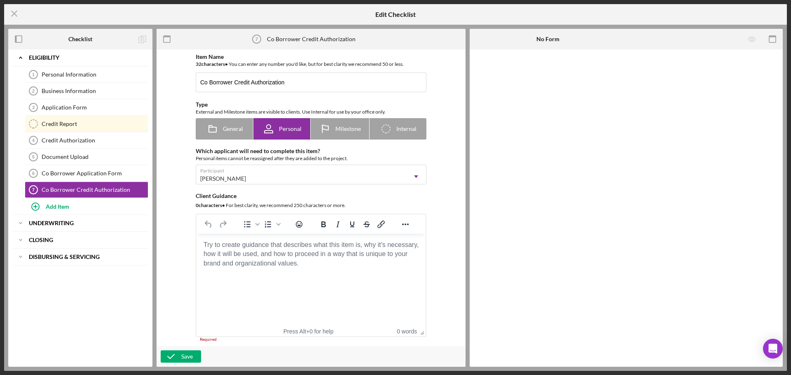
click at [252, 198] on div "Client Guidance" at bounding box center [311, 196] width 231 height 7
click at [233, 134] on div "General" at bounding box center [224, 129] width 37 height 21
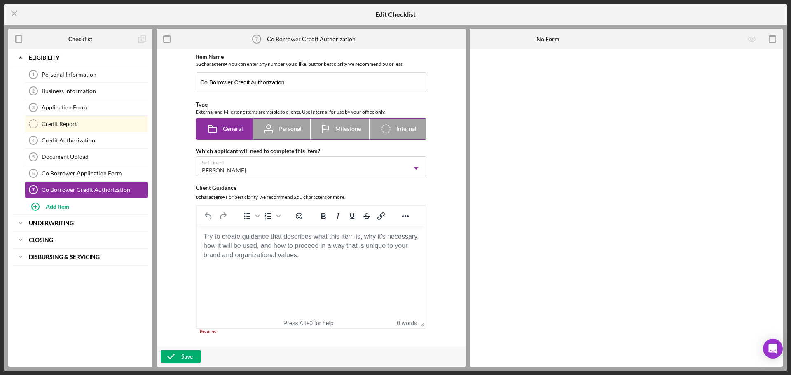
click at [281, 127] on span "Personal" at bounding box center [290, 129] width 23 height 7
radio input "false"
radio input "true"
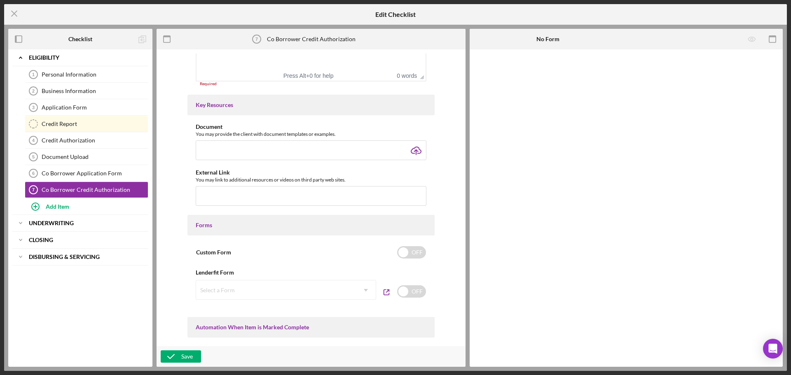
scroll to position [288, 0]
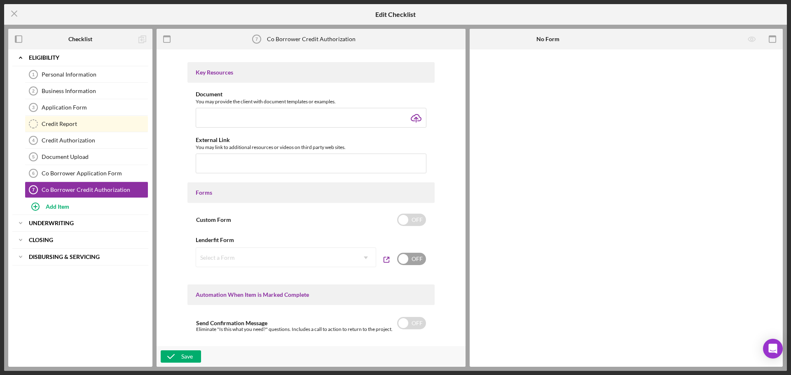
click at [409, 257] on input "checkbox" at bounding box center [411, 259] width 29 height 12
checkbox input "true"
click at [334, 261] on div "Select a Form" at bounding box center [276, 257] width 160 height 19
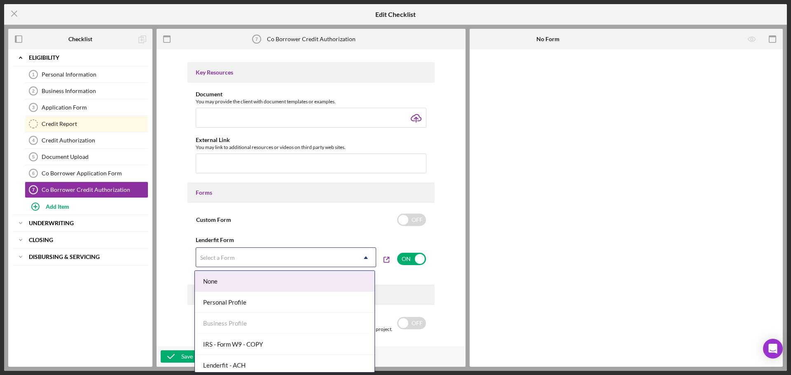
scroll to position [298, 0]
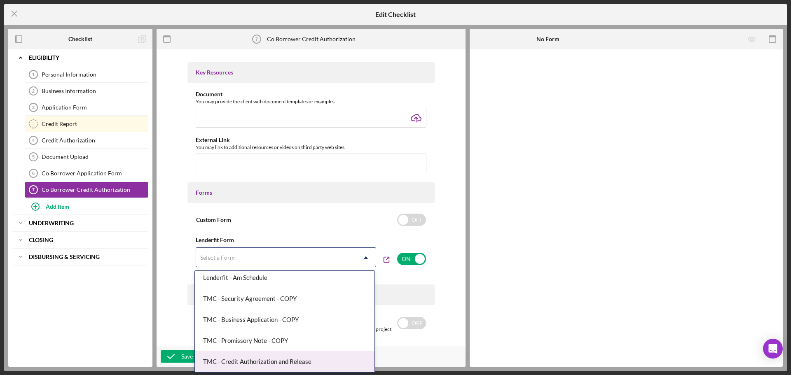
click at [228, 361] on div "TMC - Credit Authorization and Release" at bounding box center [285, 361] width 180 height 21
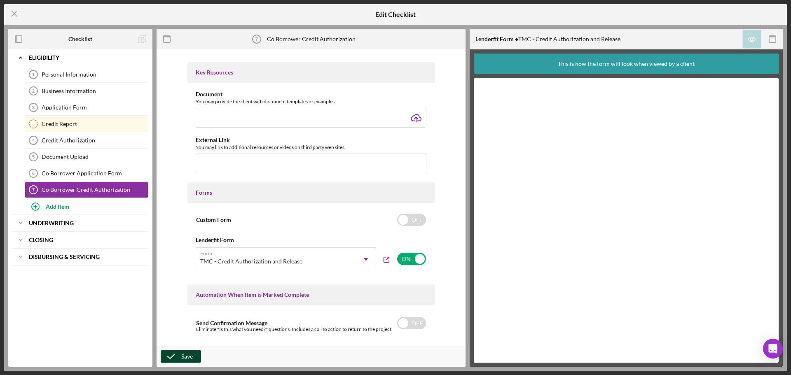
click at [184, 354] on div "Save" at bounding box center [187, 356] width 12 height 12
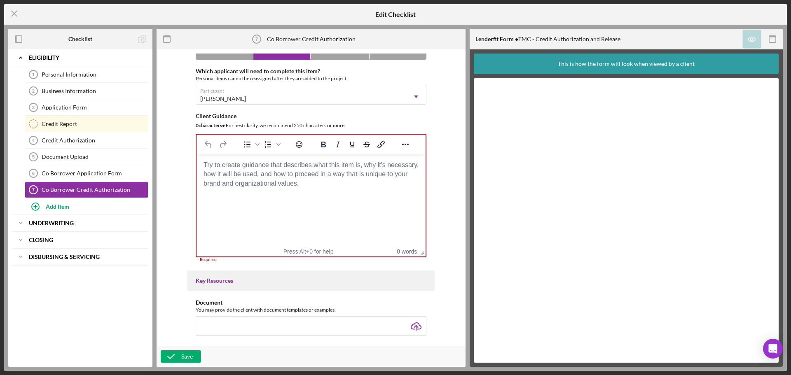
scroll to position [78, 0]
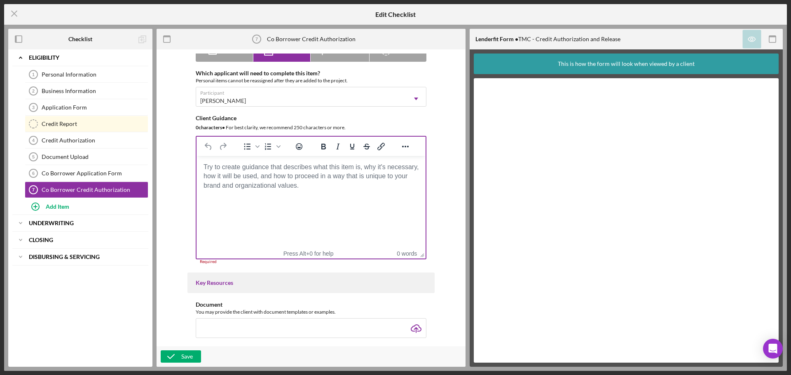
click at [282, 172] on body "Rich Text Area. Press ALT-0 for help." at bounding box center [311, 167] width 216 height 9
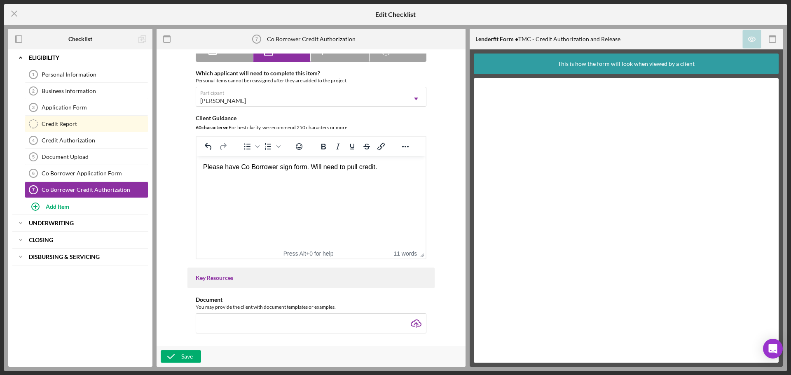
click at [447, 191] on div "Item Name 32 character s • You can enter any number you'd like, but for best cl…" at bounding box center [311, 198] width 301 height 289
click at [179, 357] on icon "button" at bounding box center [171, 356] width 21 height 21
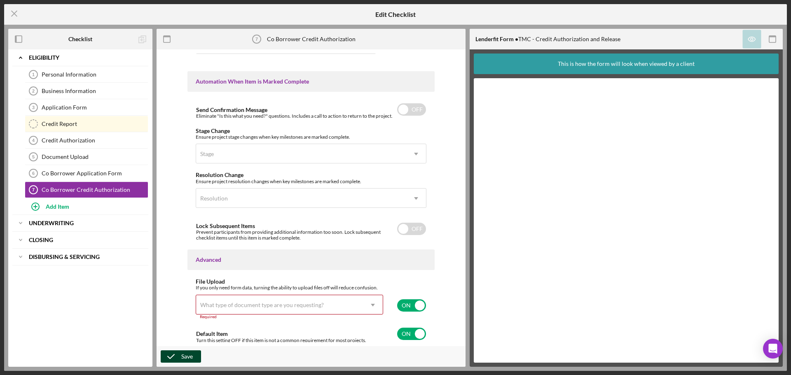
scroll to position [498, 0]
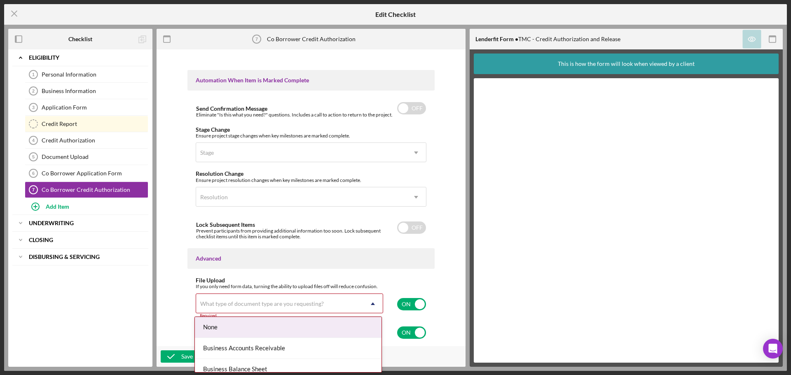
click at [351, 305] on div "What type of document type are you requesting?" at bounding box center [279, 303] width 167 height 19
click at [401, 300] on input "checkbox" at bounding box center [411, 304] width 29 height 12
checkbox input "false"
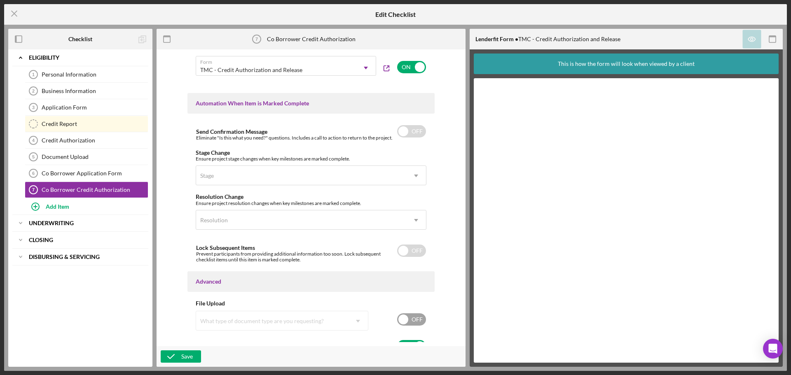
scroll to position [489, 0]
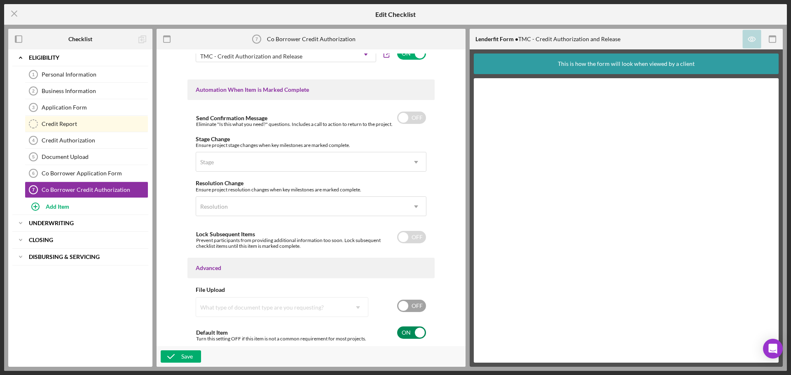
click at [403, 331] on input "checkbox" at bounding box center [411, 333] width 29 height 12
click at [175, 333] on div "Item Name 32 character s • You can enter any number you'd like, but for best cl…" at bounding box center [311, 198] width 301 height 289
click at [410, 333] on input "checkbox" at bounding box center [411, 333] width 29 height 12
checkbox input "true"
click at [181, 357] on button "Save" at bounding box center [181, 356] width 40 height 12
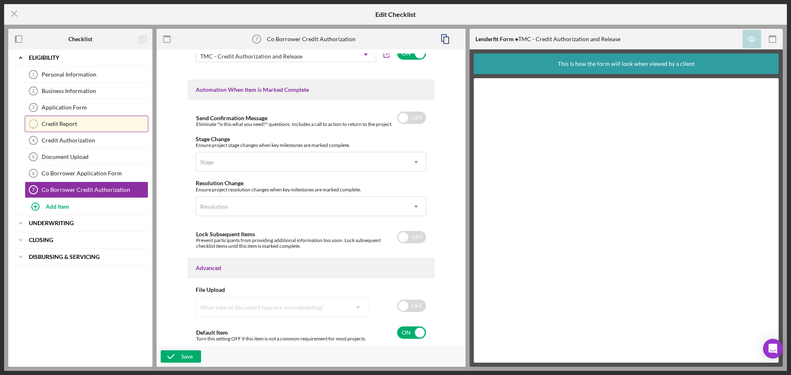
drag, startPoint x: 91, startPoint y: 189, endPoint x: 100, endPoint y: 123, distance: 66.5
click at [100, 123] on div "Personal Information 1 Personal Information Business Information 2 Business Inf…" at bounding box center [80, 132] width 136 height 132
click at [260, 38] on icon "Co Borrower Credit Authorization 7" at bounding box center [256, 39] width 21 height 21
click at [167, 42] on rect "button" at bounding box center [166, 39] width 7 height 7
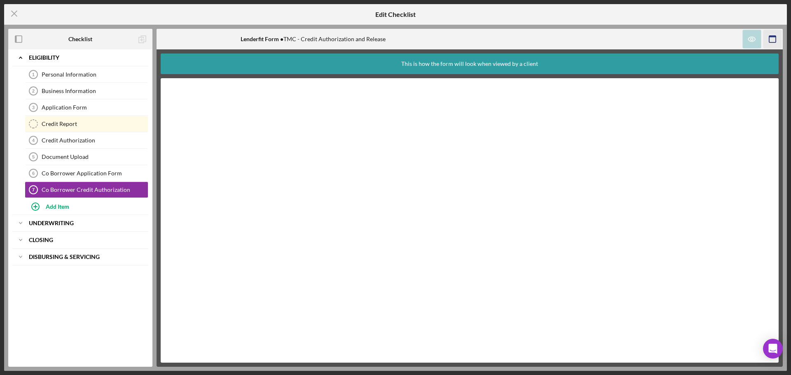
click at [769, 40] on rect "button" at bounding box center [772, 39] width 7 height 7
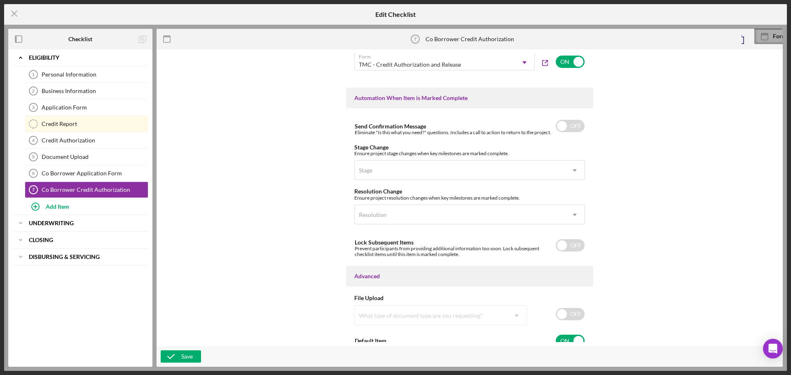
click at [761, 35] on icon at bounding box center [763, 34] width 7 height 2
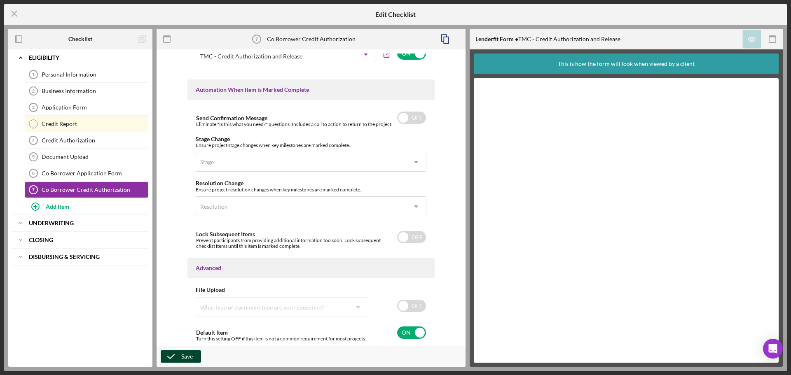
click at [184, 357] on div "Save" at bounding box center [187, 356] width 12 height 12
click at [139, 59] on polygon at bounding box center [139, 58] width 5 height 5
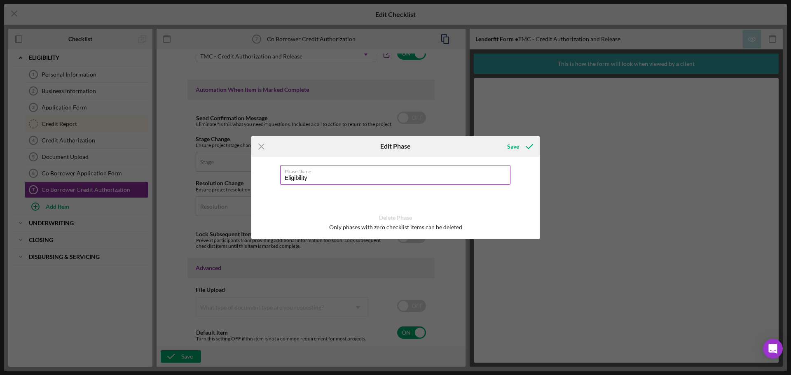
click at [316, 181] on input "Eligibility" at bounding box center [395, 175] width 230 height 20
click at [308, 198] on div "Phase Name Eligibility Delete Phase Only phases with zero checklist items can b…" at bounding box center [395, 198] width 288 height 82
click at [265, 147] on icon "Icon/Menu Close" at bounding box center [261, 146] width 21 height 21
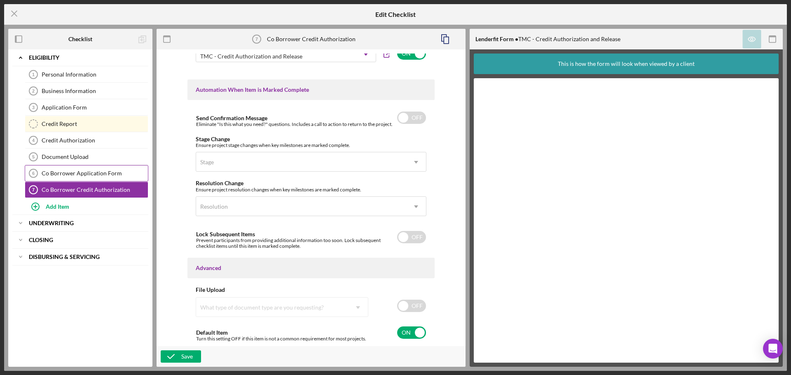
drag, startPoint x: 135, startPoint y: 141, endPoint x: 125, endPoint y: 177, distance: 37.1
click at [125, 177] on div "Personal Information 1 Personal Information Business Information 2 Business Inf…" at bounding box center [80, 132] width 136 height 132
drag, startPoint x: 123, startPoint y: 186, endPoint x: 124, endPoint y: 171, distance: 14.9
click at [124, 171] on div "Personal Information 1 Personal Information Business Information 2 Business Inf…" at bounding box center [80, 132] width 136 height 132
click at [60, 205] on div "Add Item" at bounding box center [57, 206] width 23 height 16
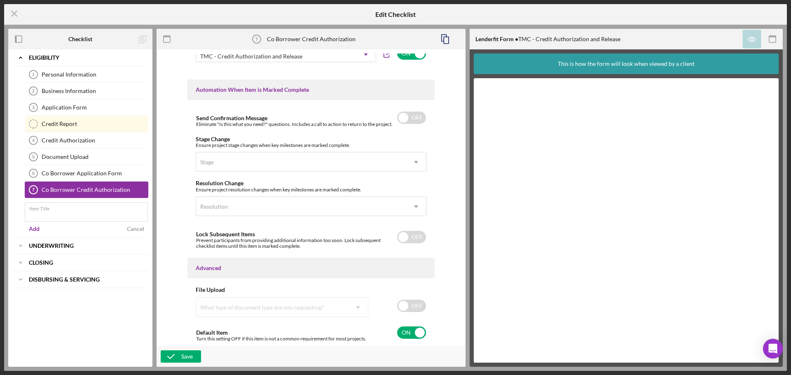
drag, startPoint x: 46, startPoint y: 217, endPoint x: 53, endPoint y: 197, distance: 20.8
click at [53, 197] on div "Icon/Expander Eligibility Icon/Edit Personal Information 1 Personal Information…" at bounding box center [80, 143] width 136 height 188
click at [131, 230] on div "Cancel" at bounding box center [135, 229] width 17 height 12
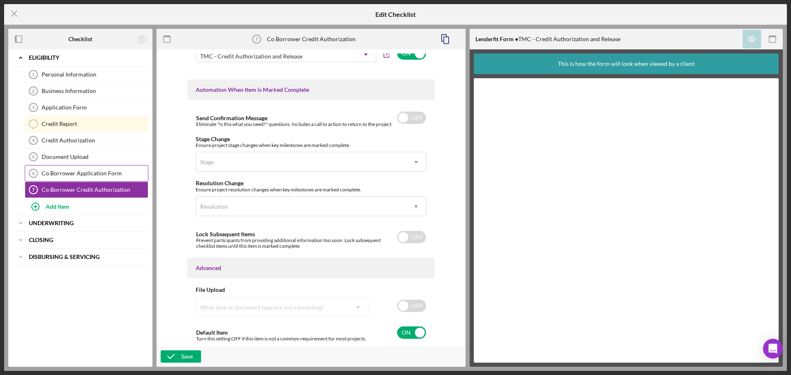
click at [103, 166] on link "Co Borrower Application Form 6 Co Borrower Application Form" at bounding box center [87, 173] width 124 height 16
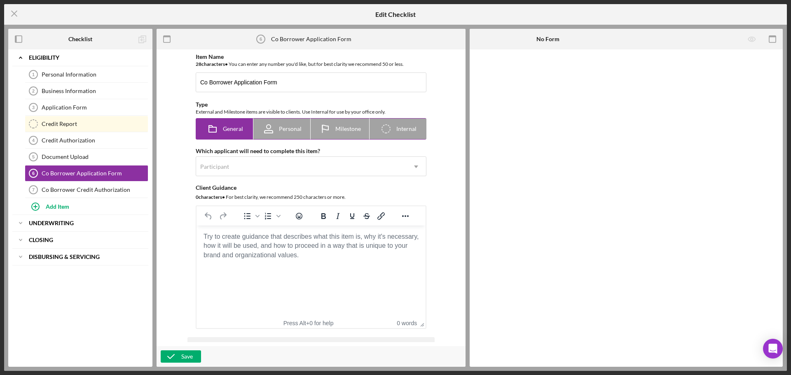
click at [281, 128] on span "Personal" at bounding box center [290, 129] width 23 height 7
radio input "false"
radio input "true"
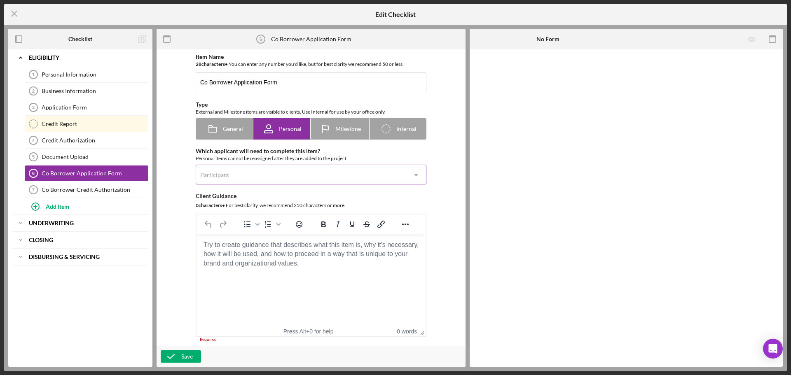
click at [264, 176] on div "Participant" at bounding box center [301, 175] width 210 height 19
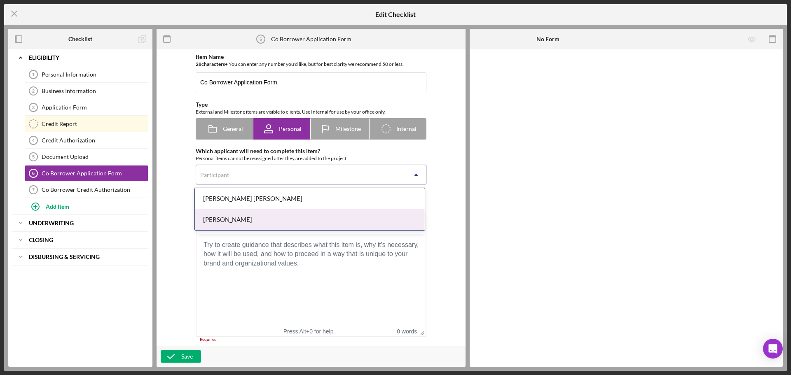
click at [254, 215] on div "[PERSON_NAME]" at bounding box center [310, 219] width 230 height 21
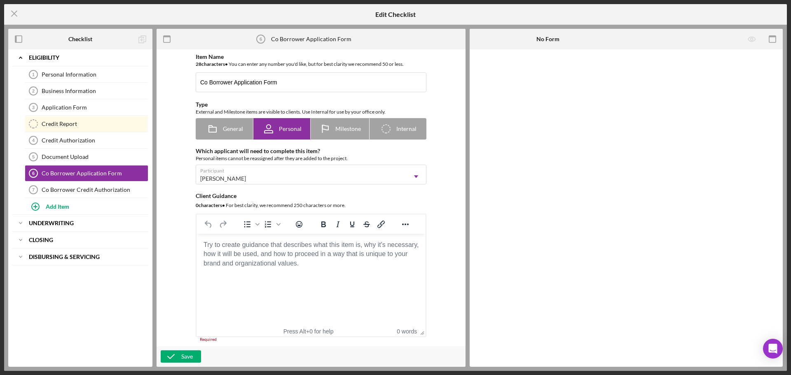
click at [183, 208] on div "Item Name 28 character s • You can enter any number you'd like, but for best cl…" at bounding box center [311, 198] width 301 height 289
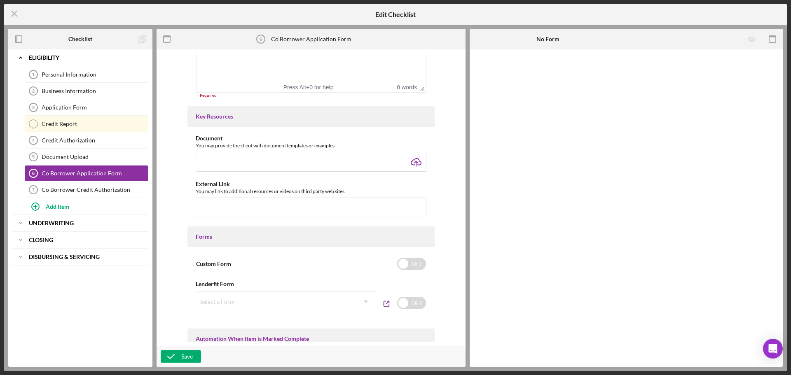
scroll to position [247, 0]
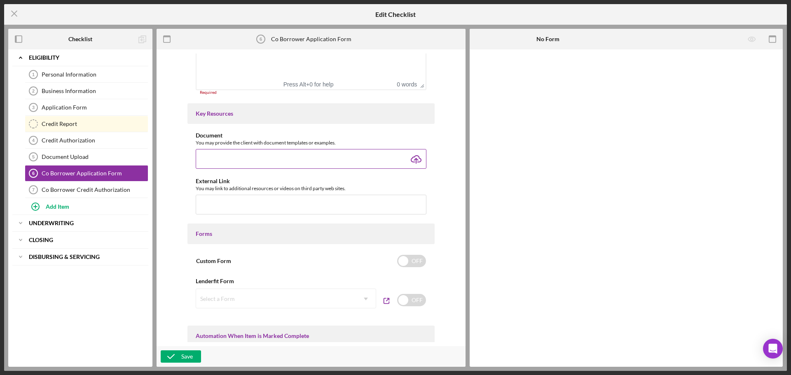
click at [263, 159] on input "file" at bounding box center [311, 159] width 231 height 20
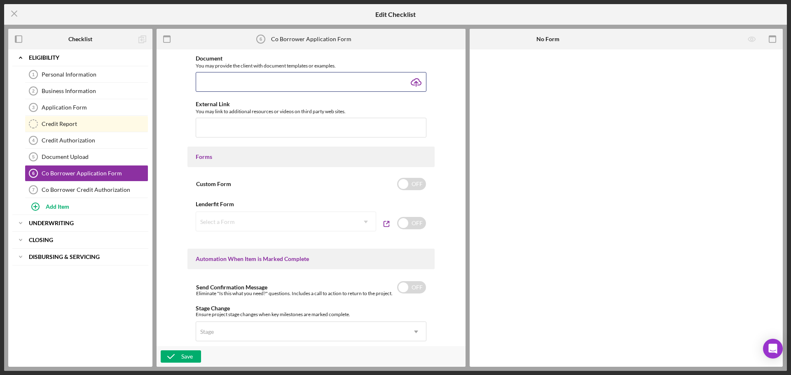
scroll to position [329, 0]
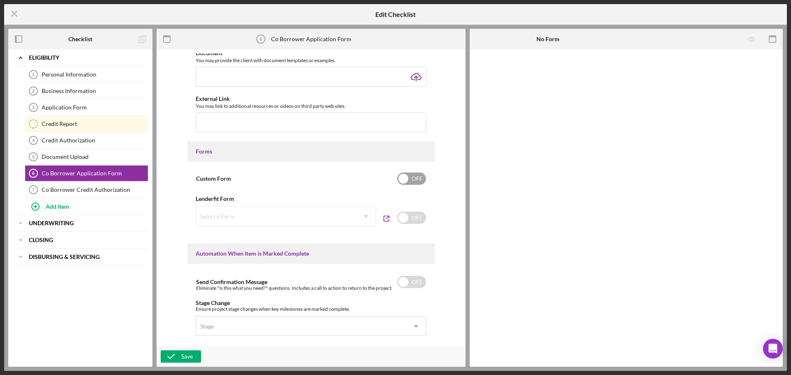
click at [409, 174] on input "checkbox" at bounding box center [411, 179] width 29 height 12
checkbox input "true"
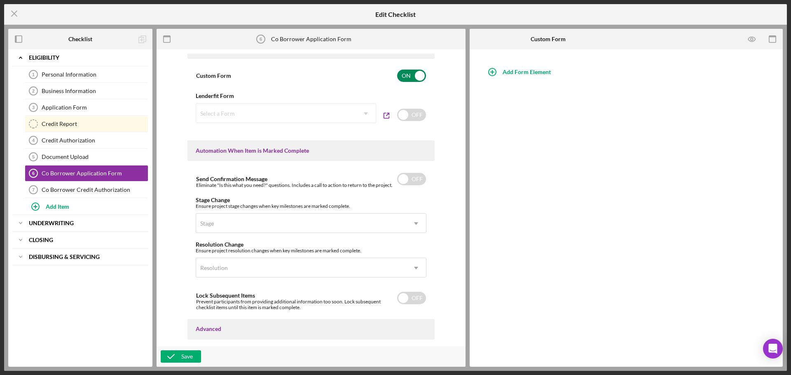
scroll to position [494, 0]
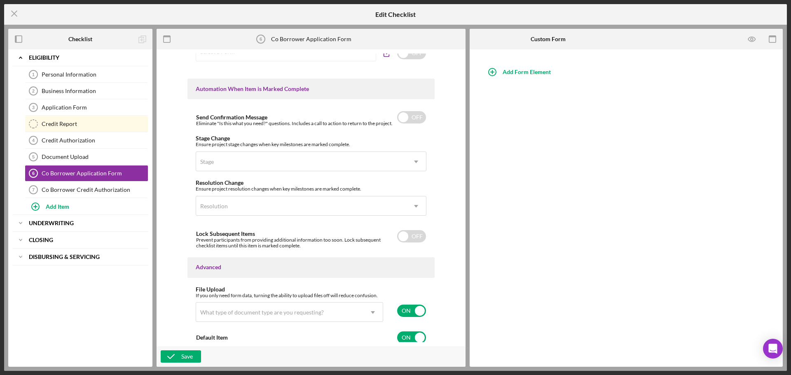
click at [174, 228] on div "Item Name 28 character s • You can enter any number you'd like, but for best cl…" at bounding box center [311, 198] width 301 height 289
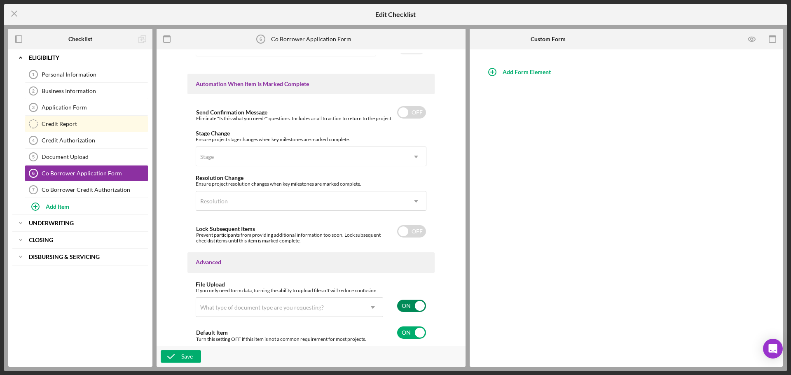
click at [404, 305] on input "checkbox" at bounding box center [411, 306] width 29 height 12
checkbox input "false"
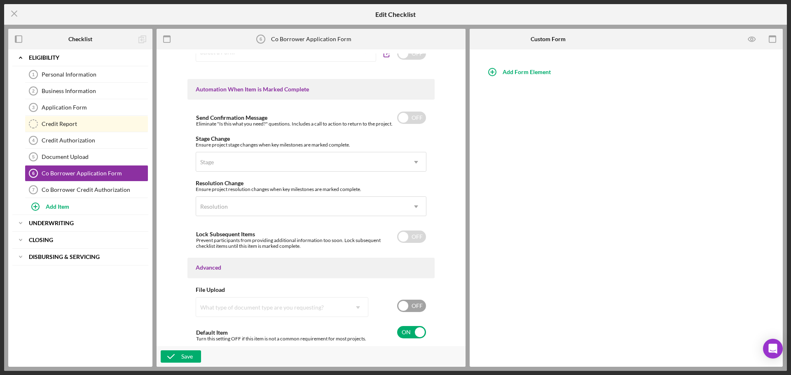
scroll to position [494, 0]
click at [402, 330] on input "checkbox" at bounding box center [411, 332] width 29 height 12
checkbox input "false"
click at [516, 70] on div "Add Form Element" at bounding box center [526, 72] width 48 height 16
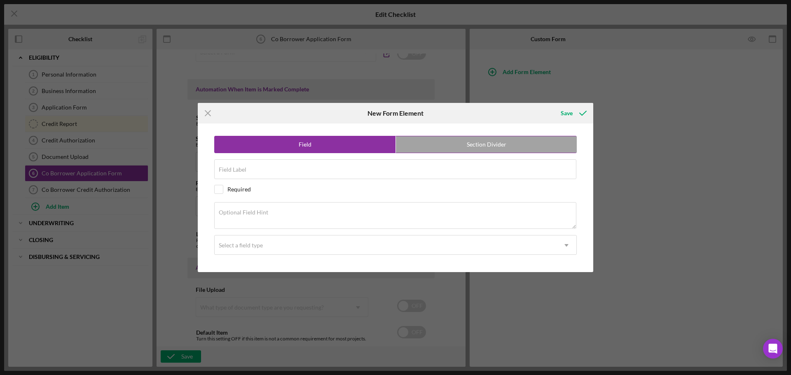
click at [357, 145] on label "Field" at bounding box center [305, 144] width 181 height 16
click at [423, 144] on label "Section Divider" at bounding box center [486, 144] width 181 height 16
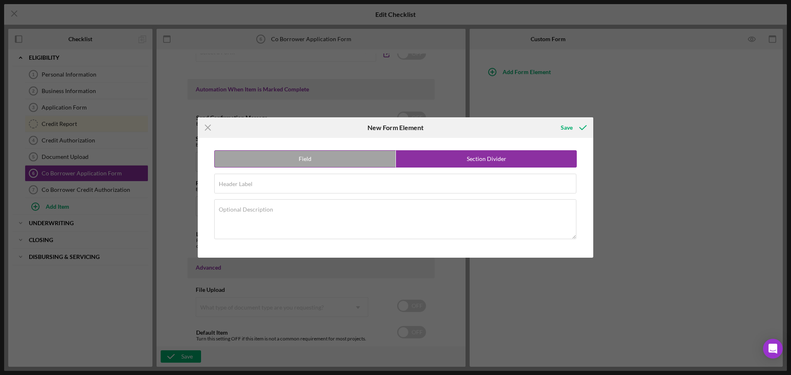
radio input "false"
radio input "true"
click at [331, 154] on label "Field" at bounding box center [305, 159] width 181 height 16
radio input "true"
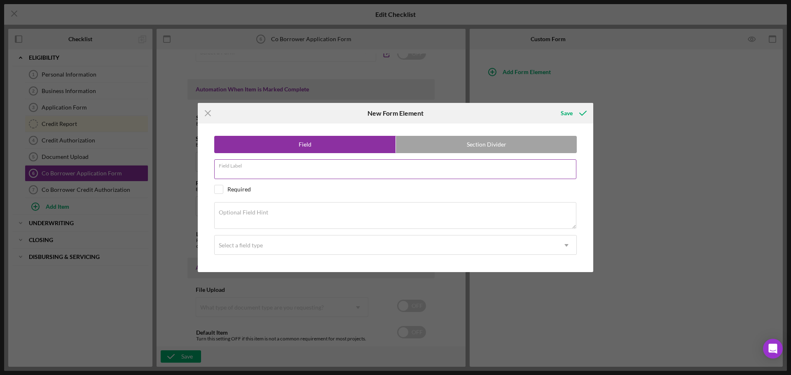
click at [308, 165] on div "Field Label Required" at bounding box center [395, 169] width 362 height 21
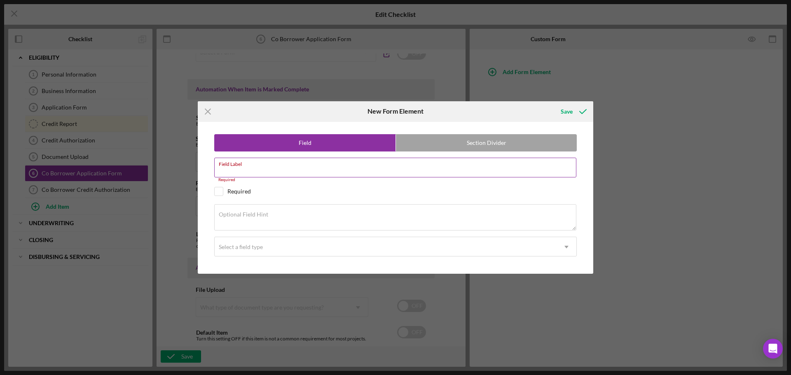
click at [364, 167] on label "Field Label" at bounding box center [397, 162] width 357 height 9
click at [364, 167] on input "Field Label" at bounding box center [395, 168] width 362 height 20
type input "M"
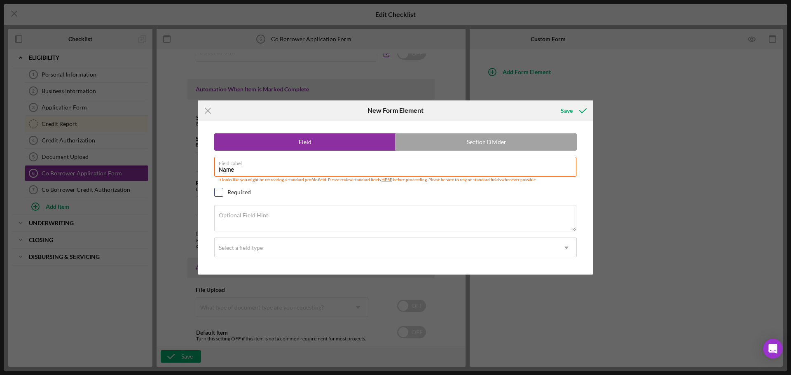
type input "Name"
click at [219, 194] on input "checkbox" at bounding box center [219, 192] width 8 height 8
checkbox input "true"
click at [264, 242] on div "Select a field type" at bounding box center [386, 247] width 342 height 19
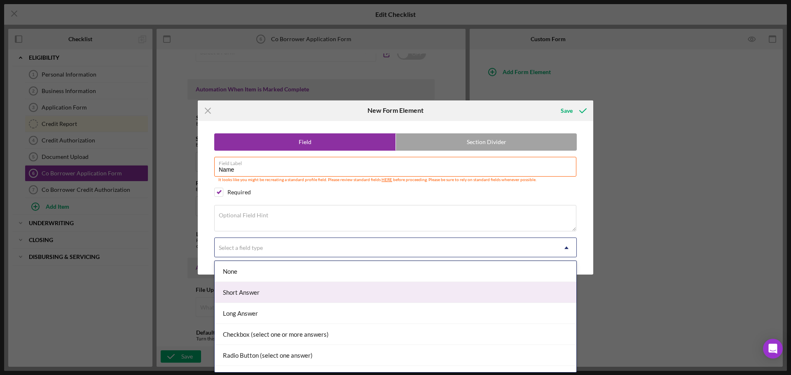
click at [261, 294] on div "Short Answer" at bounding box center [395, 292] width 361 height 21
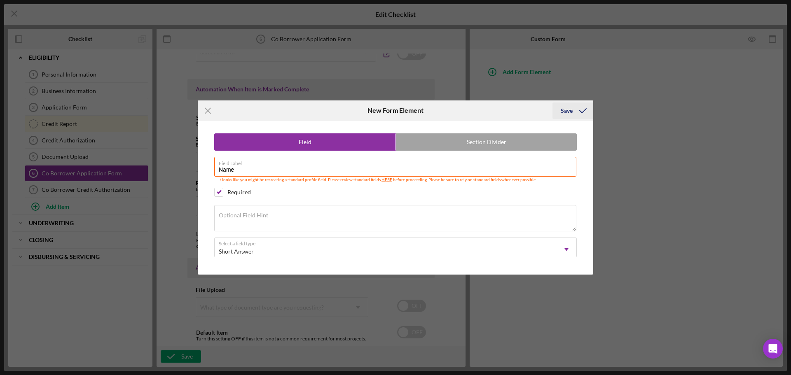
click at [564, 111] on div "Save" at bounding box center [566, 111] width 12 height 16
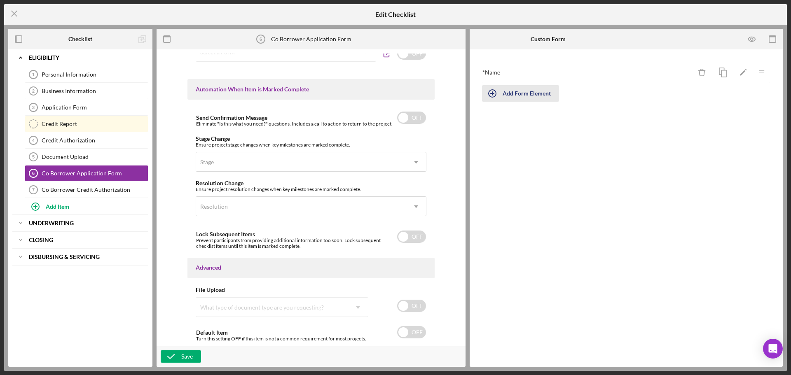
click at [515, 94] on div "Add Form Element" at bounding box center [526, 93] width 48 height 16
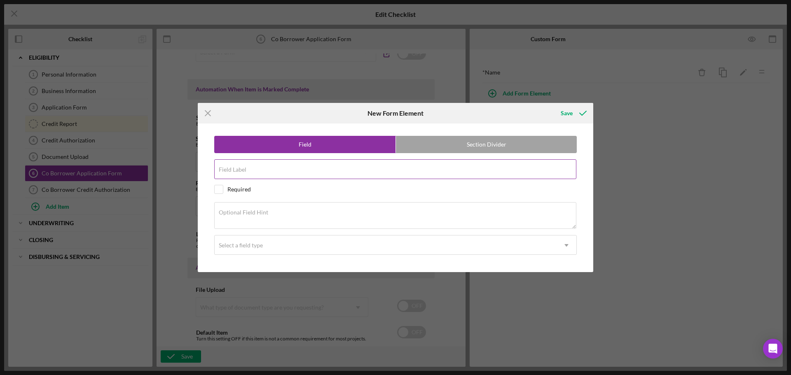
click at [316, 168] on div "Field Label" at bounding box center [395, 169] width 362 height 21
type input "P"
type input "Phone"
click at [217, 189] on input "checkbox" at bounding box center [219, 189] width 8 height 8
checkbox input "true"
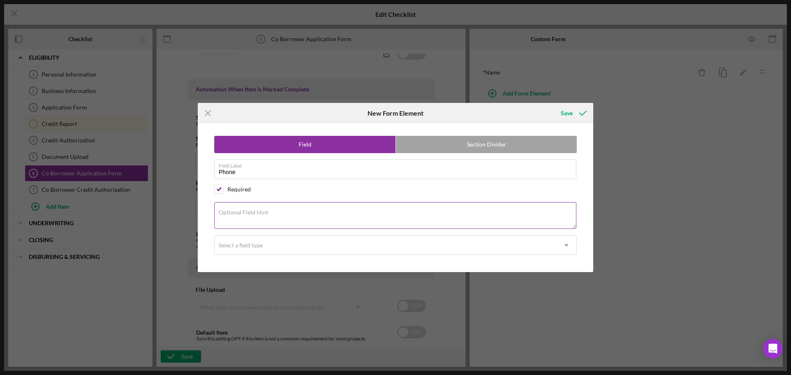
click at [243, 224] on textarea "Optional Field Hint" at bounding box center [395, 215] width 362 height 26
click at [251, 245] on div "Select a field type" at bounding box center [241, 245] width 44 height 7
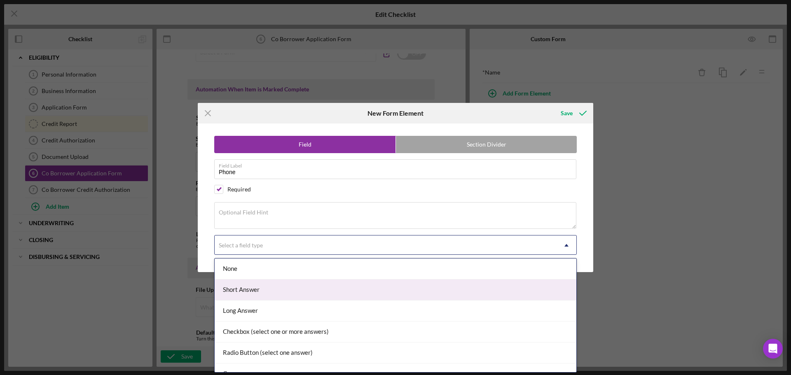
click at [265, 290] on div "Short Answer" at bounding box center [395, 290] width 361 height 21
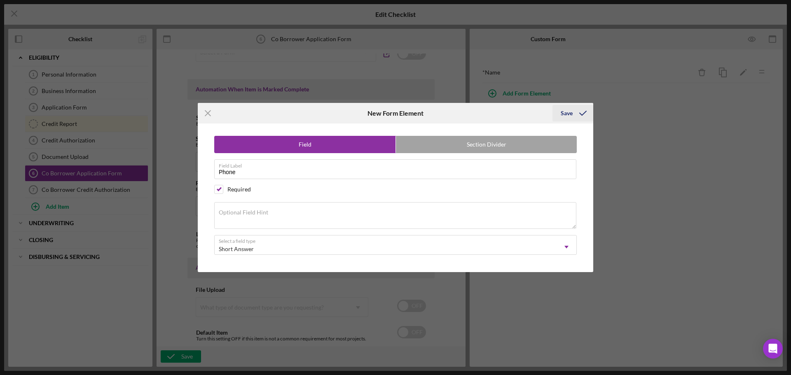
click at [562, 110] on div "Save" at bounding box center [566, 113] width 12 height 16
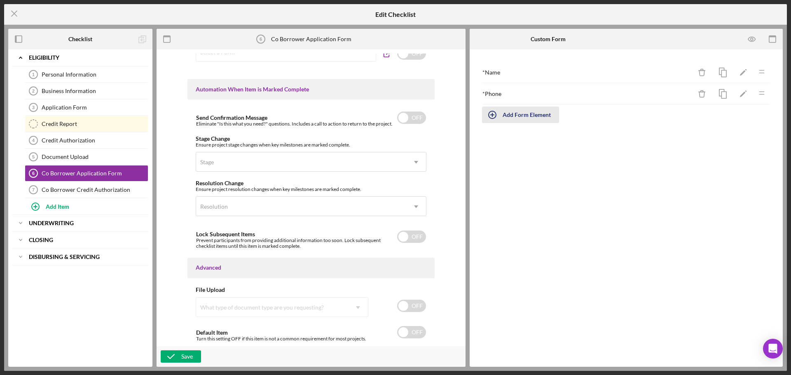
click at [515, 108] on div "Add Form Element" at bounding box center [526, 115] width 48 height 16
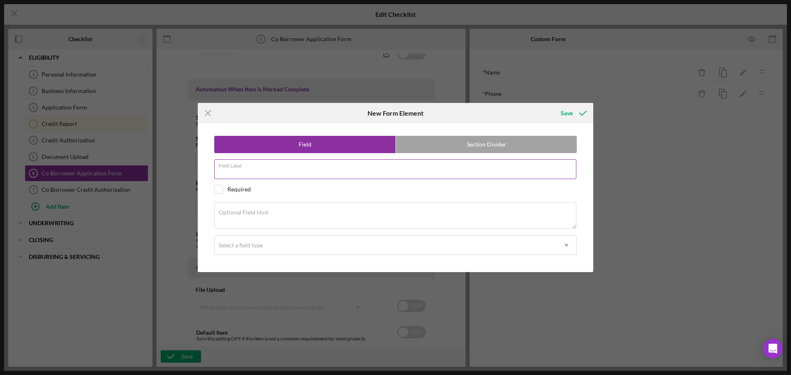
click at [325, 166] on div "Field Label" at bounding box center [395, 169] width 362 height 21
type input "Email"
click at [295, 246] on div "Select a field type" at bounding box center [386, 245] width 342 height 19
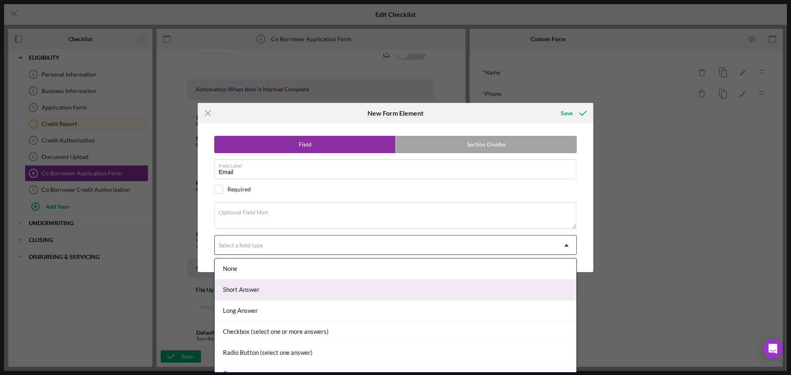
click at [284, 295] on div "Short Answer" at bounding box center [395, 290] width 361 height 21
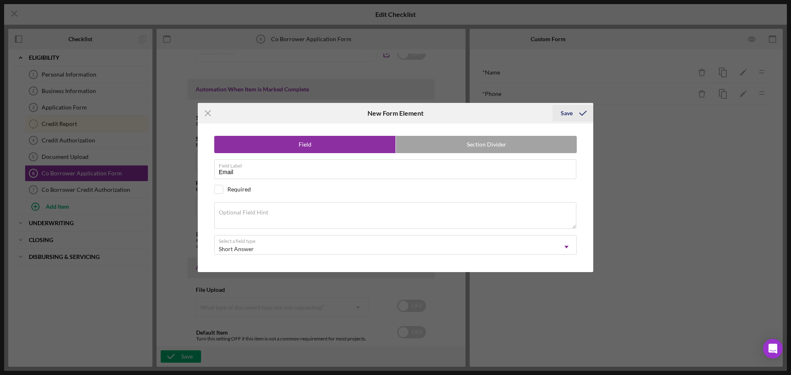
click at [573, 113] on icon "submit" at bounding box center [582, 113] width 21 height 21
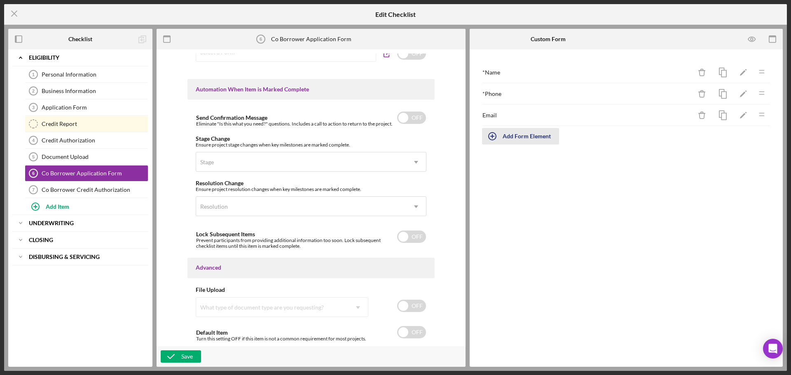
click at [519, 131] on div "Add Form Element" at bounding box center [526, 136] width 48 height 16
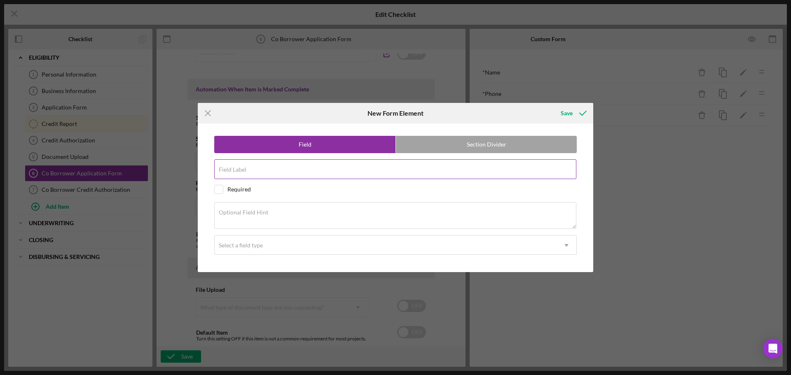
click at [322, 172] on input "Field Label" at bounding box center [395, 169] width 362 height 20
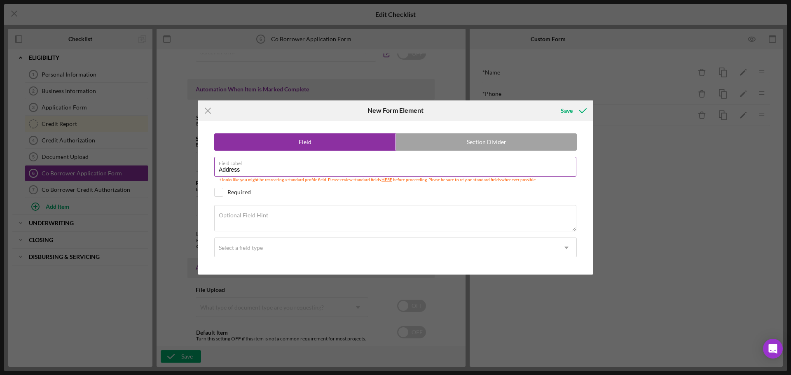
type input "Address"
click at [321, 187] on div "Field Section Divider Field Label Address It looks like you might be recreating…" at bounding box center [395, 198] width 387 height 154
click at [311, 248] on div "Select a field type" at bounding box center [386, 247] width 342 height 19
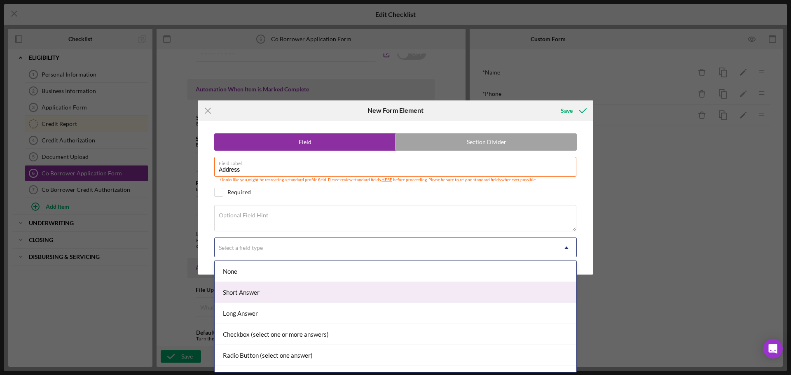
click at [290, 291] on div "Short Answer" at bounding box center [395, 292] width 361 height 21
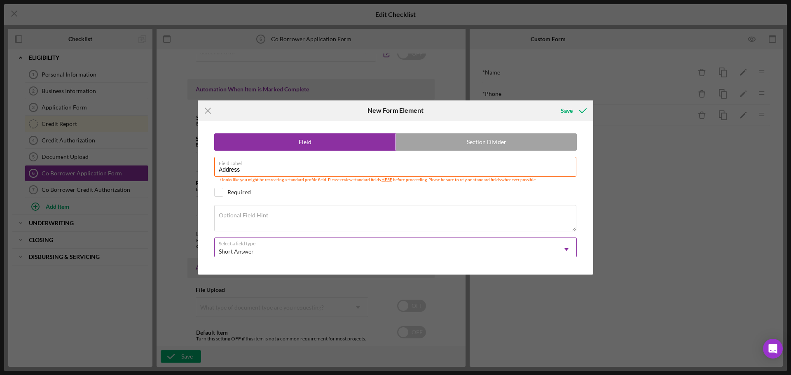
click at [282, 246] on div "Short Answer" at bounding box center [386, 251] width 342 height 19
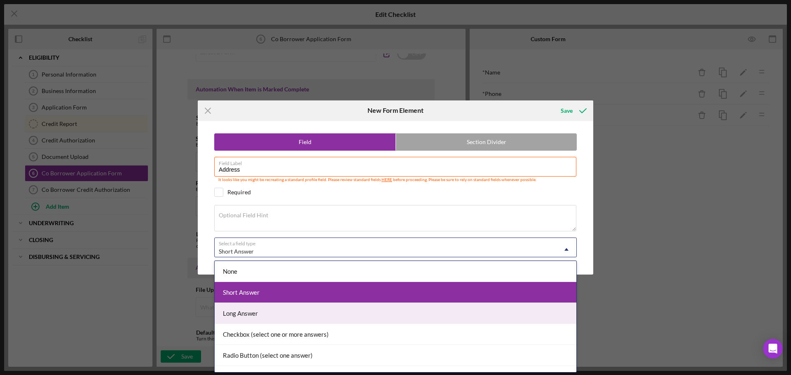
click at [259, 313] on div "Long Answer" at bounding box center [395, 313] width 361 height 21
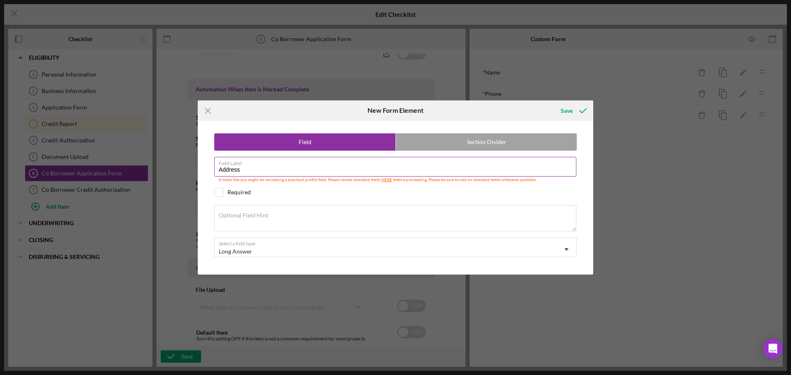
click at [275, 165] on label "Field Label" at bounding box center [397, 161] width 357 height 9
click at [275, 165] on input "Address" at bounding box center [395, 167] width 362 height 20
click at [384, 180] on link "HERE" at bounding box center [386, 179] width 11 height 5
click at [205, 112] on icon "Icon/Menu Close" at bounding box center [208, 110] width 21 height 21
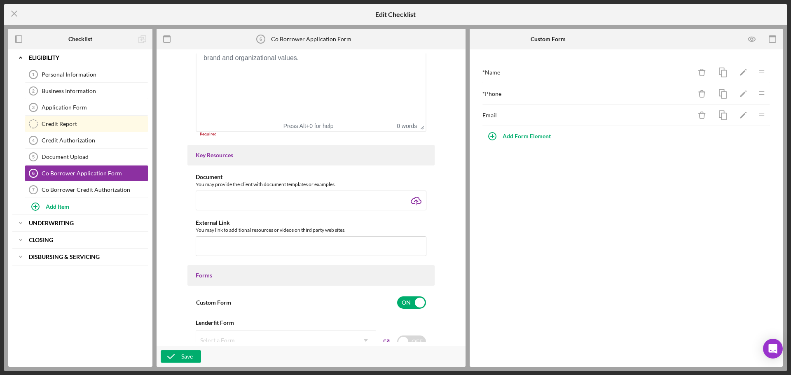
scroll to position [247, 0]
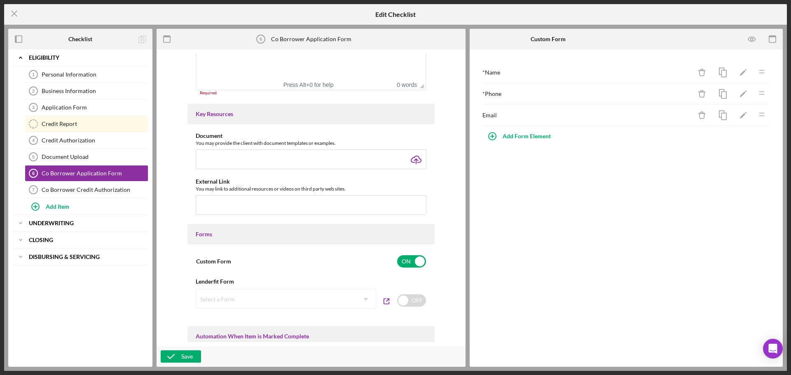
click at [599, 114] on div "Email" at bounding box center [586, 115] width 209 height 7
click at [742, 112] on icon "Icon/Edit" at bounding box center [743, 115] width 19 height 19
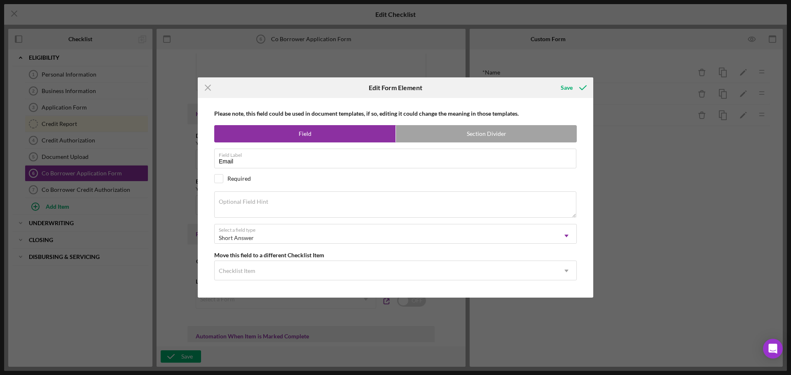
click at [219, 173] on div "Please note, this field could be used in document templates, if so, editing it …" at bounding box center [395, 198] width 387 height 200
click at [219, 180] on input "checkbox" at bounding box center [219, 179] width 8 height 8
checkbox input "true"
click at [583, 91] on icon "submit" at bounding box center [582, 87] width 21 height 21
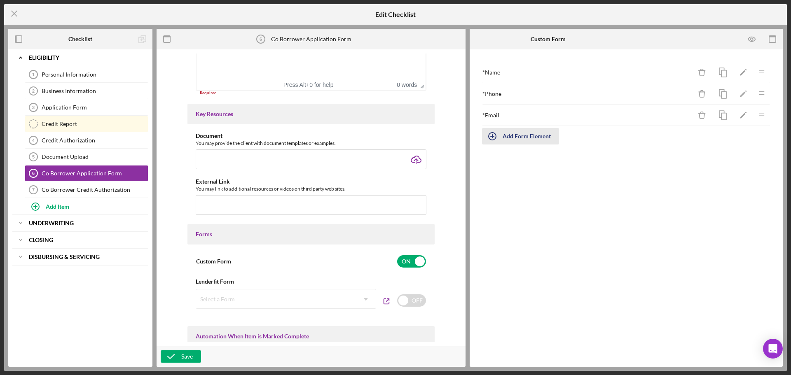
click at [535, 137] on div "Add Form Element" at bounding box center [526, 136] width 48 height 16
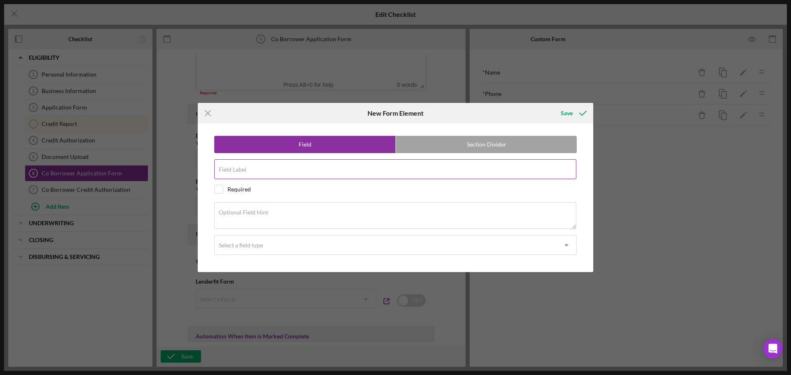
click at [361, 175] on input "Field Label" at bounding box center [395, 169] width 362 height 20
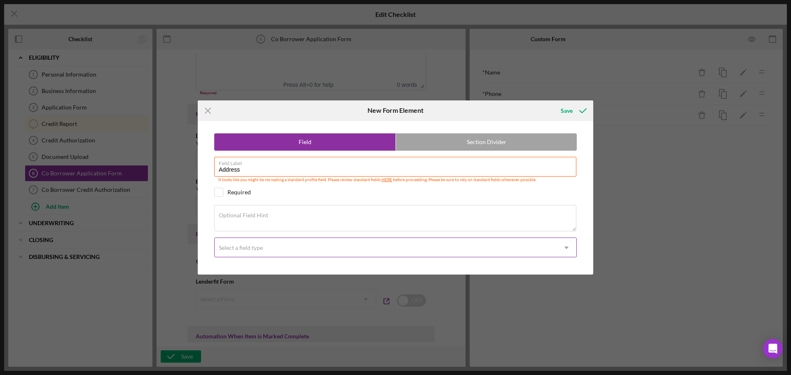
type input "Address"
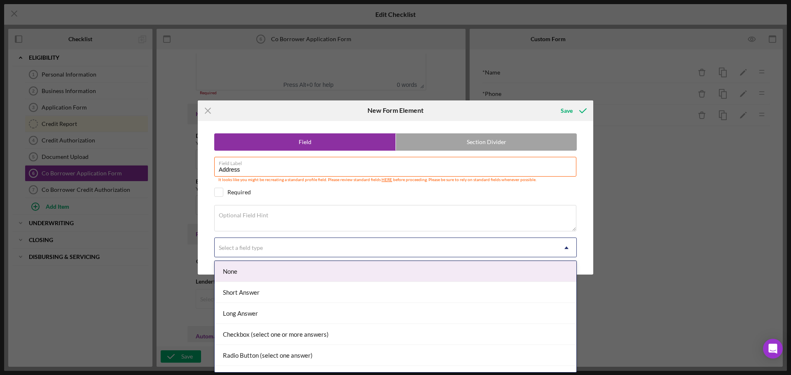
click at [349, 247] on div "Select a field type" at bounding box center [386, 247] width 342 height 19
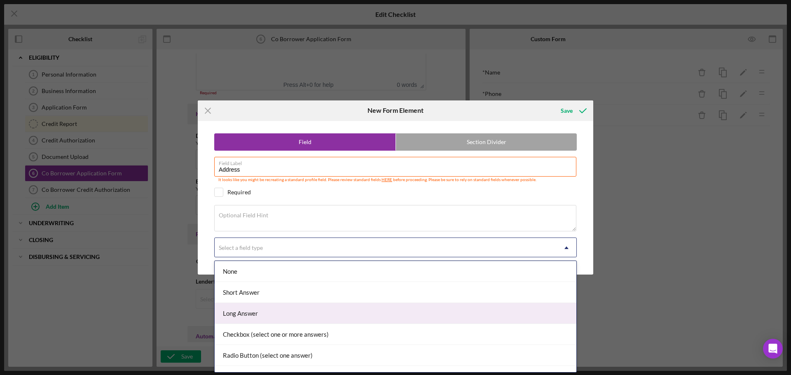
click at [297, 315] on div "Long Answer" at bounding box center [395, 313] width 361 height 21
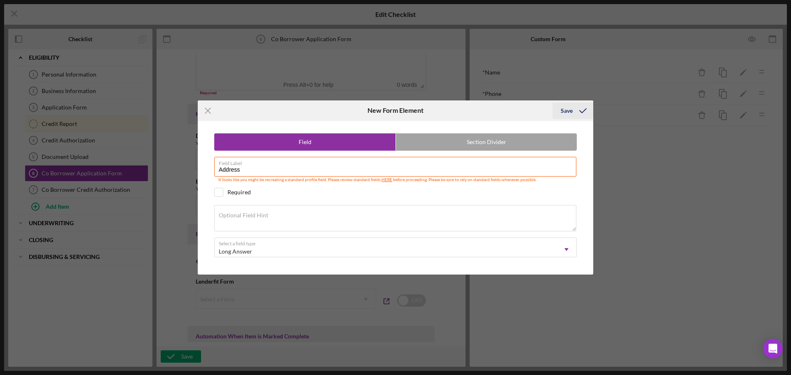
click at [567, 111] on div "Save" at bounding box center [566, 111] width 12 height 16
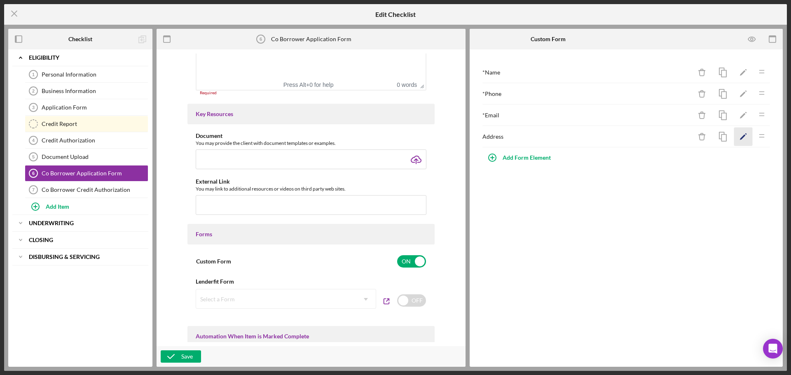
click at [738, 135] on icon "Icon/Edit" at bounding box center [743, 137] width 19 height 19
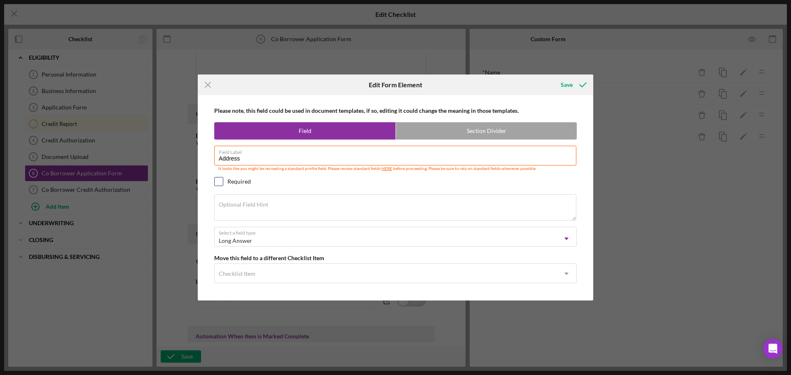
click at [222, 182] on input "checkbox" at bounding box center [219, 181] width 8 height 8
checkbox input "true"
click at [584, 83] on icon "submit" at bounding box center [582, 85] width 21 height 21
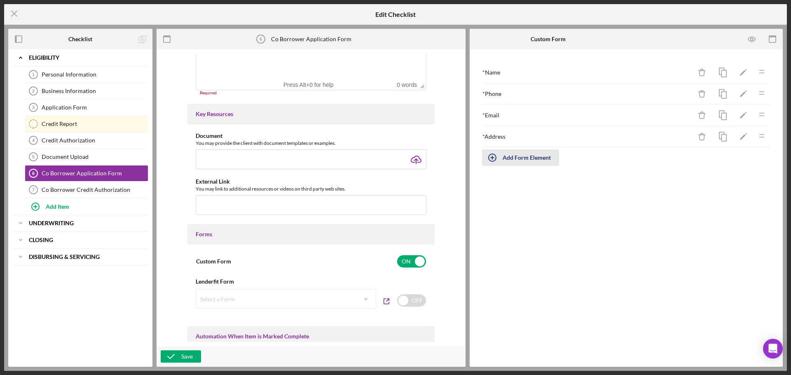
click at [537, 159] on div "Add Form Element" at bounding box center [526, 157] width 48 height 16
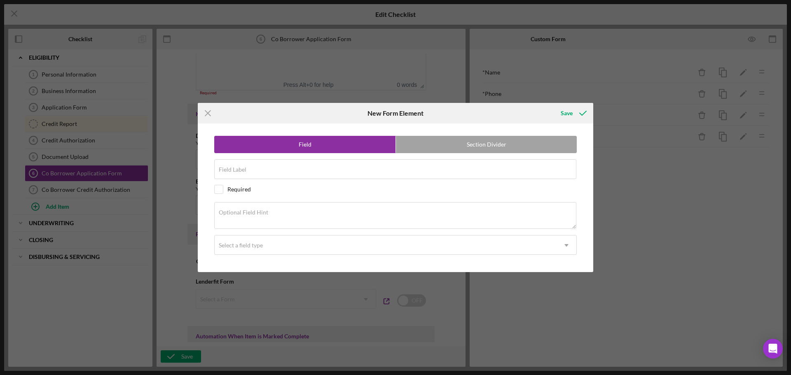
click at [485, 143] on label "Section Divider" at bounding box center [486, 144] width 181 height 16
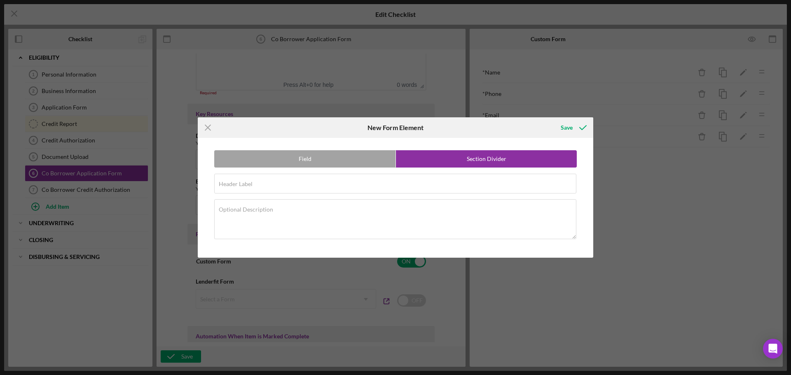
radio input "false"
radio input "true"
click at [301, 163] on label "Field" at bounding box center [305, 159] width 181 height 16
radio input "true"
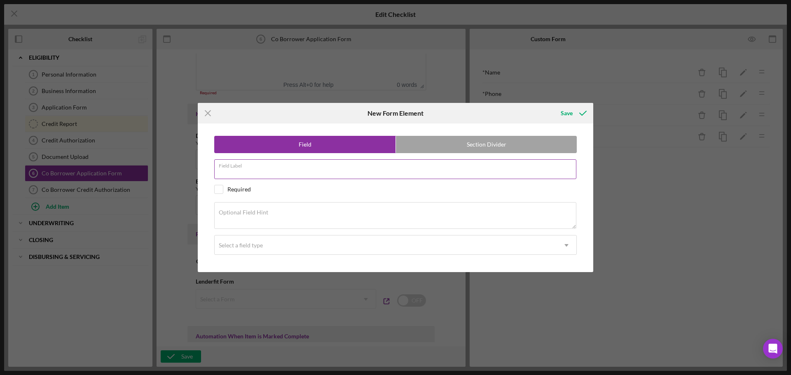
click at [294, 168] on div "Field Label Required" at bounding box center [395, 169] width 362 height 21
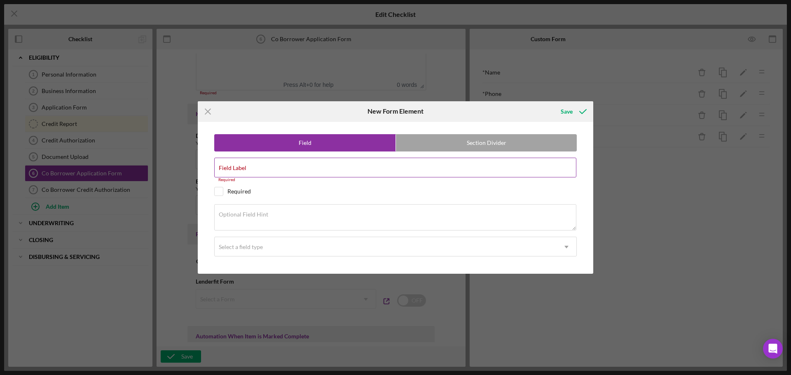
click at [246, 165] on label "Field Label" at bounding box center [233, 168] width 28 height 7
click at [342, 165] on input "Field Label" at bounding box center [395, 168] width 362 height 20
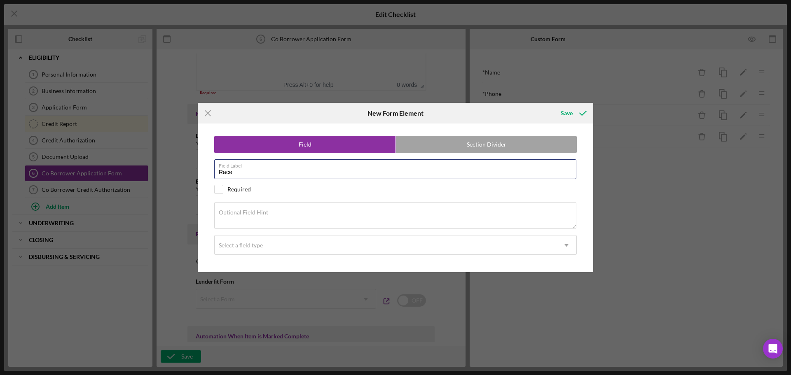
type input "Race"
click at [295, 189] on div "Required" at bounding box center [395, 189] width 362 height 9
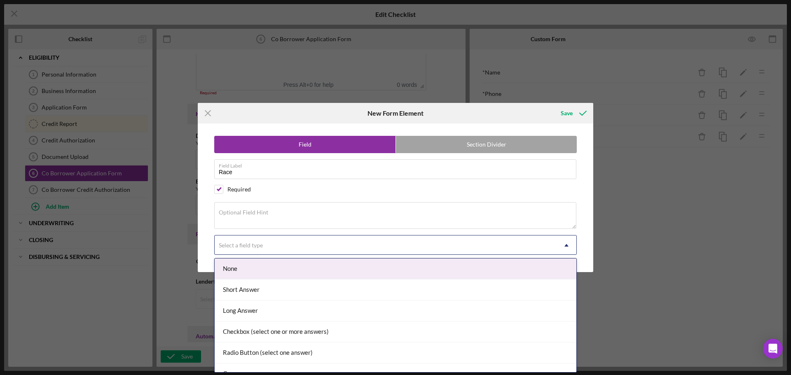
click at [282, 241] on div "Select a field type" at bounding box center [386, 245] width 342 height 19
click at [220, 189] on input "checkbox" at bounding box center [219, 189] width 8 height 8
checkbox input "false"
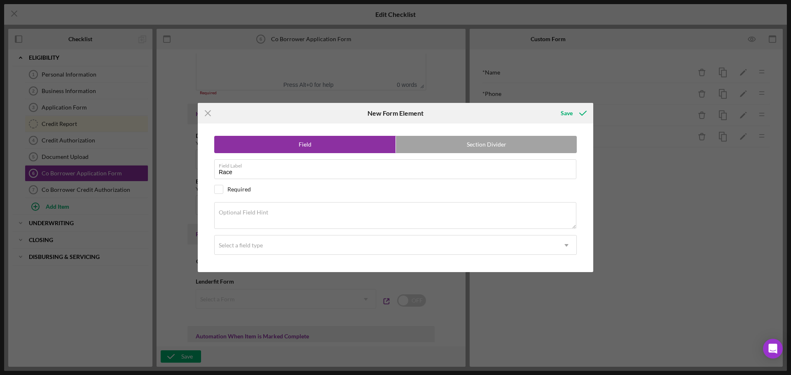
click at [277, 255] on div "Field Section Divider Field Label Race Required Optional Field Hint Select a fi…" at bounding box center [395, 198] width 387 height 148
click at [281, 246] on div "Select a field type" at bounding box center [386, 245] width 342 height 19
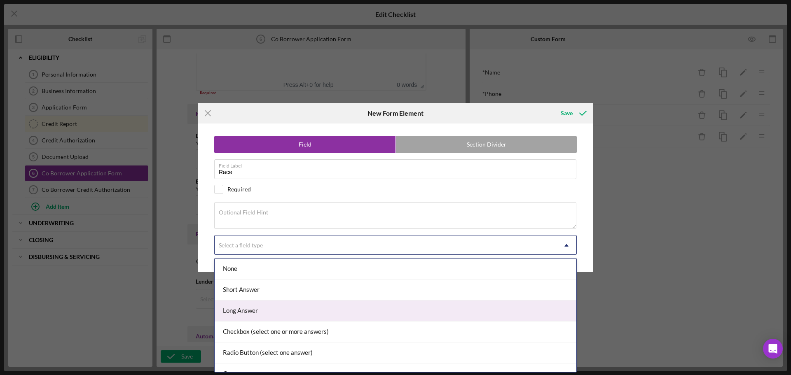
scroll to position [41, 0]
click at [262, 308] on div "Radio Button (select one answer)" at bounding box center [395, 311] width 361 height 21
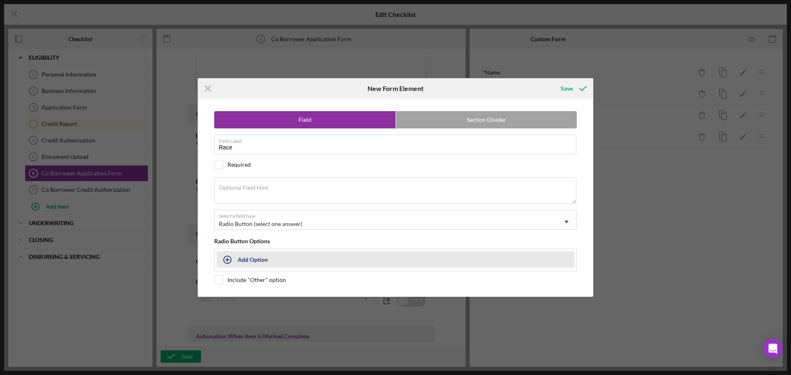
click at [266, 256] on div "Add Option" at bounding box center [253, 260] width 30 height 16
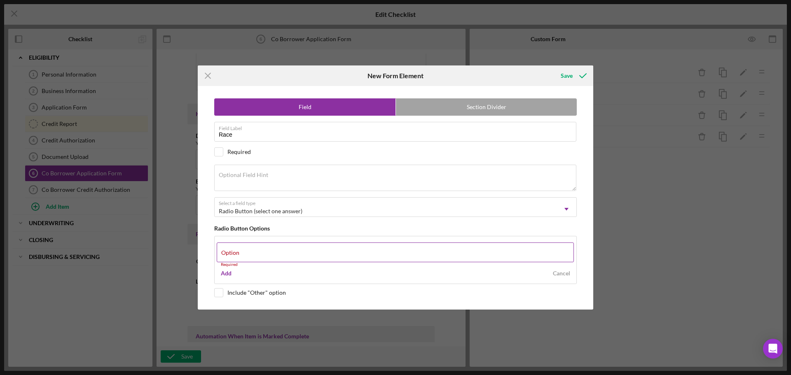
click at [385, 252] on div "Option Required" at bounding box center [395, 255] width 357 height 25
paste input "American Indian"
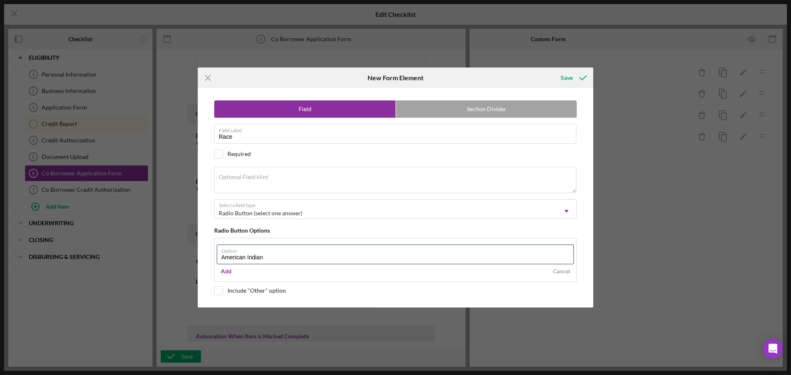
drag, startPoint x: 281, startPoint y: 254, endPoint x: 146, endPoint y: 252, distance: 135.1
click at [149, 252] on div "Icon/Menu Close New Form Element Save Field Section Divider Field Label Race Re…" at bounding box center [395, 187] width 791 height 375
paste input "or [US_STATE][DEMOGRAPHIC_DATA]"
type input "[DEMOGRAPHIC_DATA] or [US_STATE][DEMOGRAPHIC_DATA]"
click at [226, 271] on div "Add" at bounding box center [226, 271] width 11 height 12
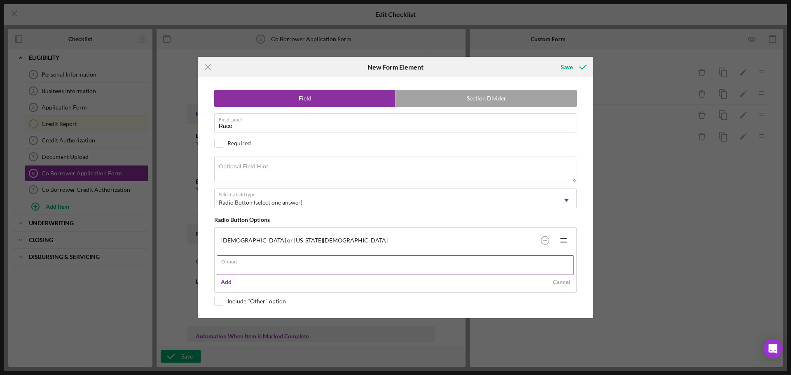
paste input "[DEMOGRAPHIC_DATA]"
type input "[DEMOGRAPHIC_DATA]"
click at [228, 281] on div "Add" at bounding box center [226, 282] width 11 height 12
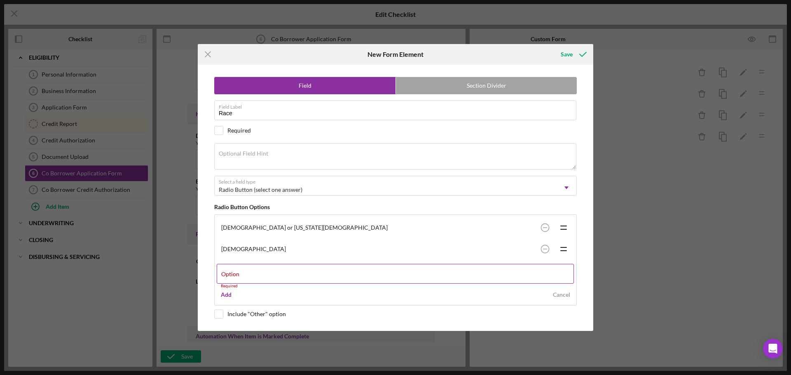
click at [237, 274] on label "Option" at bounding box center [230, 274] width 18 height 7
click at [237, 274] on input "Option" at bounding box center [395, 274] width 357 height 20
paste input "Black or [DEMOGRAPHIC_DATA]"
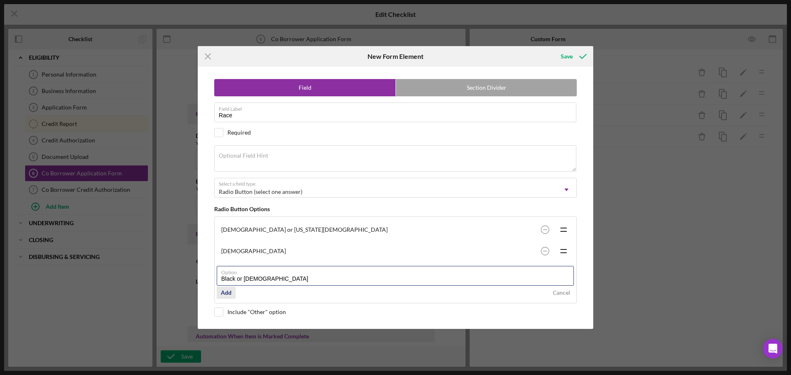
type input "Black or [DEMOGRAPHIC_DATA]"
click at [225, 290] on div "Add" at bounding box center [226, 293] width 11 height 12
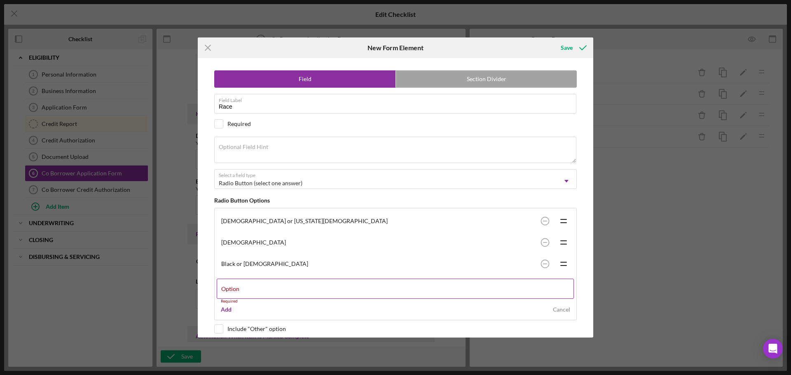
click at [238, 288] on label "Option" at bounding box center [230, 289] width 18 height 7
click at [238, 288] on input "Option" at bounding box center [395, 289] width 357 height 20
paste input "[DEMOGRAPHIC_DATA] or other Pacific Islander"
type input "[DEMOGRAPHIC_DATA] or other Pacific Islander"
click at [228, 305] on div "Add" at bounding box center [226, 305] width 11 height 12
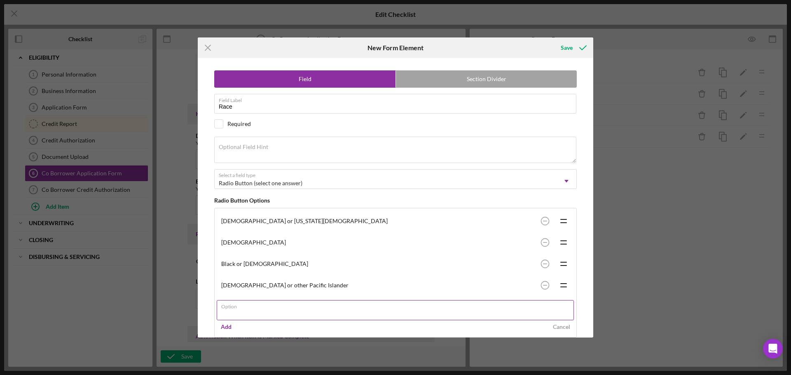
click at [231, 310] on input "Option" at bounding box center [395, 310] width 357 height 20
paste input "White"
type input "White"
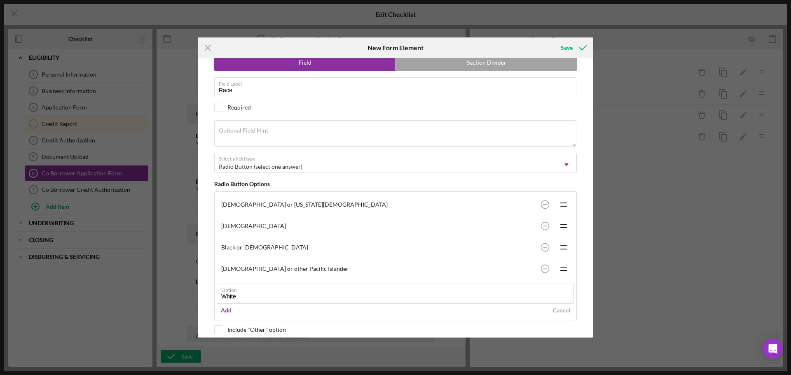
scroll to position [26, 0]
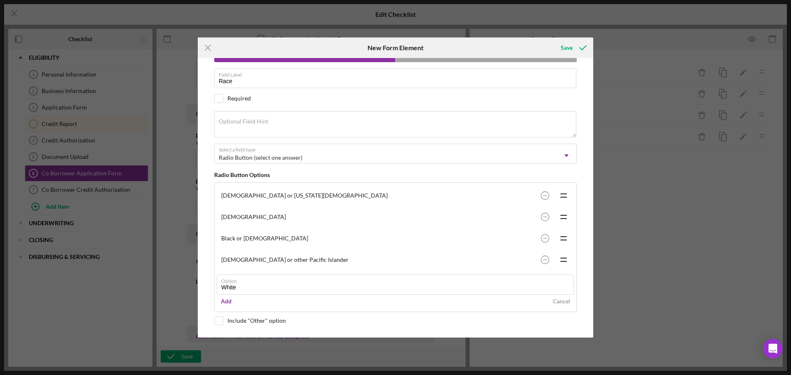
drag, startPoint x: 230, startPoint y: 301, endPoint x: 235, endPoint y: 295, distance: 7.6
click at [230, 301] on div "Add" at bounding box center [226, 301] width 11 height 12
paste input "Multi-Racial"
type input "Multi-Racial"
click at [222, 323] on div "Add" at bounding box center [226, 323] width 11 height 12
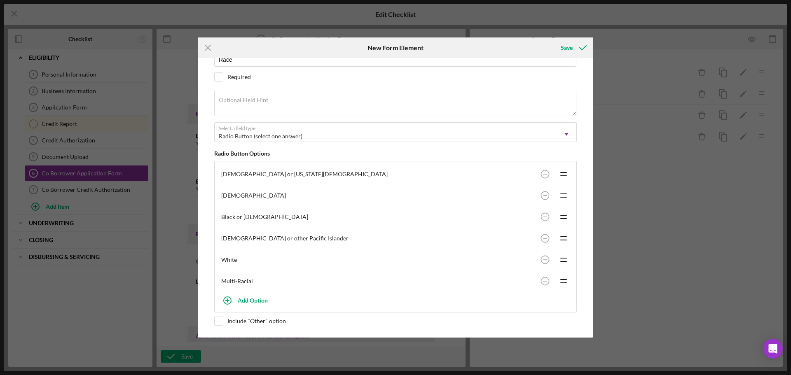
scroll to position [47, 0]
click at [224, 322] on div "Include "Other" option" at bounding box center [395, 321] width 362 height 9
checkbox input "true"
click at [574, 50] on icon "submit" at bounding box center [582, 47] width 21 height 21
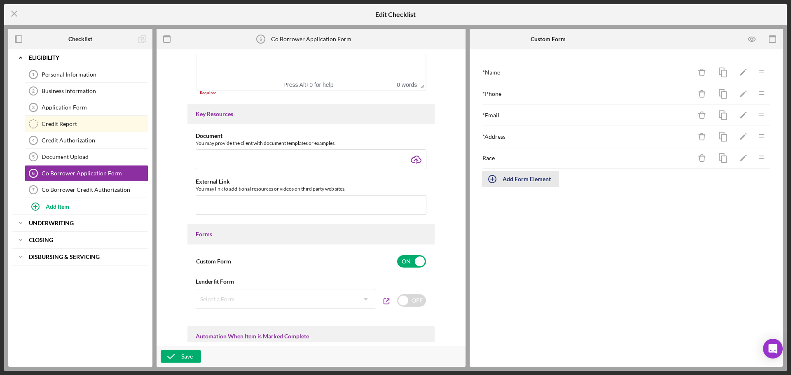
click at [525, 182] on div "Add Form Element" at bounding box center [526, 179] width 48 height 16
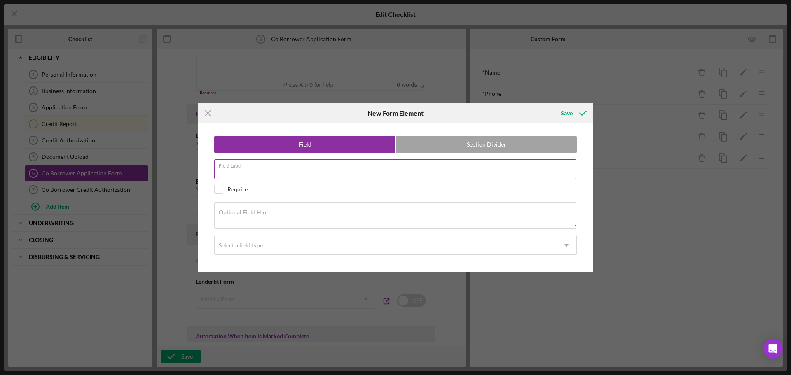
click at [334, 173] on input "Field Label" at bounding box center [395, 169] width 362 height 20
type input "Household Income"
click at [302, 266] on div "Field Section Divider Field Label Household Income Required Optional Field Hint…" at bounding box center [395, 198] width 387 height 148
click at [287, 251] on div "Select a field type" at bounding box center [386, 245] width 342 height 19
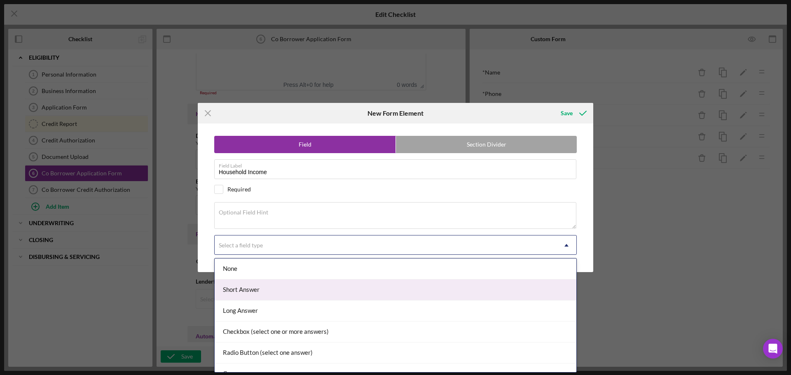
click at [269, 291] on div "Short Answer" at bounding box center [395, 290] width 361 height 21
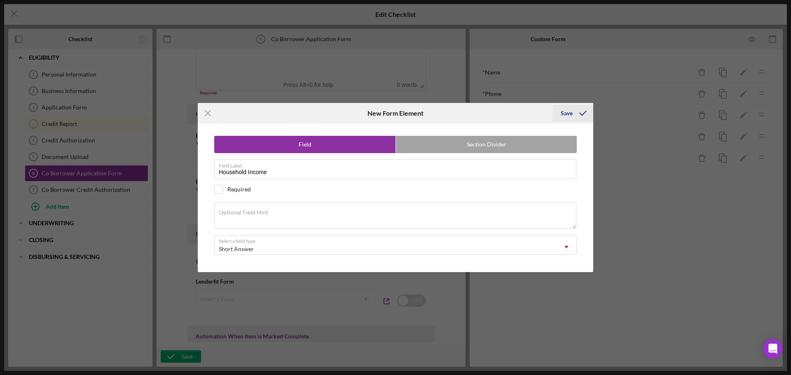
click at [566, 113] on div "Save" at bounding box center [566, 113] width 12 height 16
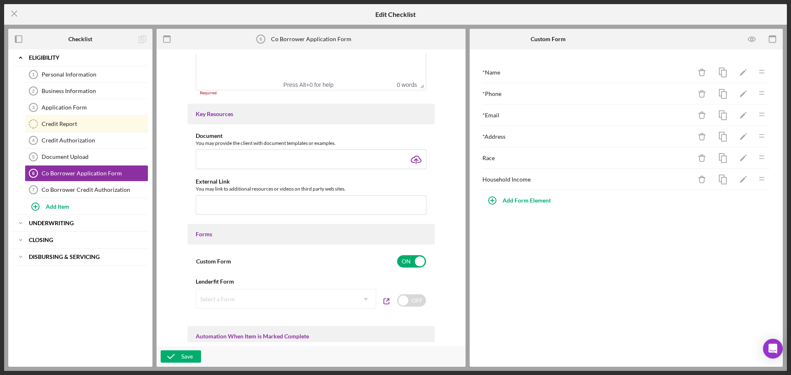
drag, startPoint x: 653, startPoint y: 182, endPoint x: 639, endPoint y: 177, distance: 14.2
click at [639, 177] on div "Household Income" at bounding box center [586, 179] width 209 height 7
click at [590, 271] on div "* Name Icon/Delete Icon/Edit Icon/Drag * Phone Icon/Delete Icon/Edit Icon/Drag …" at bounding box center [625, 207] width 313 height 317
click at [184, 360] on div "Save" at bounding box center [187, 356] width 12 height 12
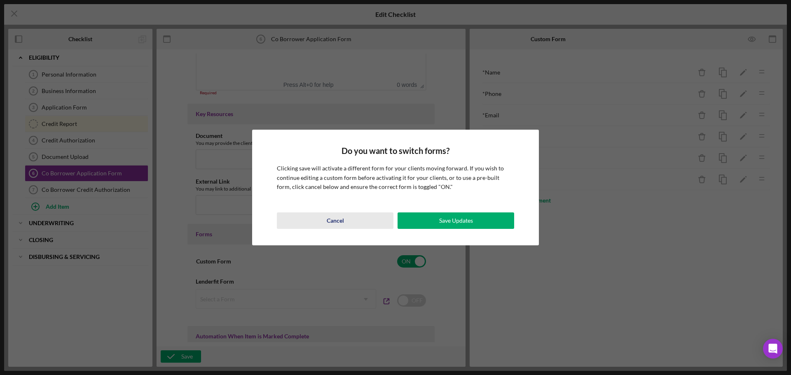
click at [336, 221] on div "Cancel" at bounding box center [335, 220] width 17 height 16
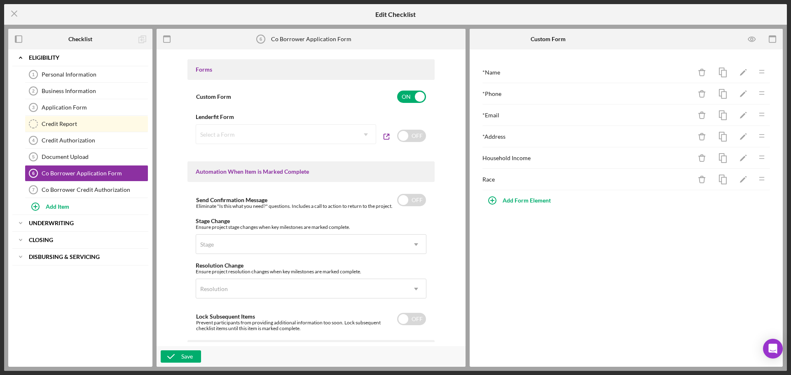
scroll to position [494, 0]
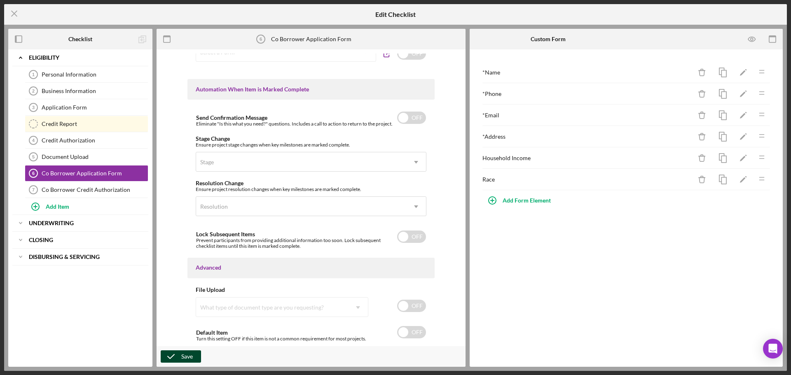
click at [196, 356] on button "Save" at bounding box center [181, 356] width 40 height 12
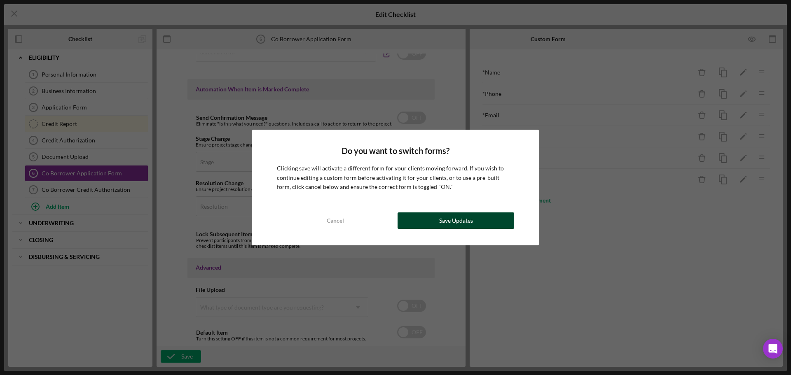
click at [449, 219] on div "Save Updates" at bounding box center [456, 220] width 34 height 16
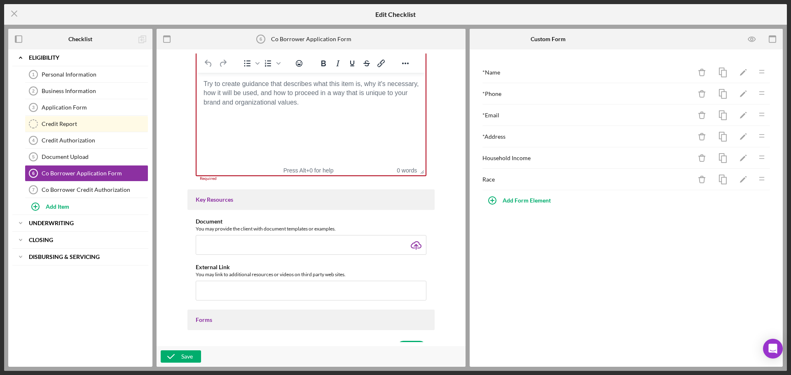
scroll to position [160, 0]
click at [359, 96] on html at bounding box center [310, 85] width 229 height 22
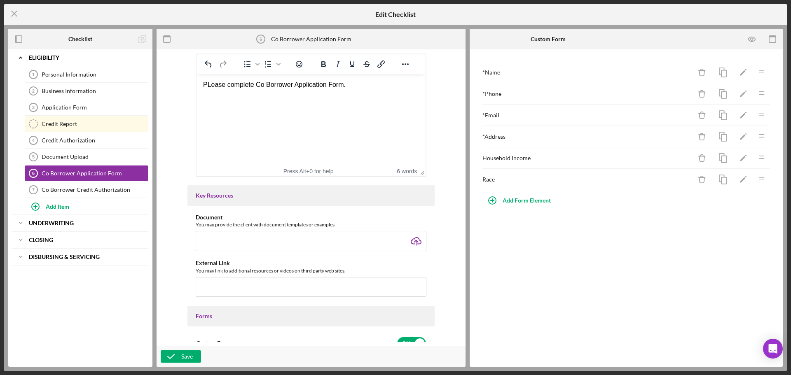
click at [211, 83] on div "PLease complete Co Borrower Application Form." at bounding box center [311, 84] width 216 height 9
click at [369, 81] on div "Please complete Co Borrower Application Form." at bounding box center [311, 84] width 216 height 9
click at [439, 161] on div "Item Name 28 character s • You can enter any number you'd like, but for best cl…" at bounding box center [311, 198] width 301 height 289
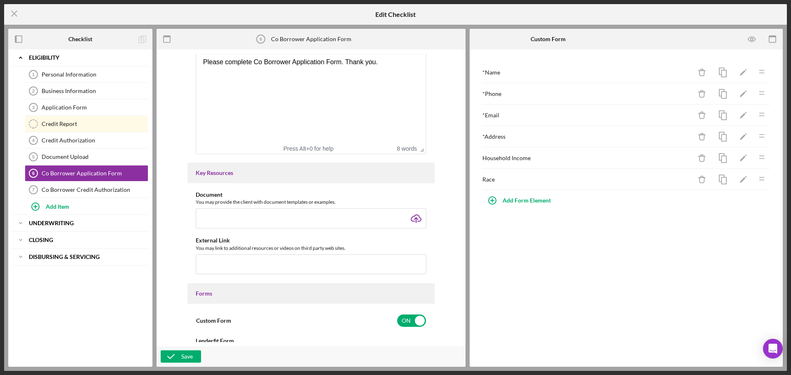
scroll to position [201, 0]
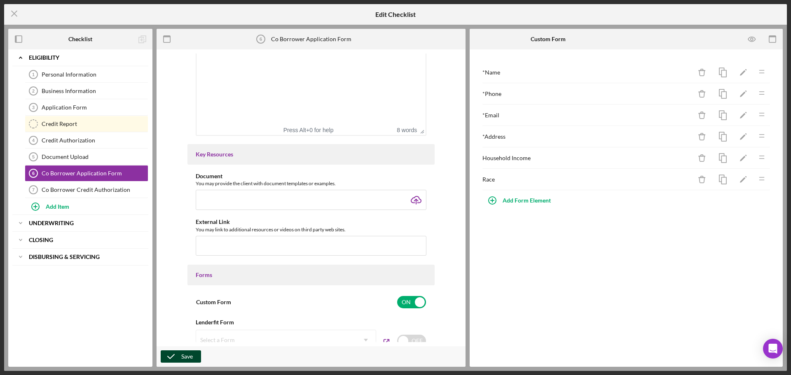
click at [172, 357] on polyline "button" at bounding box center [171, 356] width 7 height 4
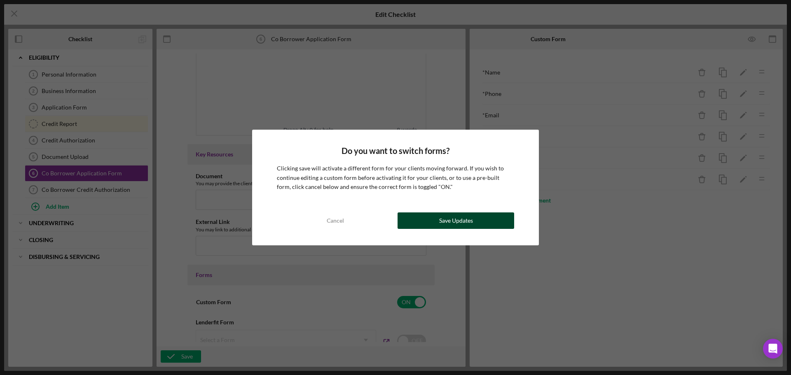
click at [423, 221] on button "Save Updates" at bounding box center [455, 220] width 117 height 16
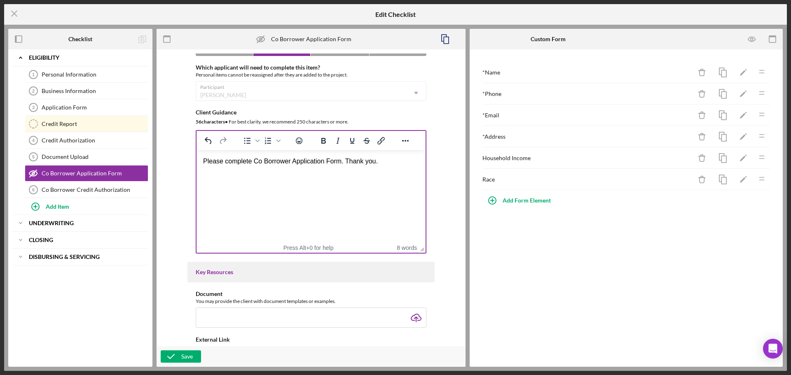
scroll to position [0, 0]
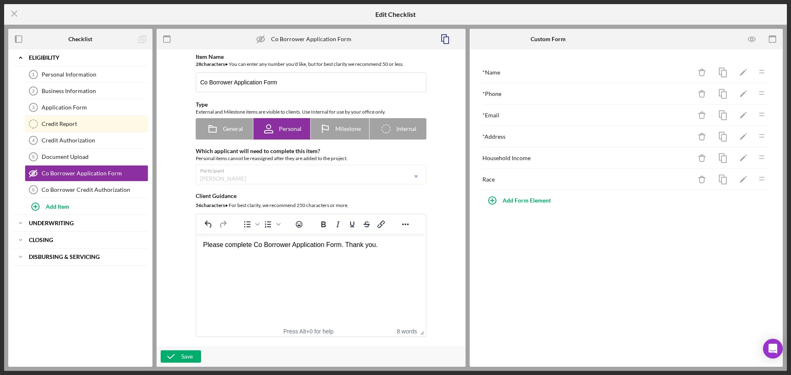
click at [272, 177] on div "Participant [PERSON_NAME] Icon/Dropdown Arrow" at bounding box center [311, 175] width 231 height 20
click at [261, 38] on icon at bounding box center [260, 39] width 2 height 2
click at [35, 173] on icon "Co Borrower Application Form" at bounding box center [33, 173] width 21 height 21
click at [175, 358] on icon "button" at bounding box center [171, 356] width 21 height 21
click at [14, 12] on icon "Icon/Menu Close" at bounding box center [14, 13] width 21 height 21
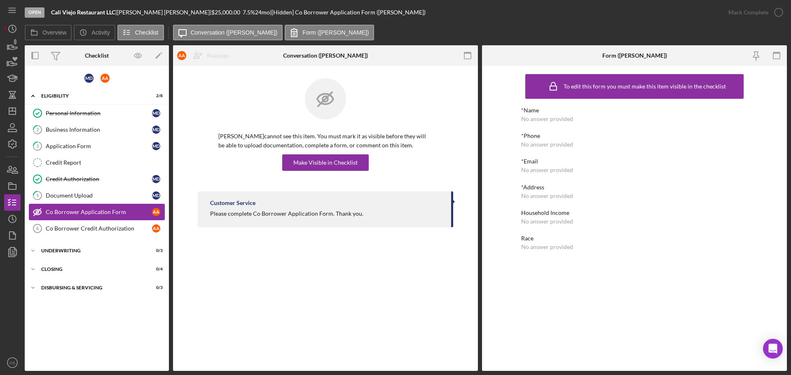
click at [35, 213] on icon "Co Borrower Application Form" at bounding box center [37, 212] width 21 height 21
click at [312, 164] on div "Make Visible in Checklist" at bounding box center [325, 162] width 64 height 16
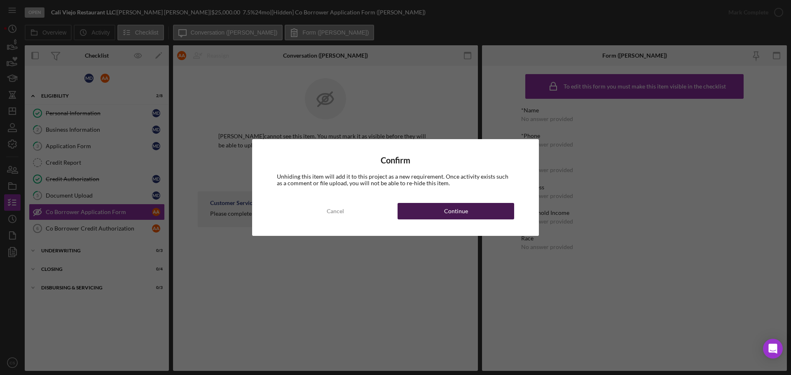
click at [470, 215] on button "Continue" at bounding box center [455, 211] width 117 height 16
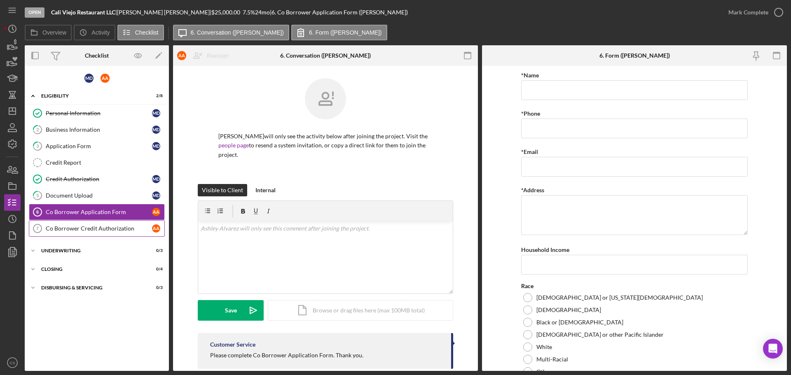
click at [61, 228] on div "Co Borrower Credit Authorization" at bounding box center [99, 228] width 106 height 7
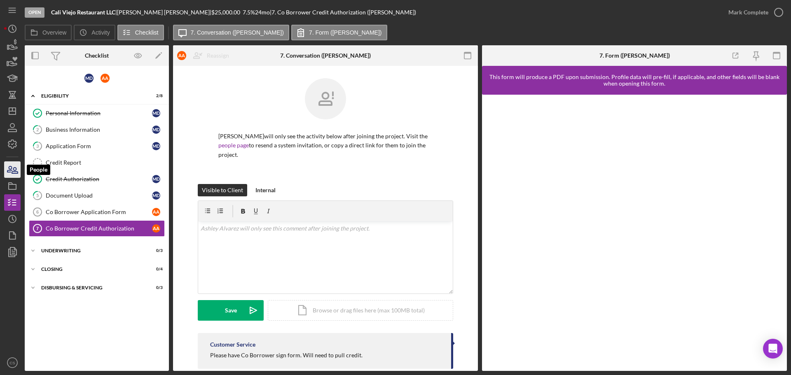
click at [16, 169] on icon "button" at bounding box center [15, 171] width 6 height 6
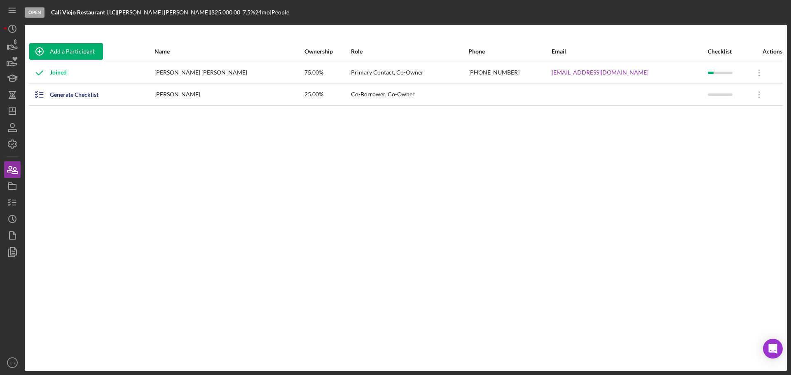
click at [485, 98] on div at bounding box center [509, 94] width 82 height 21
click at [752, 96] on icon "Icon/Overflow" at bounding box center [759, 94] width 21 height 21
click at [691, 116] on div "Icon/Edit Edit" at bounding box center [716, 116] width 91 height 17
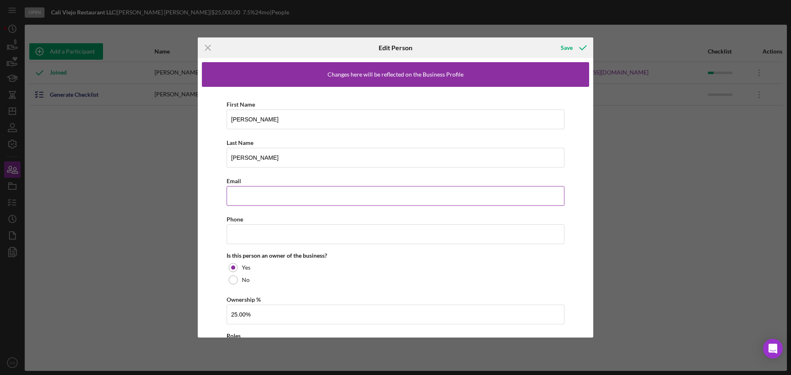
click at [289, 196] on input "Email" at bounding box center [395, 196] width 338 height 20
paste input "[EMAIL_ADDRESS][DOMAIN_NAME]"
type input "[EMAIL_ADDRESS][DOMAIN_NAME]"
click at [272, 237] on input "Phone" at bounding box center [395, 234] width 338 height 20
paste input "[PHONE_NUMBER]"
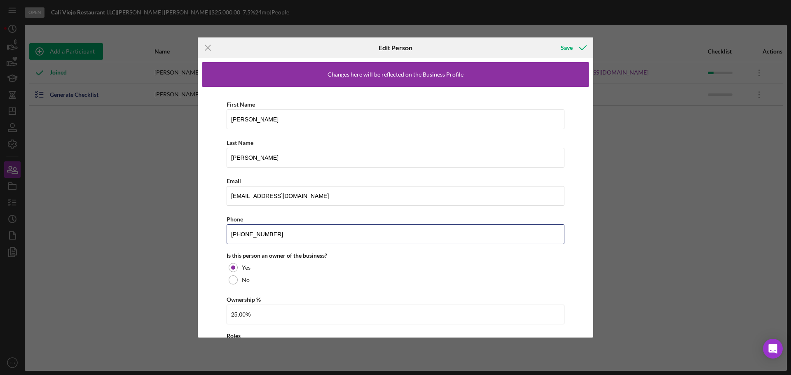
type input "[PHONE_NUMBER]"
click at [215, 247] on div "First Name [PERSON_NAME] Last Name [PERSON_NAME] Email [EMAIL_ADDRESS][DOMAIN_N…" at bounding box center [395, 234] width 387 height 295
click at [567, 48] on div "Save" at bounding box center [566, 48] width 12 height 16
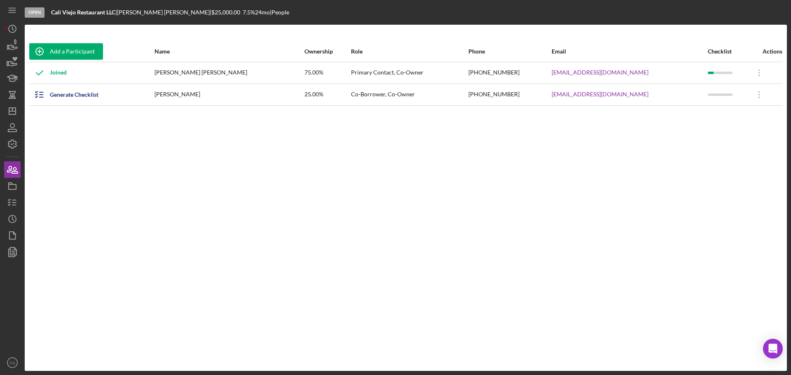
click at [530, 182] on div "Add a Participant Name Ownership Role Phone Email Checklist Actions Joined [PER…" at bounding box center [406, 197] width 762 height 313
click at [751, 99] on icon "Icon/Overflow" at bounding box center [759, 94] width 21 height 21
click at [583, 156] on div "Add a Participant Name Ownership Role Phone Email Checklist Actions Joined [PER…" at bounding box center [406, 197] width 762 height 313
click at [86, 96] on div "Generate Checklist" at bounding box center [74, 94] width 49 height 16
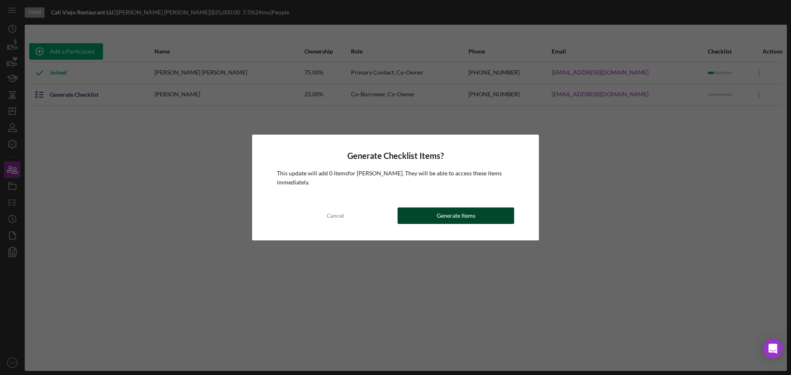
click at [424, 217] on button "Generate Items" at bounding box center [455, 216] width 117 height 16
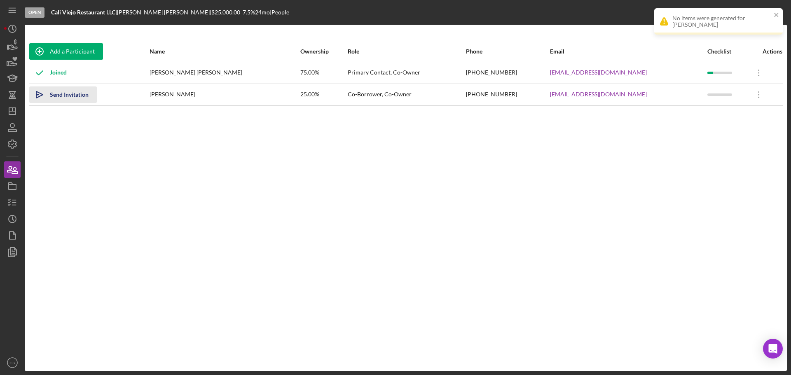
click at [77, 96] on div "Send Invitation" at bounding box center [69, 94] width 39 height 16
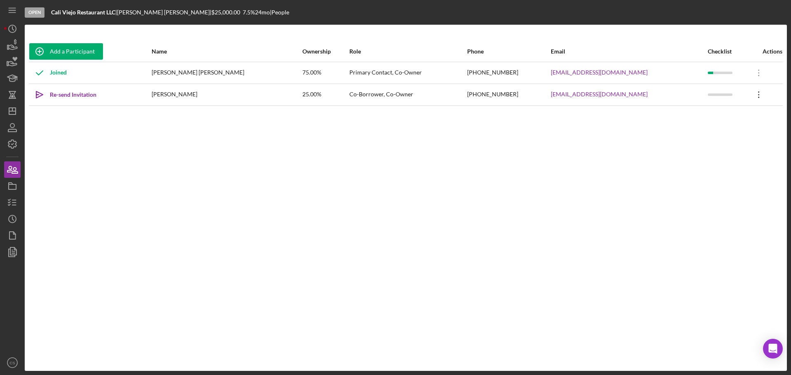
click at [749, 98] on icon "Icon/Overflow" at bounding box center [758, 94] width 21 height 21
click at [735, 131] on button "Icon/Link Get Invitation Link" at bounding box center [716, 133] width 91 height 16
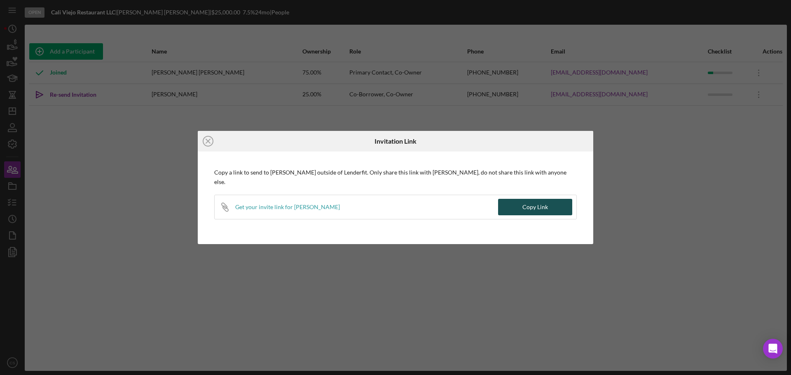
click at [545, 203] on div "Copy Link" at bounding box center [535, 207] width 26 height 16
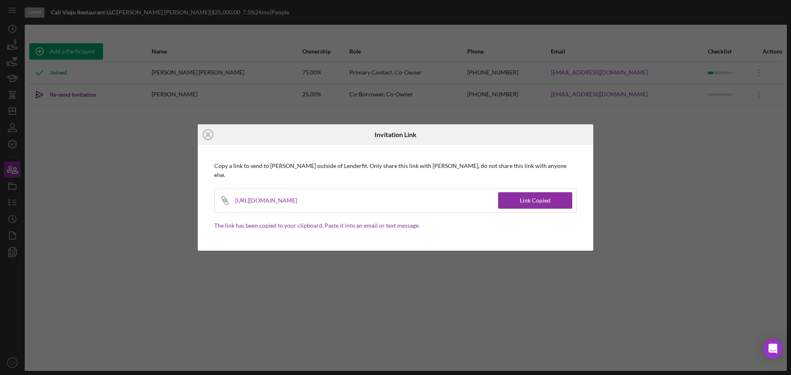
click at [688, 167] on div "Icon/Close Invitation Link Copy a link to send to [PERSON_NAME] outside of Lend…" at bounding box center [395, 187] width 791 height 375
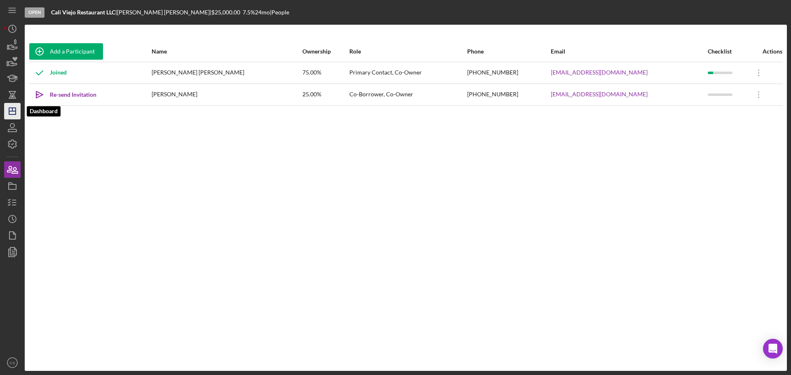
click at [13, 119] on icon "Icon/Dashboard" at bounding box center [12, 111] width 21 height 21
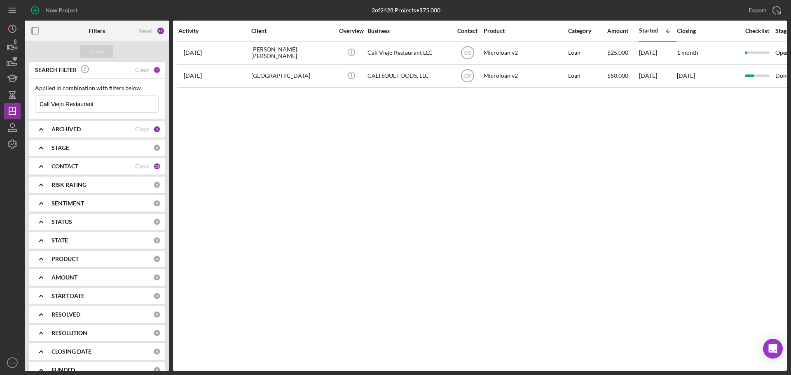
click at [153, 72] on div "1" at bounding box center [156, 69] width 7 height 7
click at [138, 69] on div "Clear" at bounding box center [142, 70] width 14 height 7
click at [112, 49] on div "Apply" at bounding box center [97, 51] width 144 height 21
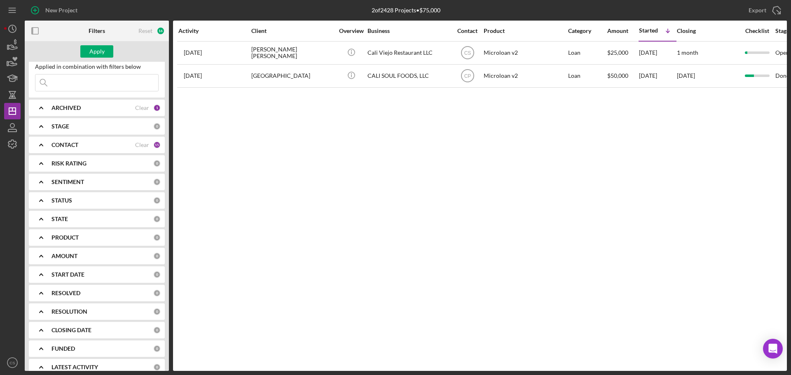
scroll to position [32, 0]
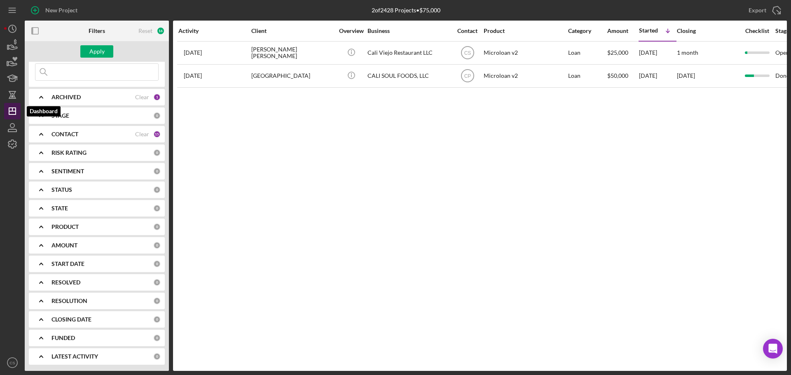
click at [14, 109] on icon "Icon/Dashboard" at bounding box center [12, 111] width 21 height 21
click at [12, 114] on polygon "button" at bounding box center [12, 111] width 7 height 7
click at [250, 127] on div "Activity Client Overview Business Contact Product Category Amount Started Icon/…" at bounding box center [479, 196] width 613 height 350
click at [97, 49] on div "Apply" at bounding box center [96, 51] width 15 height 12
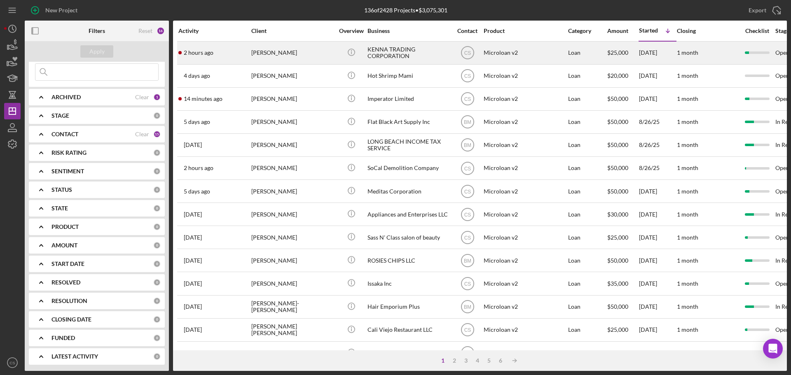
click at [309, 62] on div "[PERSON_NAME]" at bounding box center [292, 53] width 82 height 22
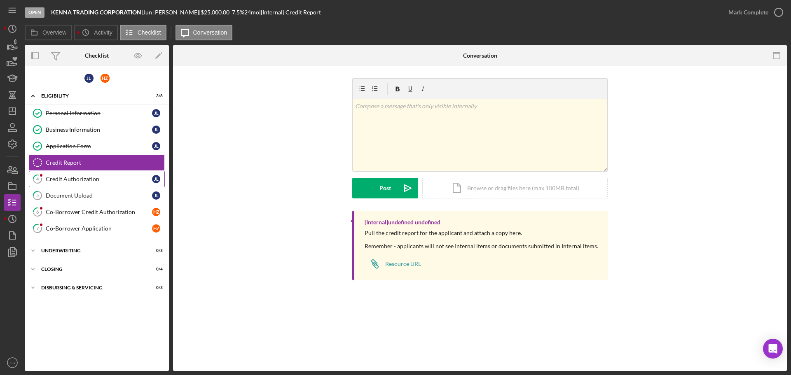
click at [90, 182] on div "Credit Authorization" at bounding box center [99, 179] width 106 height 7
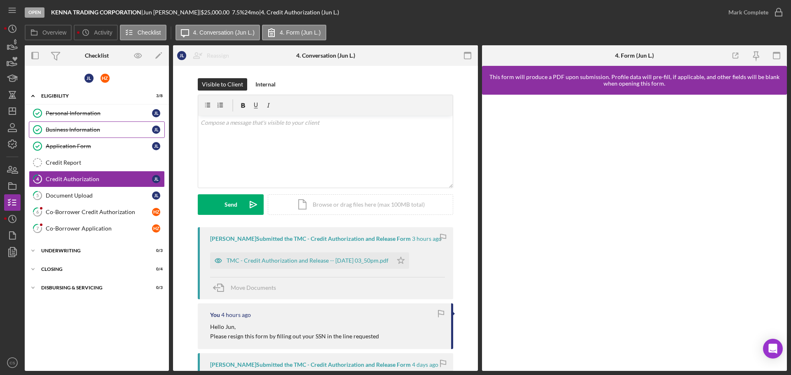
click at [95, 133] on div "Business Information" at bounding box center [99, 129] width 106 height 7
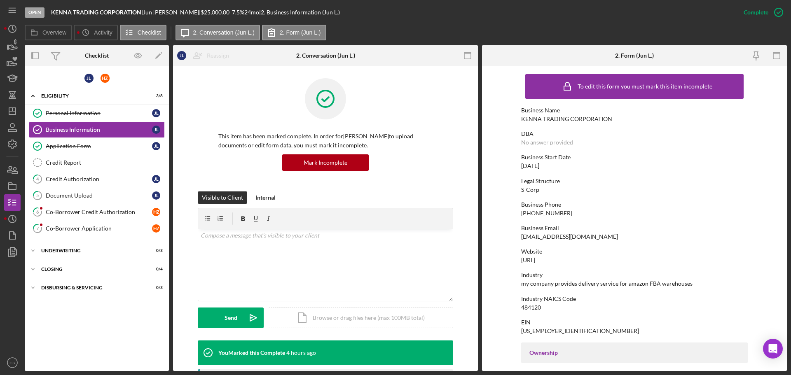
click at [441, 169] on div "This item has been marked complete. In order for [PERSON_NAME] to upload docume…" at bounding box center [325, 134] width 255 height 113
click at [724, 239] on div "Business Email [EMAIL_ADDRESS][DOMAIN_NAME]" at bounding box center [634, 232] width 226 height 15
click at [468, 233] on div "This item has been marked complete. In order for [PERSON_NAME] to upload docume…" at bounding box center [325, 309] width 305 height 487
click at [87, 331] on div "J L H Z Icon/Expander Eligibility 3 / 8 Personal Information Personal Informati…" at bounding box center [97, 218] width 144 height 297
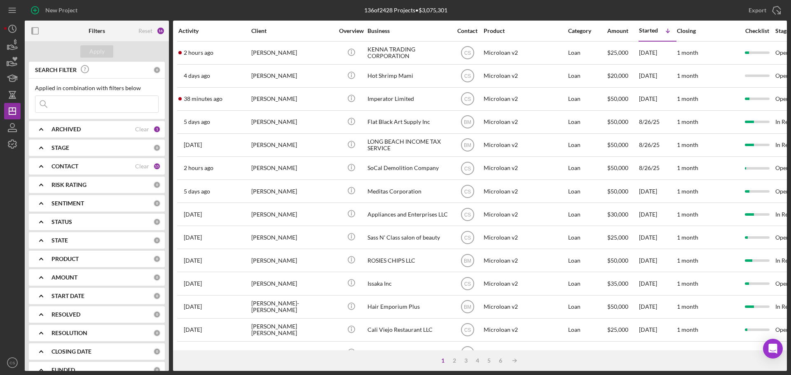
click at [304, 7] on div "136 of 2428 Projects • $3,075,301" at bounding box center [406, 10] width 254 height 21
